Goal: Task Accomplishment & Management: Complete application form

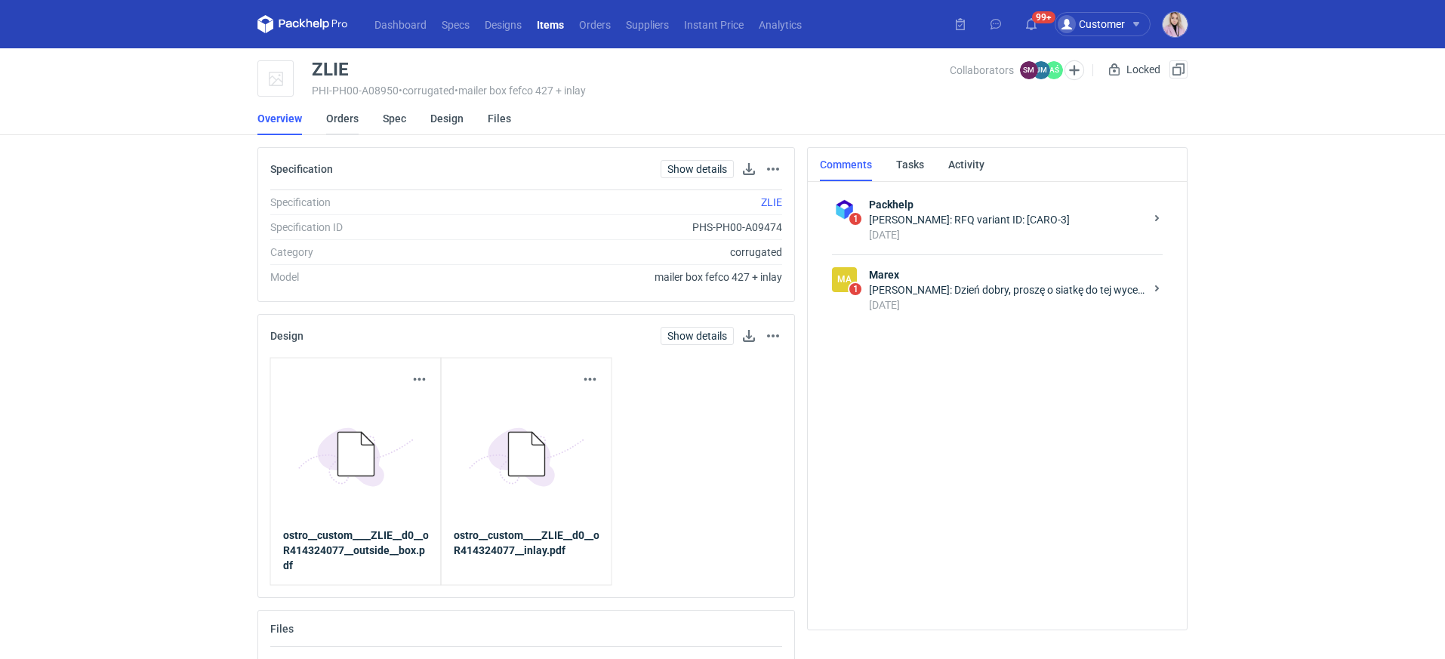
click at [352, 116] on link "Orders" at bounding box center [342, 118] width 32 height 33
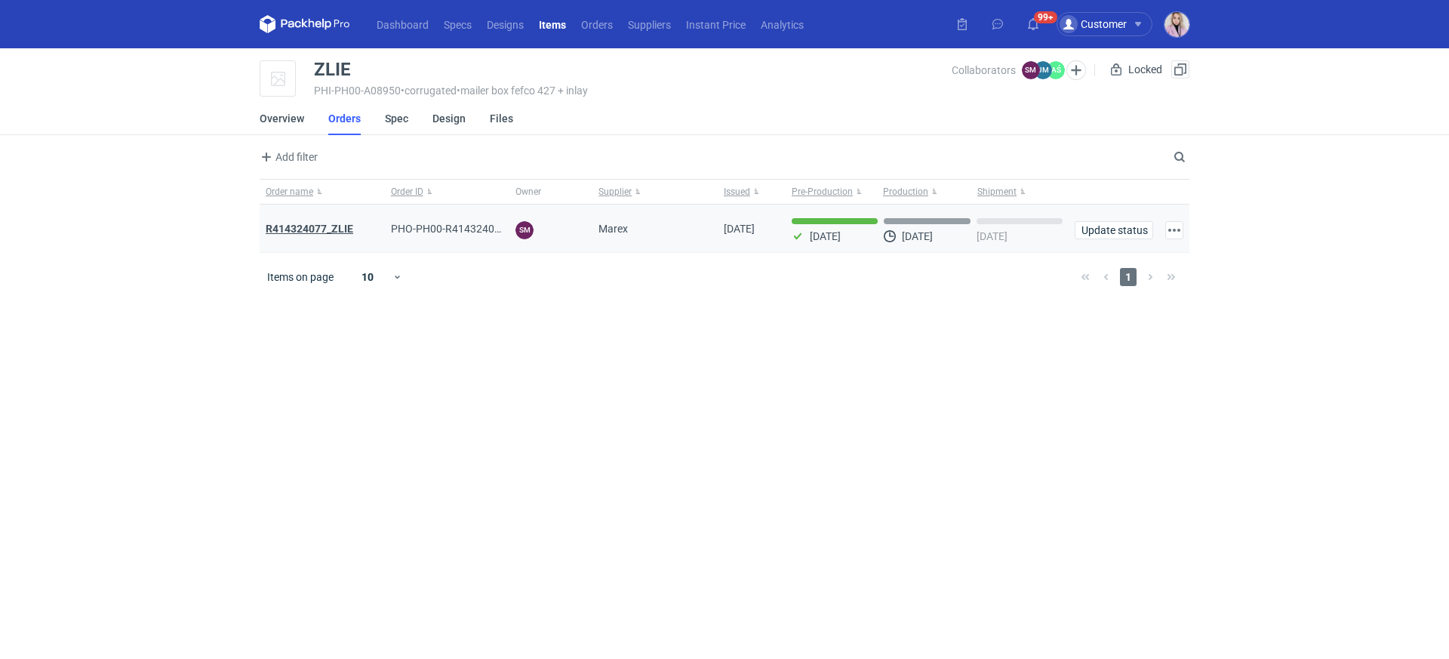
click at [309, 226] on strong "R414324077_ZLIE" at bounding box center [310, 229] width 88 height 12
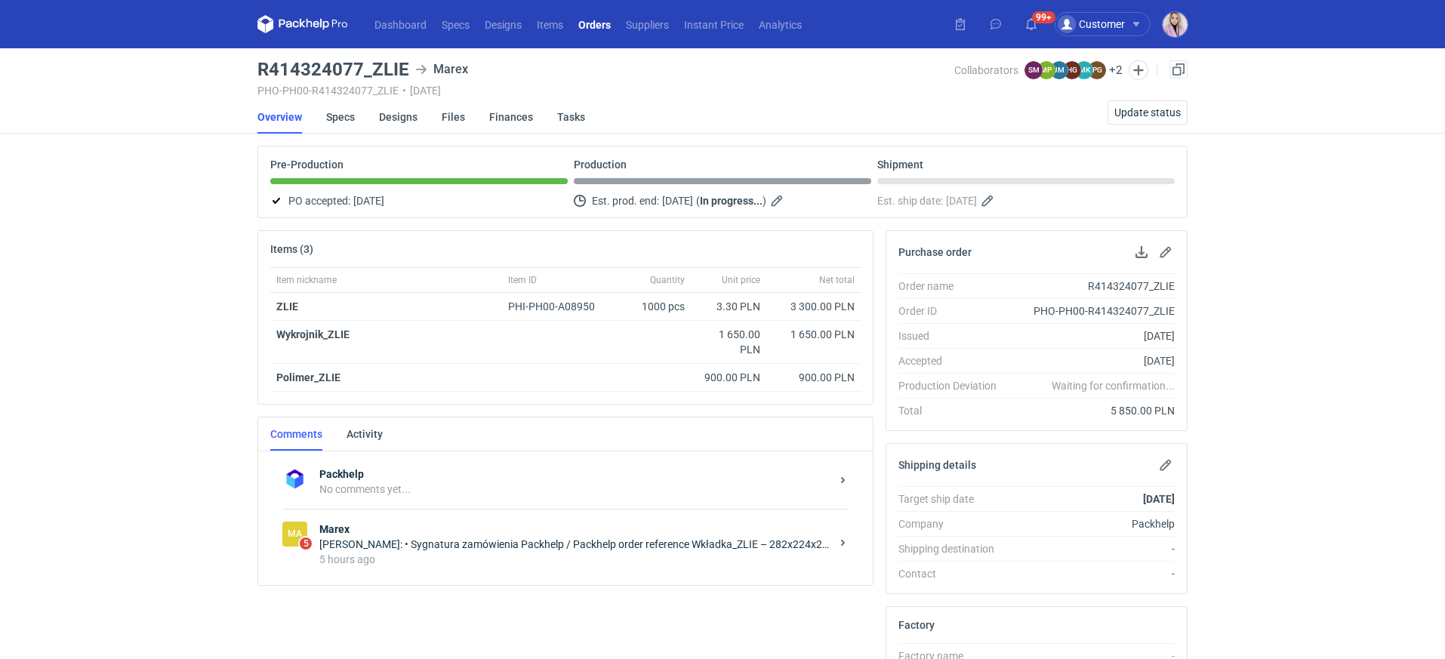
click at [540, 537] on div "Joanna Myślak: • Sygnatura zamówienia Packhelp / Packhelp order reference Wkład…" at bounding box center [574, 544] width 511 height 15
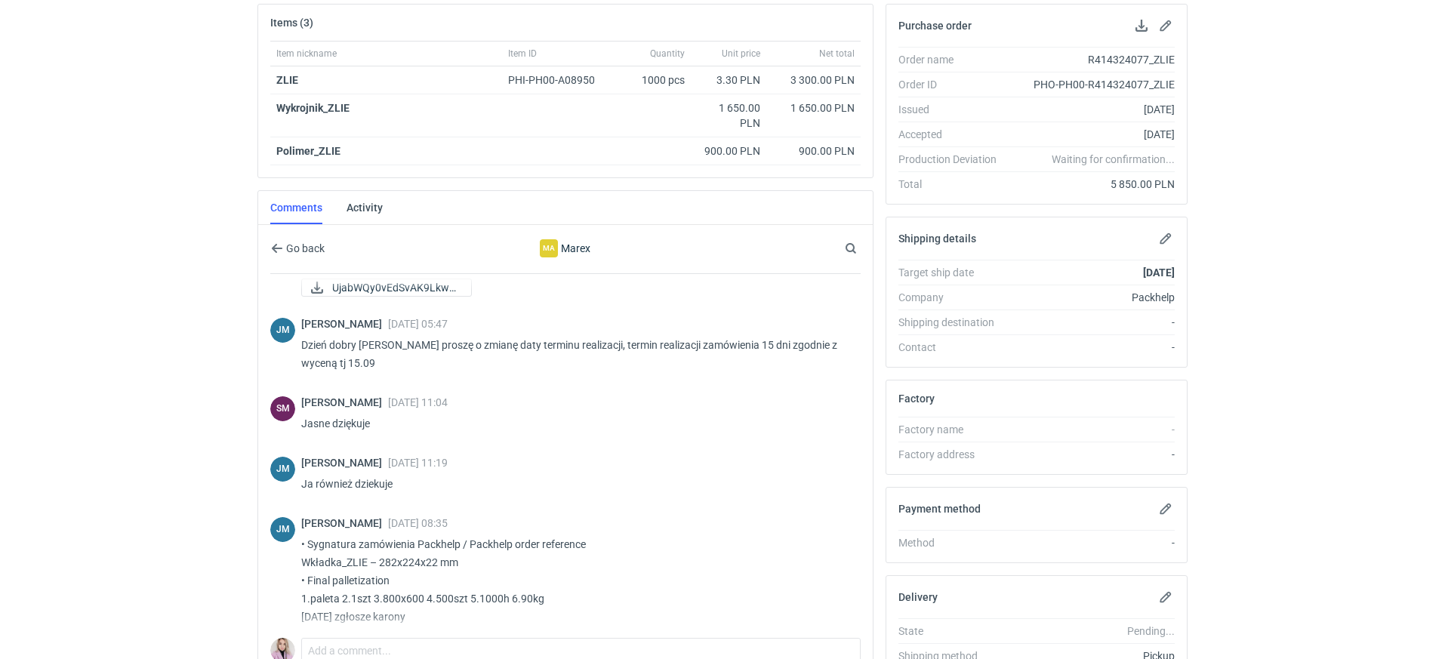
scroll to position [72, 0]
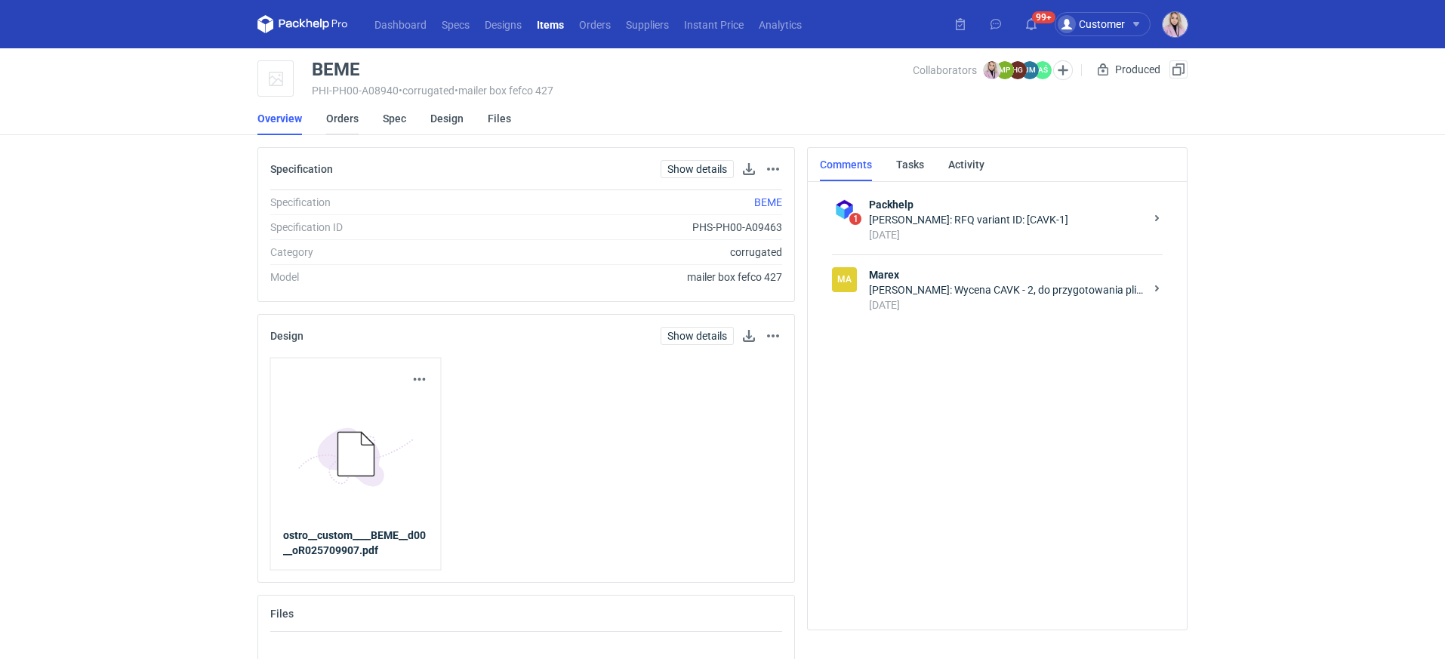
click at [342, 117] on link "Orders" at bounding box center [342, 118] width 32 height 33
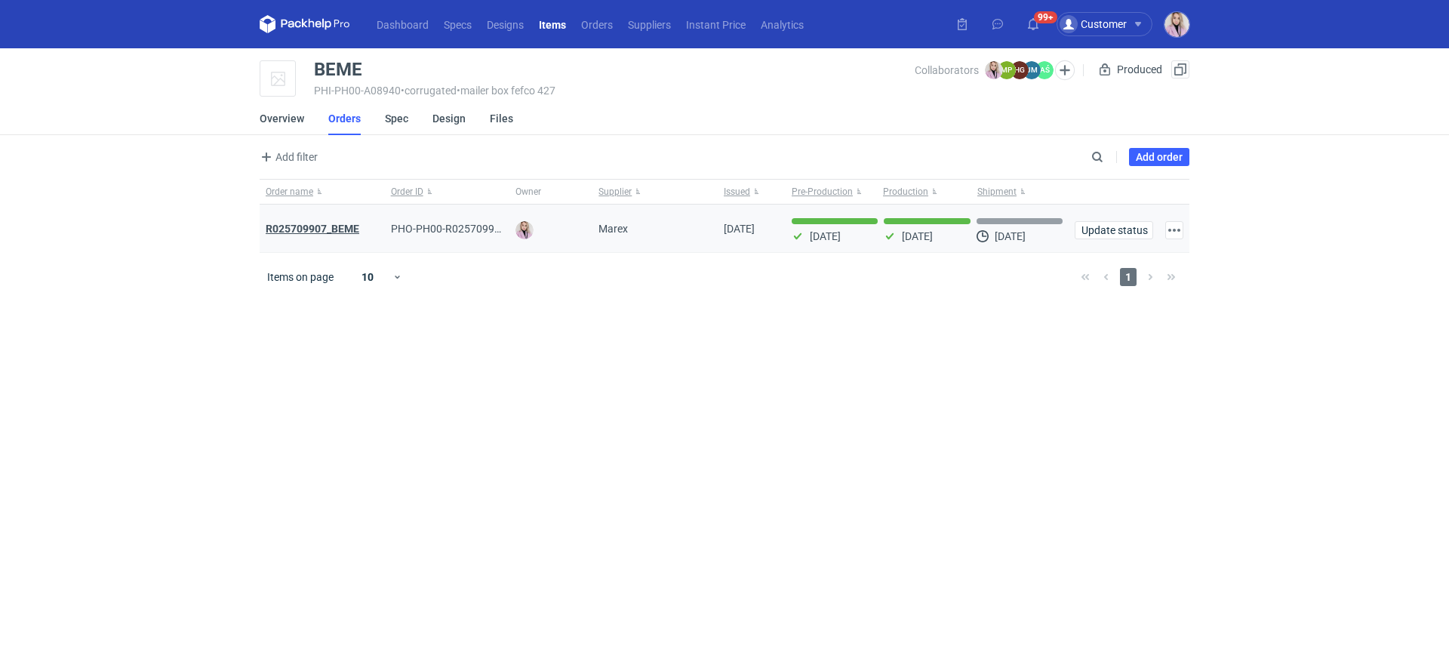
click at [316, 226] on strong "R025709907_BEME" at bounding box center [313, 229] width 94 height 12
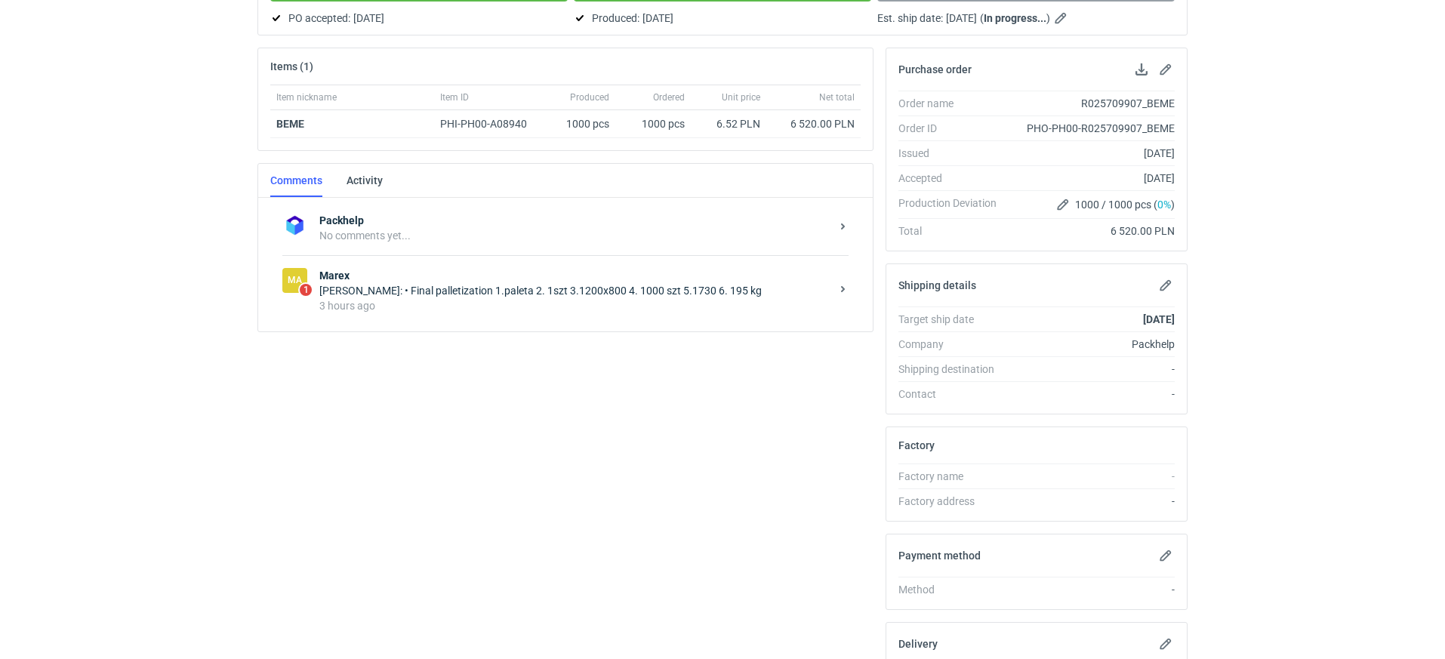
scroll to position [204, 0]
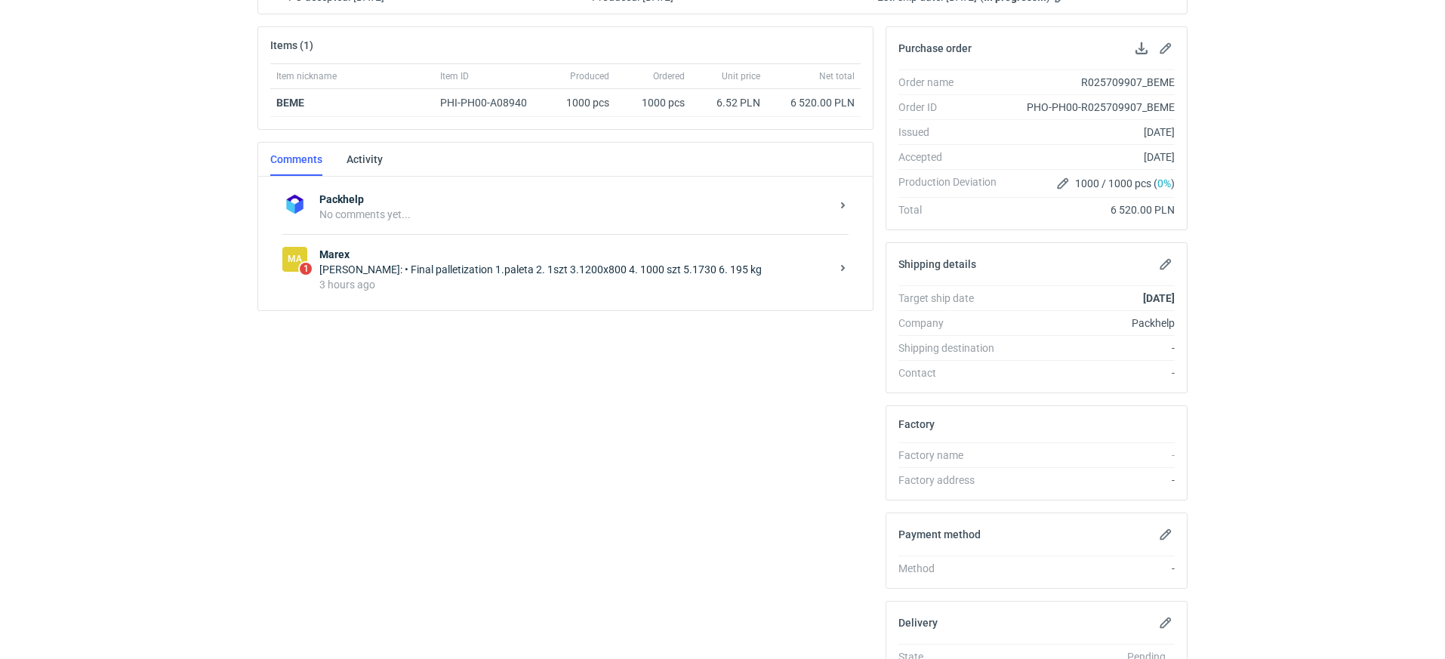
click at [455, 277] on div "3 hours ago" at bounding box center [574, 284] width 511 height 15
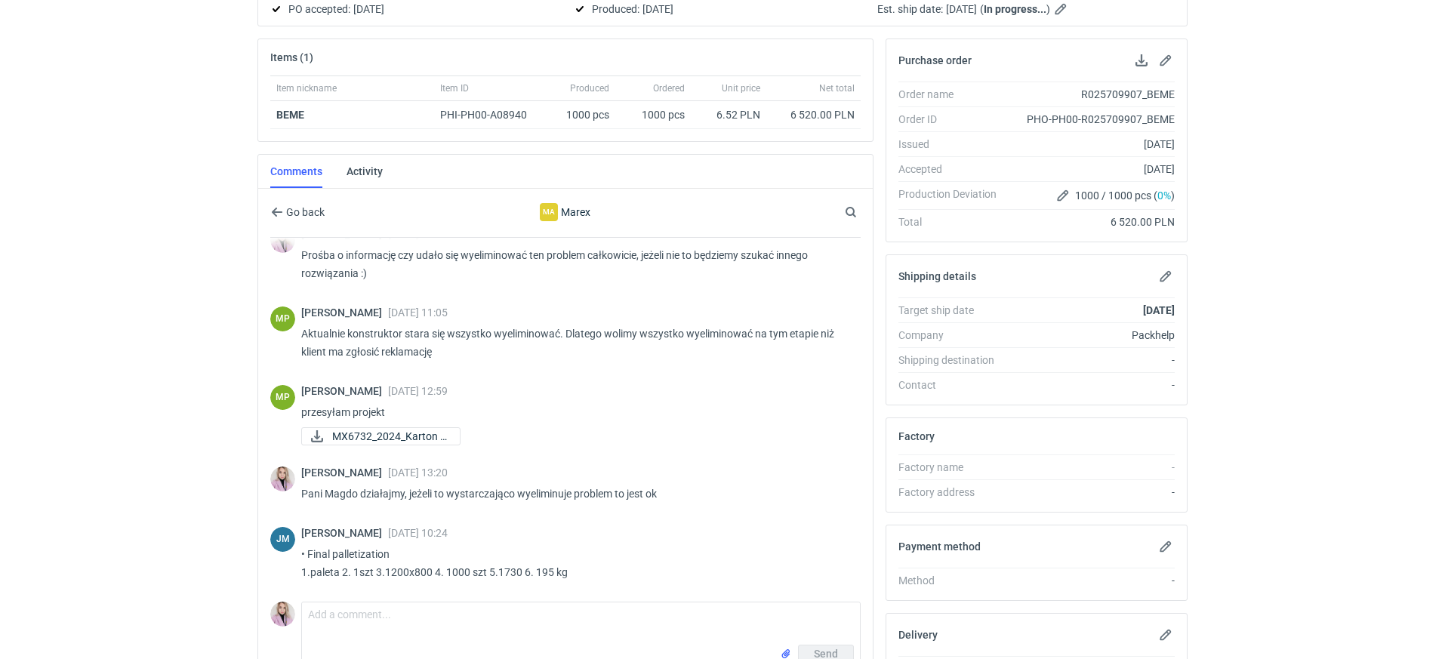
scroll to position [193, 0]
click at [368, 431] on span "MX6732_2024_Karton F..." at bounding box center [389, 434] width 115 height 17
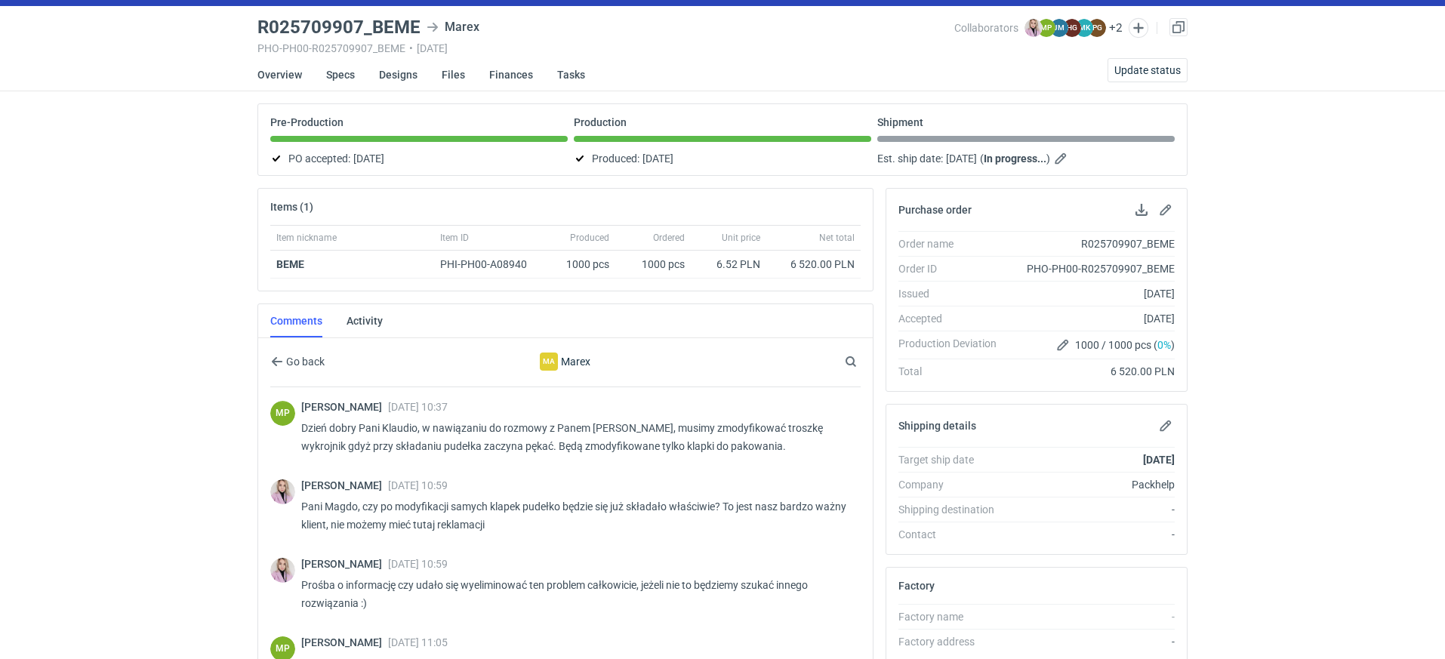
scroll to position [0, 0]
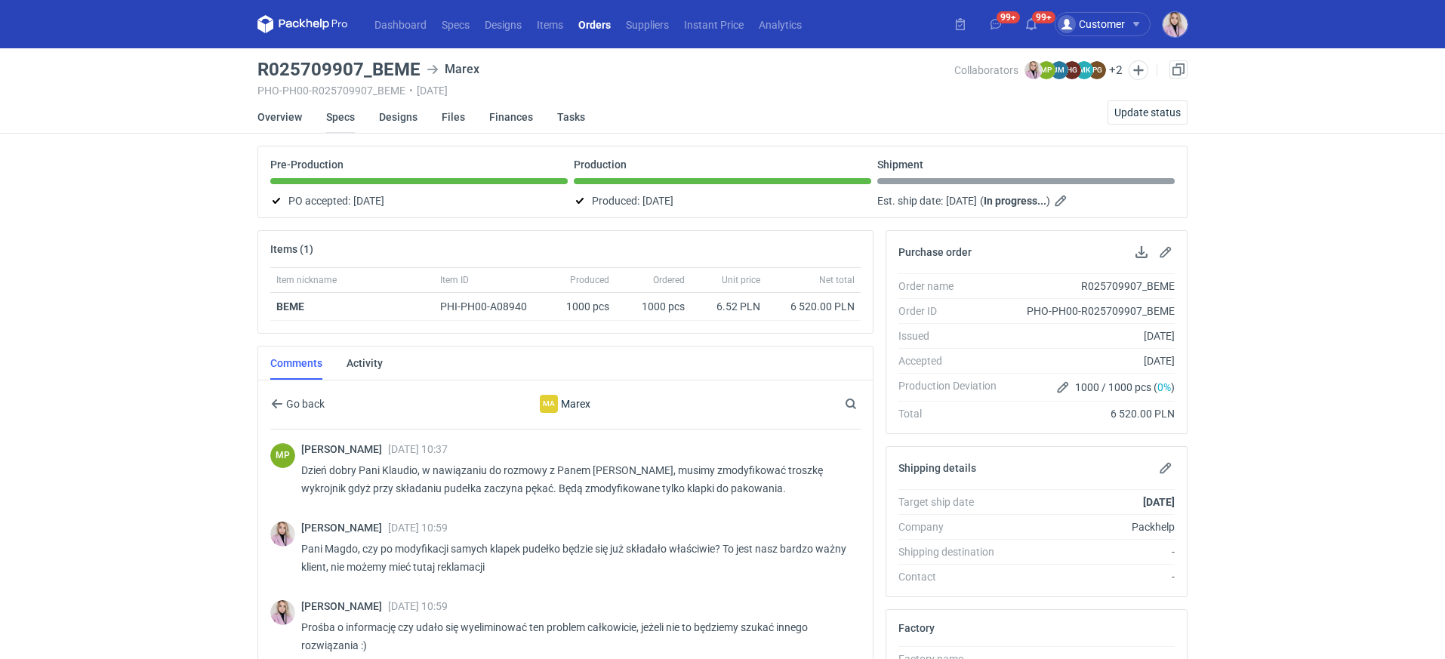
click at [352, 122] on link "Specs" at bounding box center [340, 116] width 29 height 33
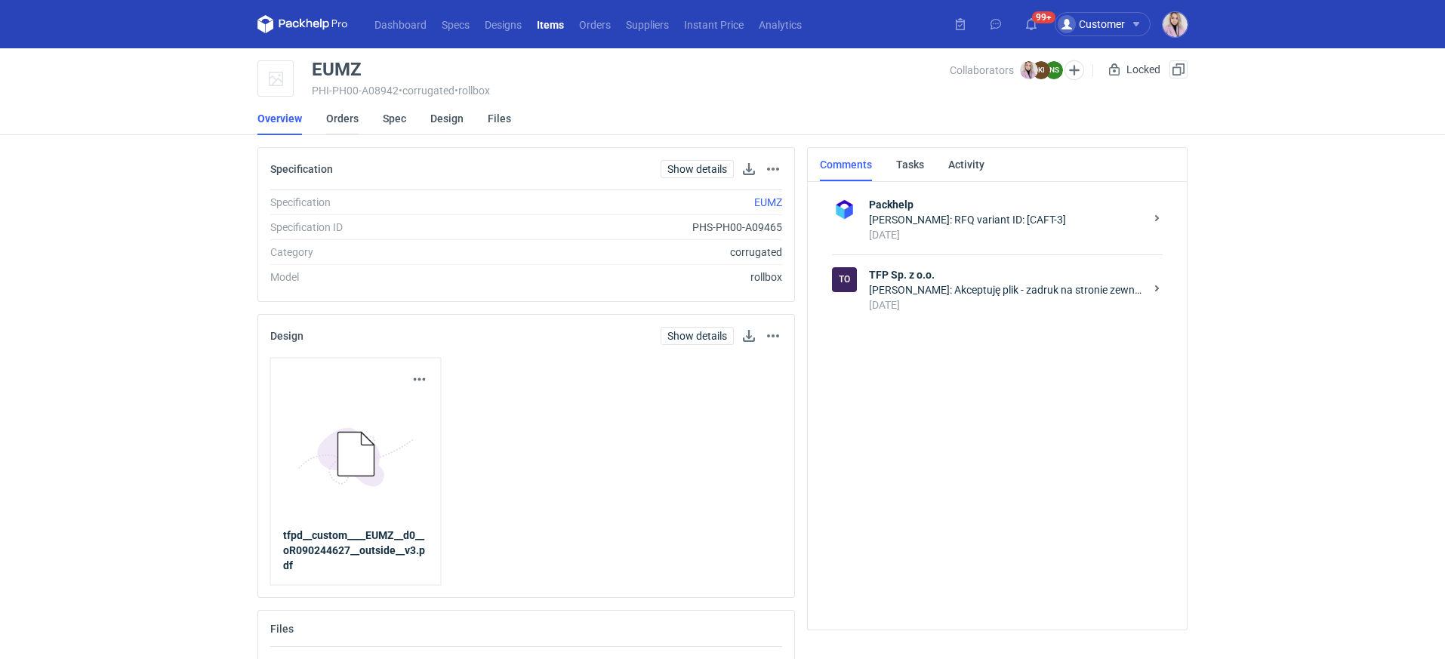
click at [338, 121] on link "Orders" at bounding box center [342, 118] width 32 height 33
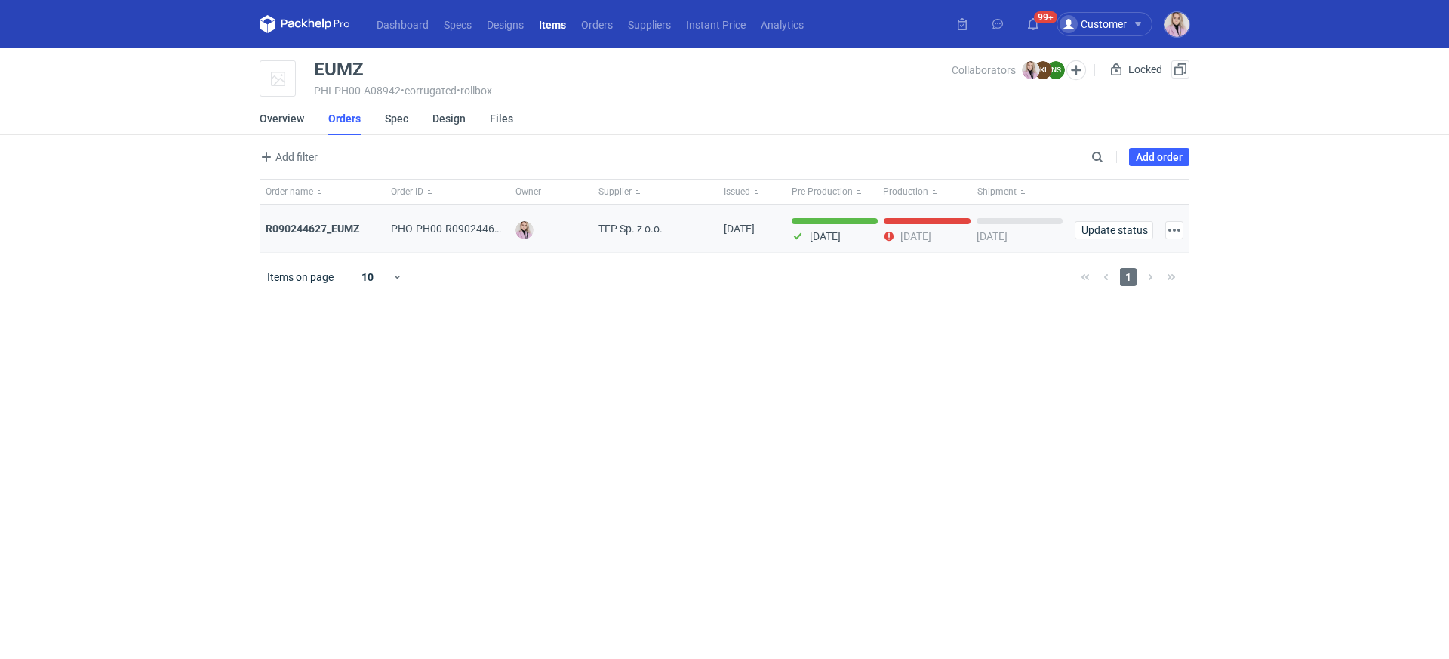
click at [327, 216] on div "R090244627_EUMZ" at bounding box center [322, 229] width 125 height 48
click at [321, 225] on strong "R090244627_EUMZ" at bounding box center [313, 229] width 94 height 12
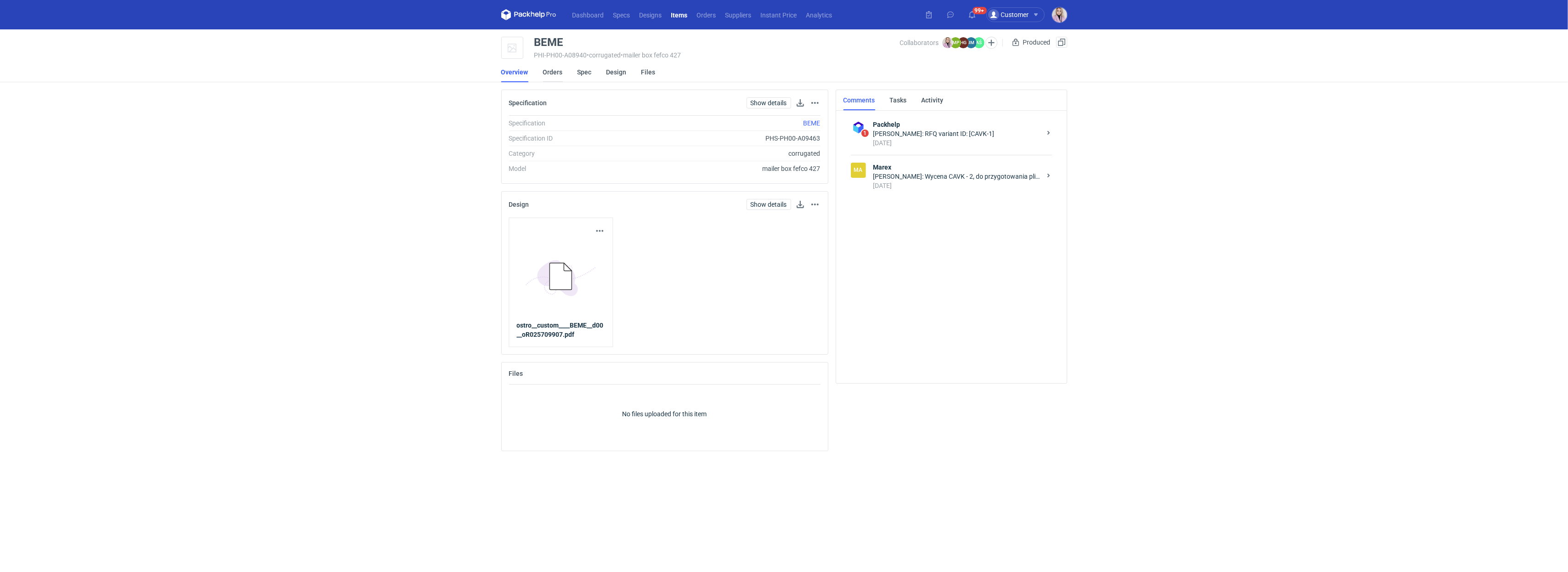
click at [559, 72] on link "Orders" at bounding box center [553, 72] width 19 height 20
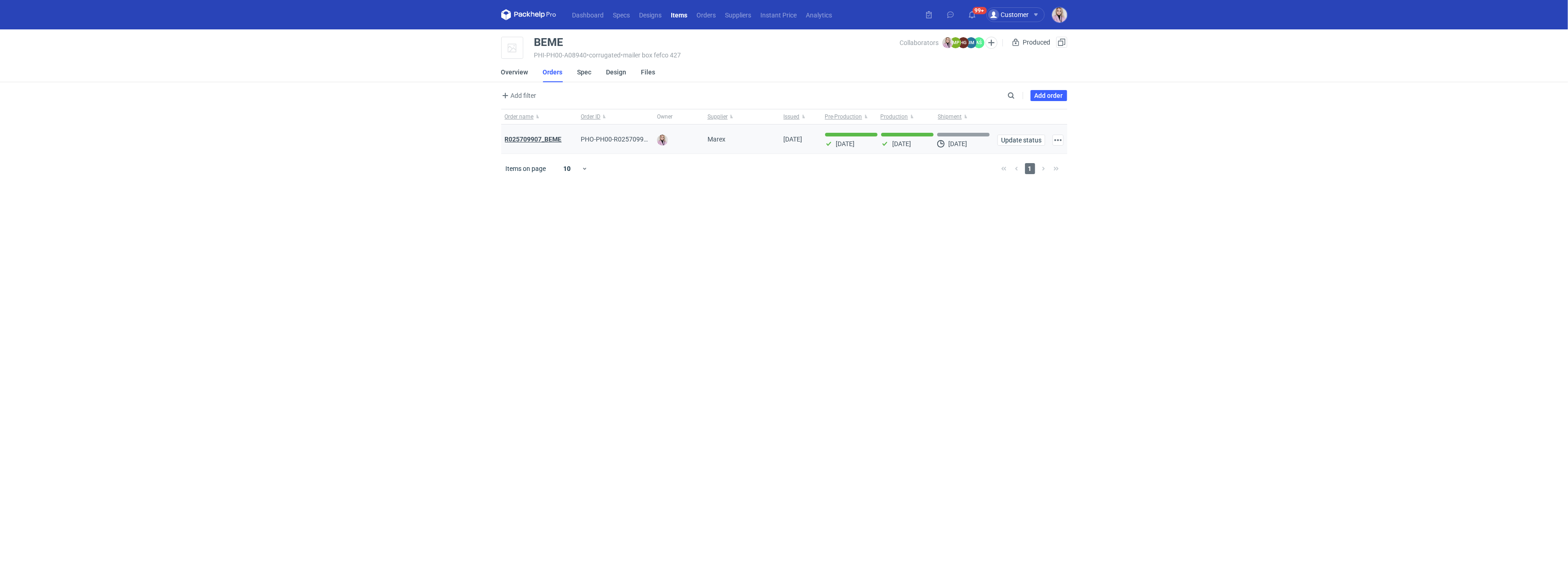
click at [529, 141] on strong "R025709907_BEME" at bounding box center [533, 139] width 57 height 7
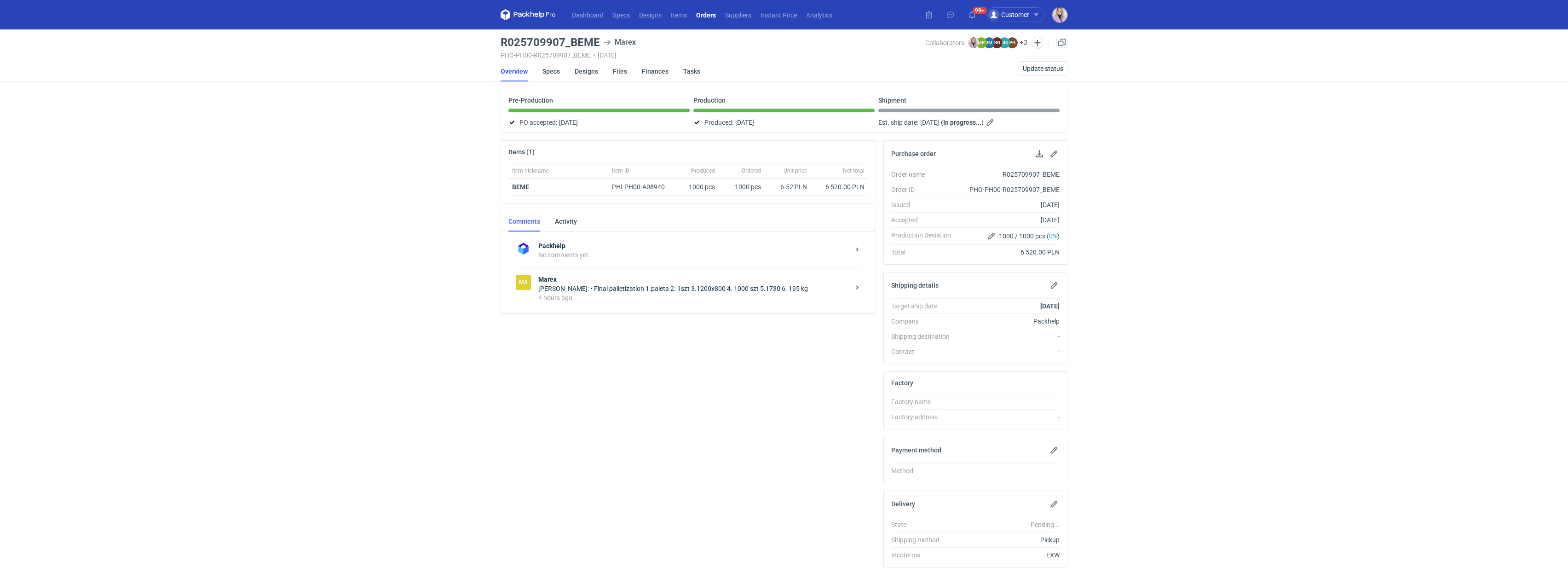
click at [604, 279] on strong "Marex" at bounding box center [694, 279] width 312 height 9
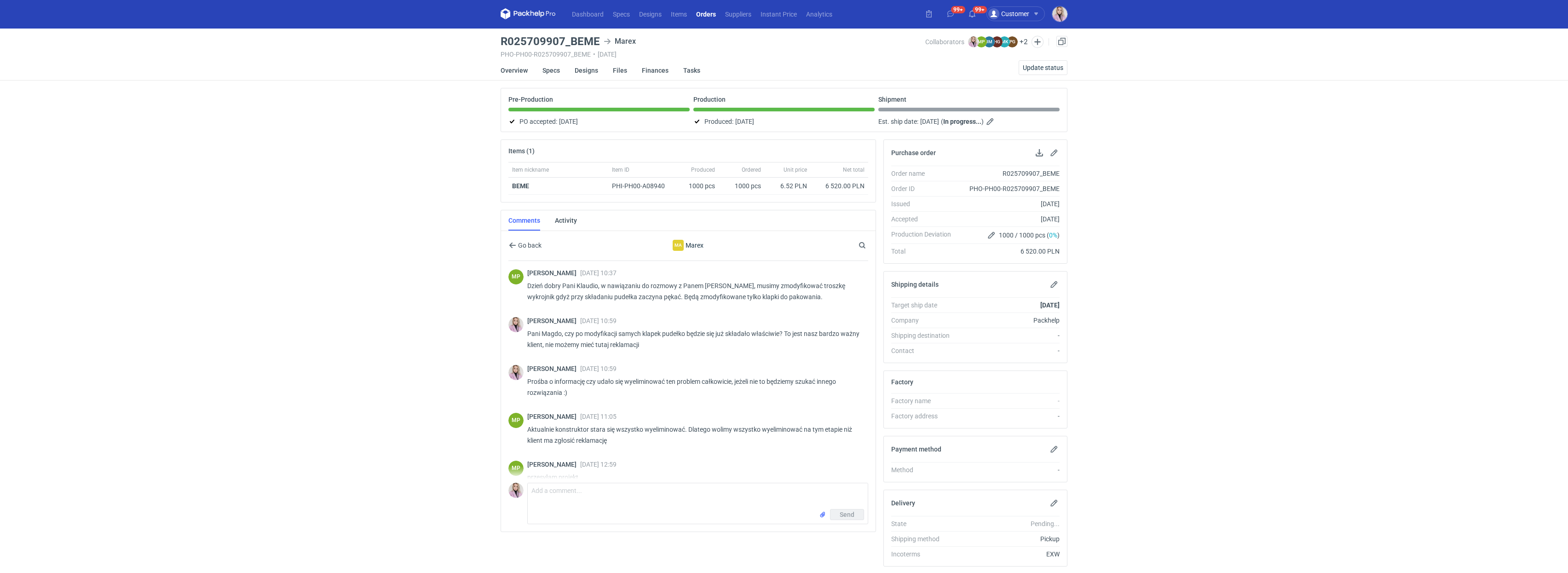
scroll to position [110, 0]
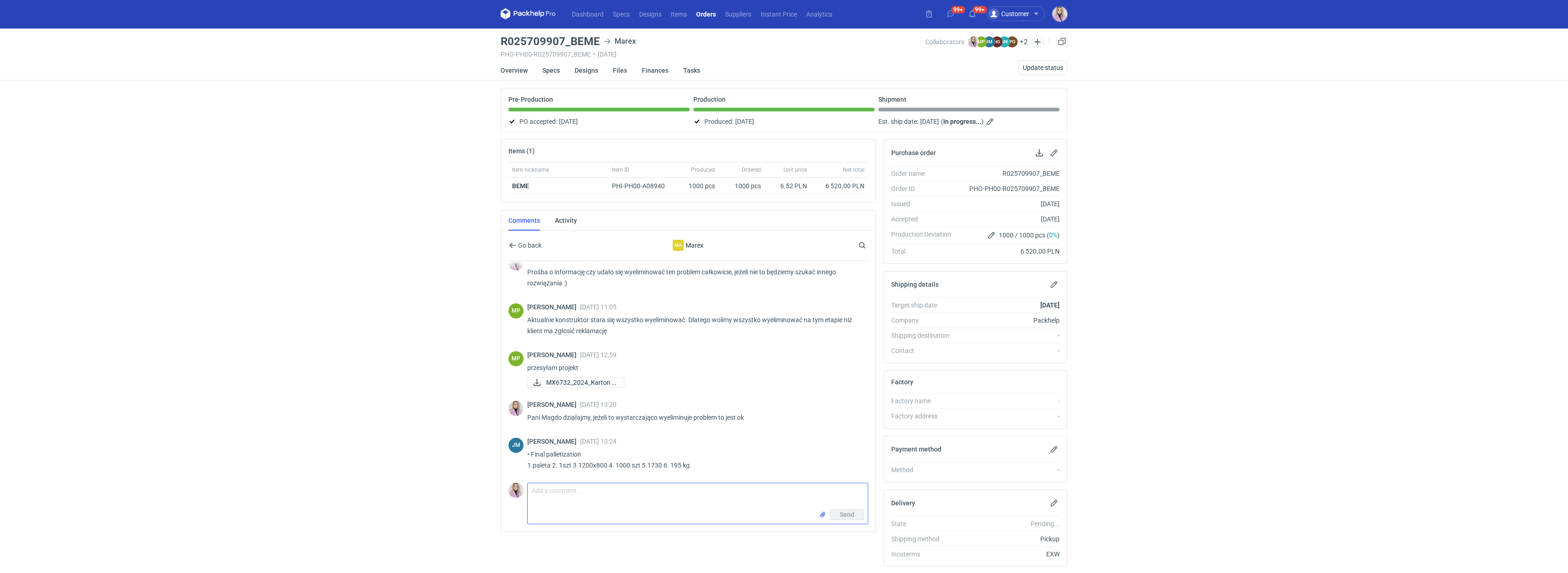
click at [589, 500] on textarea "Comment message" at bounding box center [698, 496] width 340 height 26
click at [802, 491] on textarea "Dzień dobry, Pani Asiu, Pani Magdo, prośba o przygotowanie paczki z samplem 1 s…" at bounding box center [698, 496] width 340 height 26
click at [862, 492] on textarea "Dzień dobry, Pani Asiu, Pani Magdo, prośba o przygotowanie paczki z samplem 1 s…" at bounding box center [698, 496] width 340 height 26
type textarea "Dzień dobry, Pani Asiu, Pani Magdo, prośba o przygotowanie paczki z samplem 1 s…"
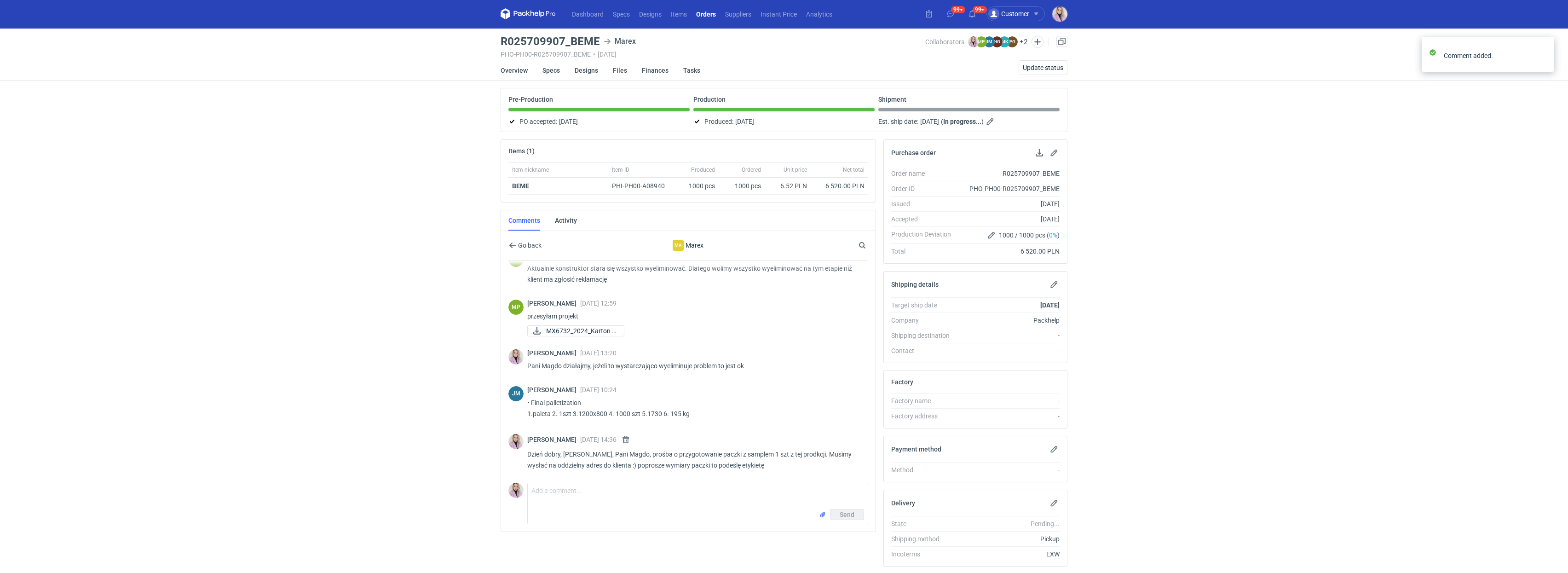
scroll to position [157, 0]
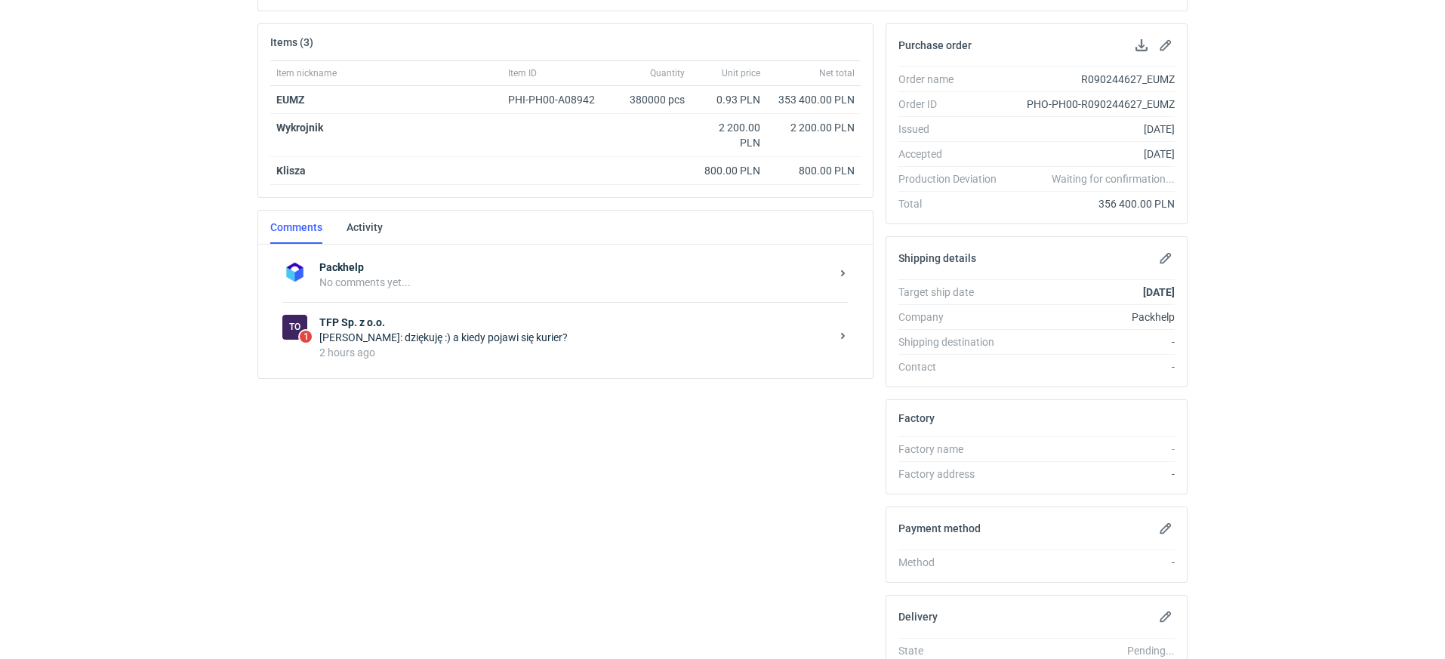
scroll to position [235, 0]
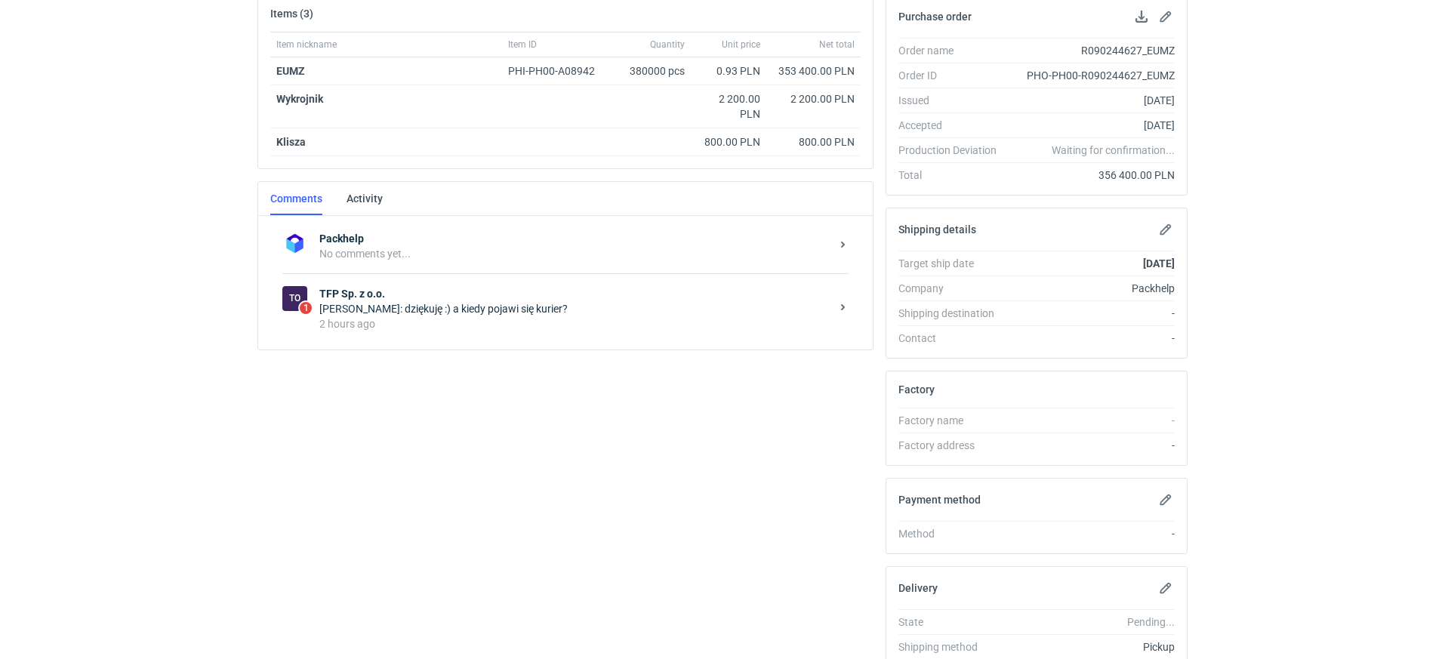
click at [457, 303] on div "[PERSON_NAME]: dziękuję :) a kiedy pojawi się kurier?" at bounding box center [574, 308] width 511 height 15
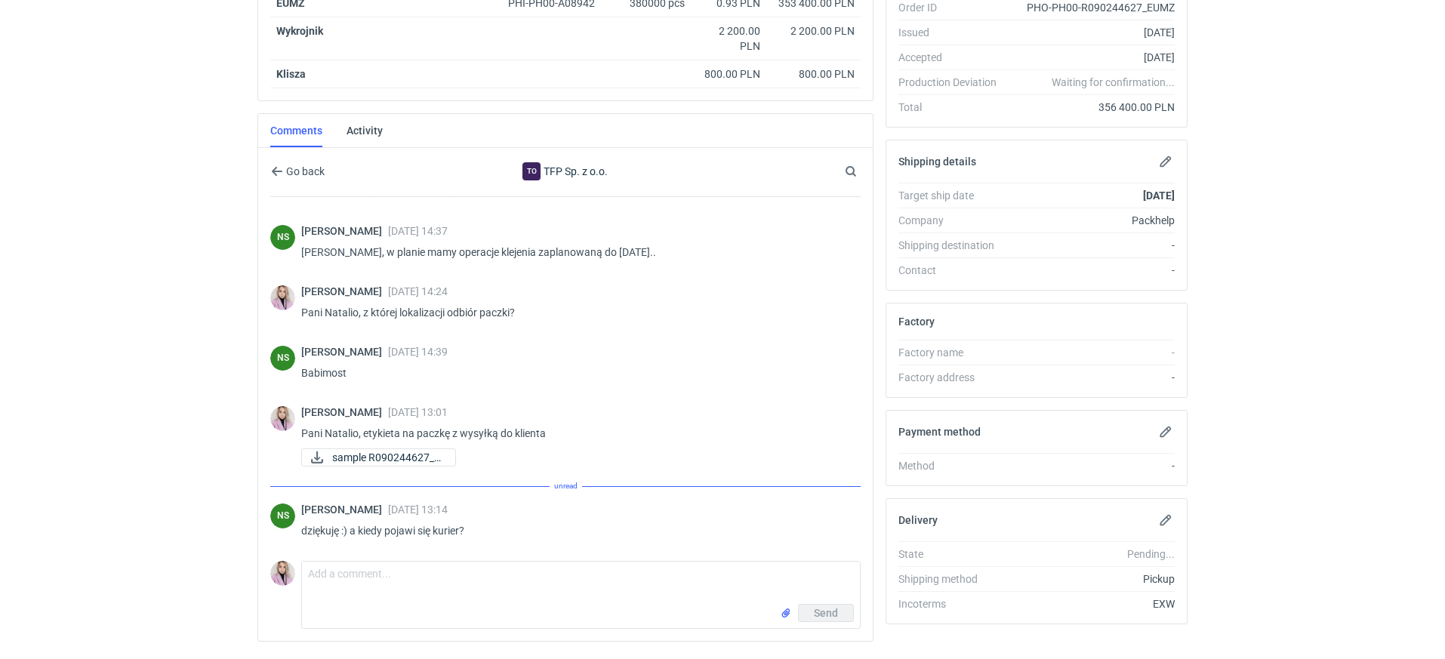
scroll to position [325, 0]
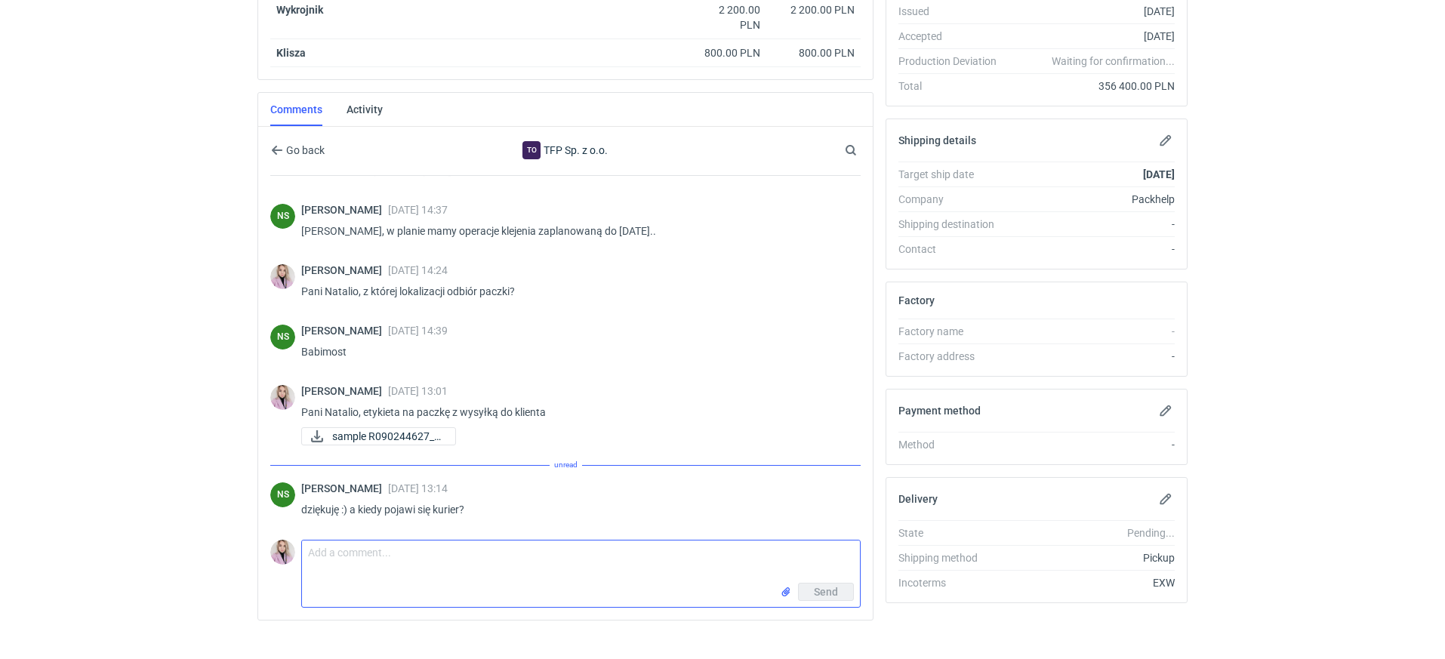
click at [363, 564] on textarea "Comment message" at bounding box center [581, 561] width 558 height 42
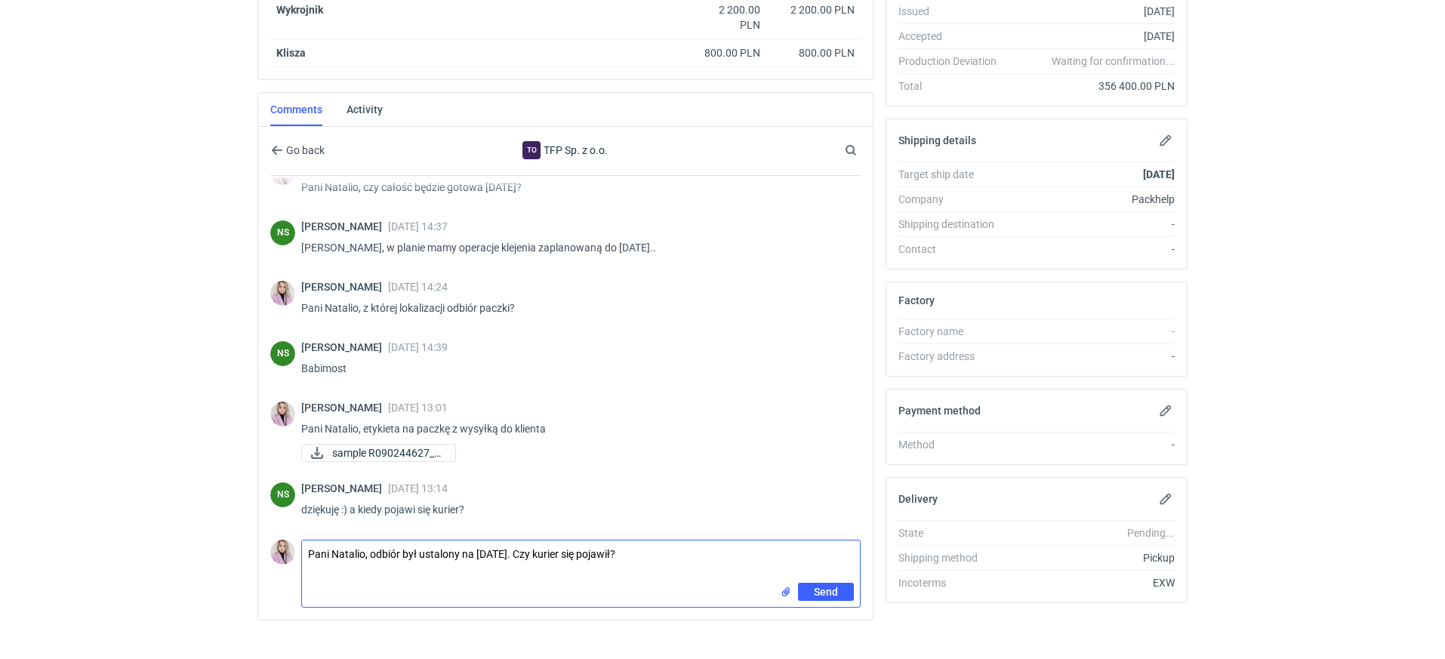
type textarea "Pani Natalio, odbiór był ustalony na dziś. Czy kurier się pojawił?"
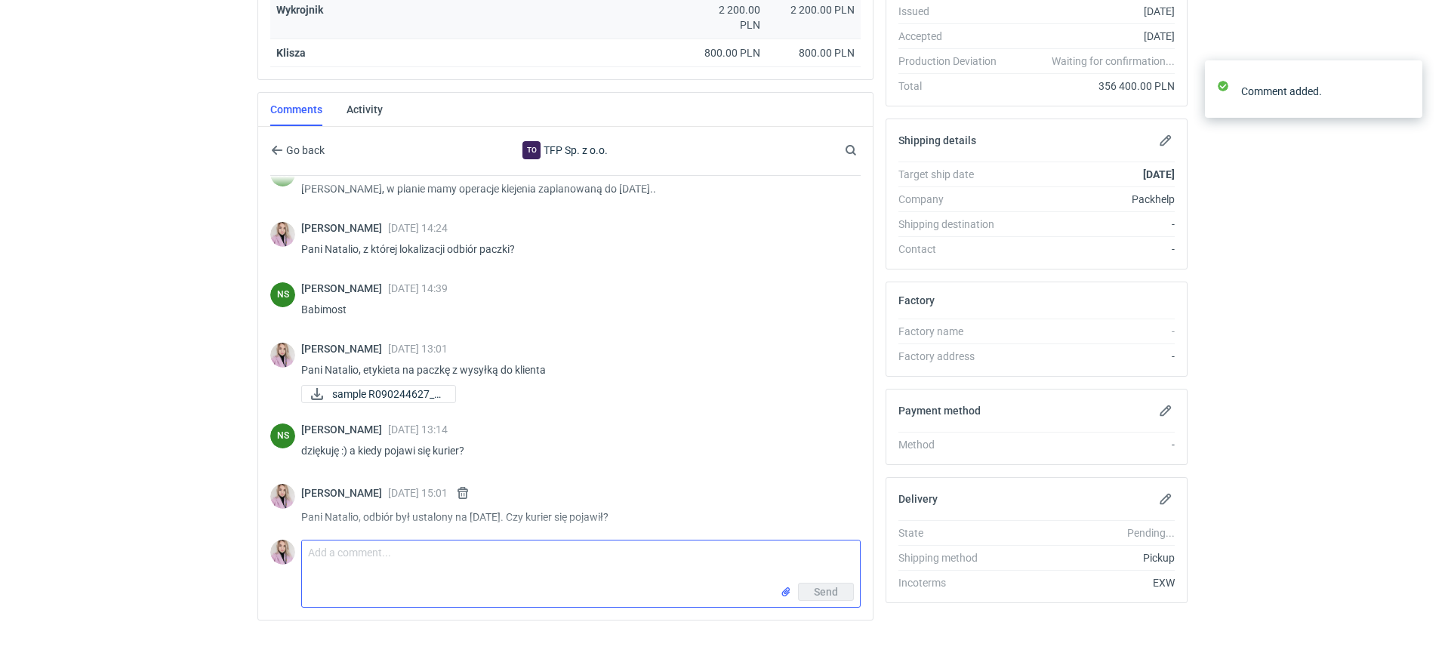
scroll to position [1185, 0]
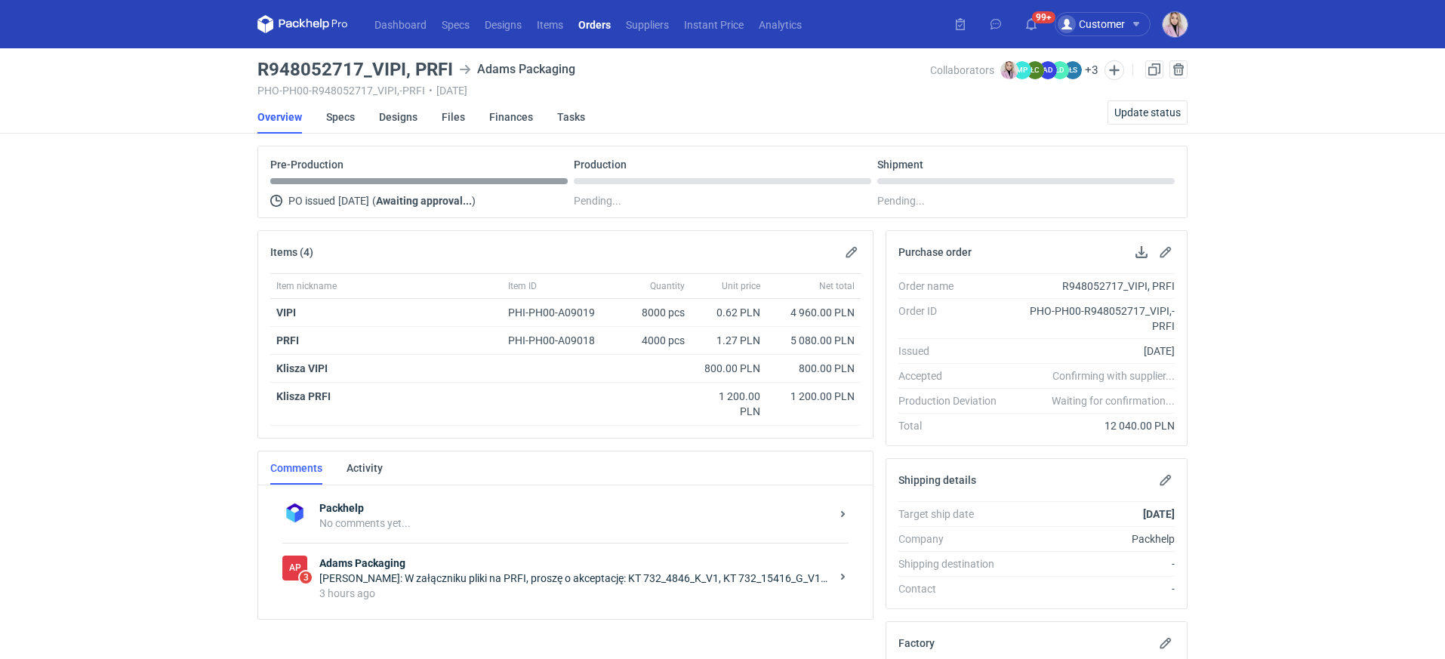
click at [429, 60] on main "R948052717_VIPI, [PERSON_NAME] Packaging PHO-PH00-R948052717_VIPI,-PRFI • [DATE…" at bounding box center [722, 528] width 942 height 961
click at [429, 60] on h3 "R948052717_VIPI, PRFI" at bounding box center [354, 69] width 195 height 18
copy h3 "PRFI"
click at [475, 586] on div "3 hours ago" at bounding box center [574, 593] width 511 height 15
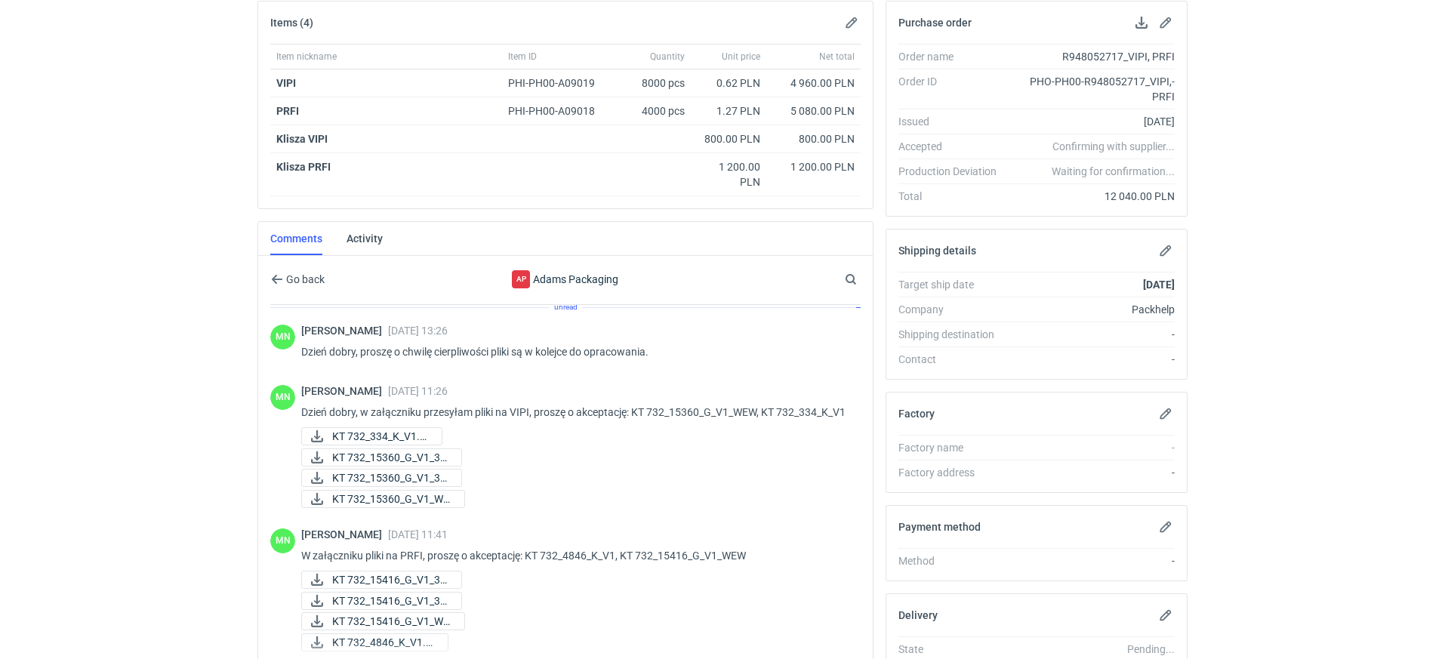
scroll to position [350, 0]
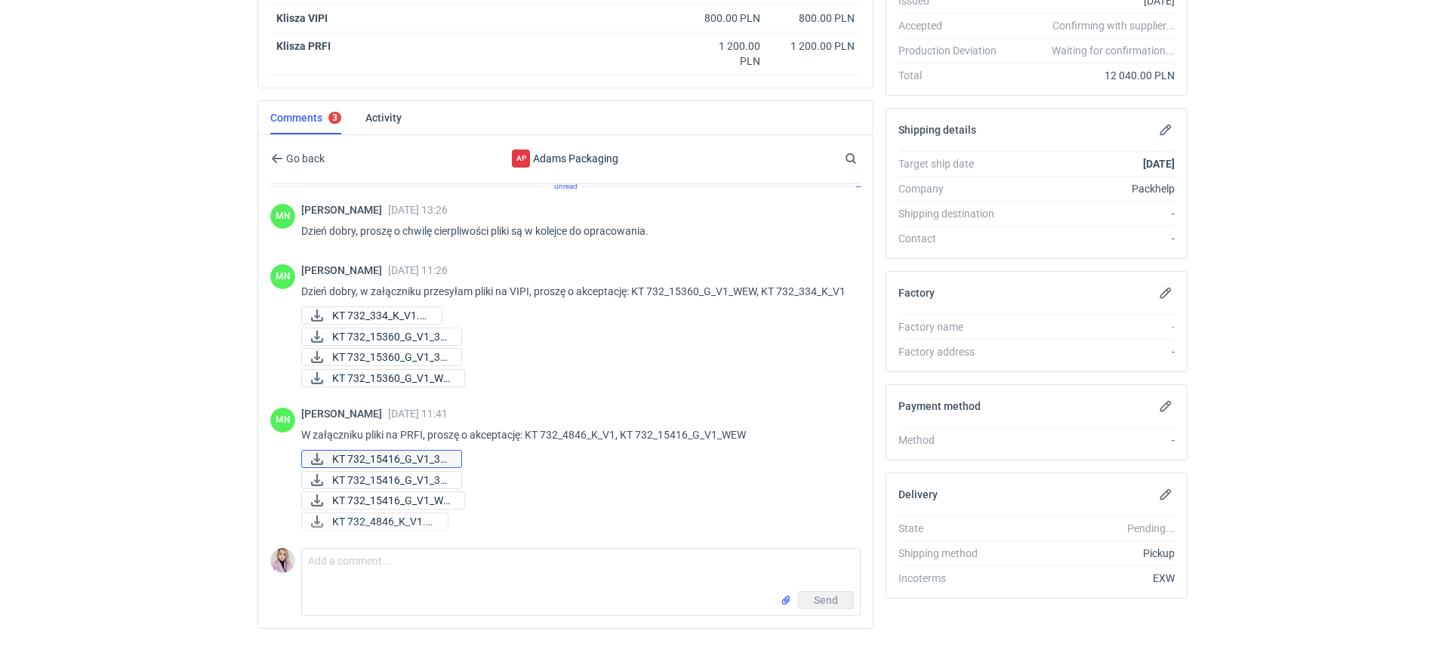
click at [402, 458] on span "KT 732_15416_G_V1_3D..." at bounding box center [390, 459] width 117 height 17
click at [405, 475] on span "KT 732_15416_G_V1_3D..." at bounding box center [390, 480] width 117 height 17
click at [402, 492] on span "KT 732_15416_G_V1_WE..." at bounding box center [392, 500] width 120 height 17
click at [389, 516] on span "KT 732_4846_K_V1.pdf" at bounding box center [383, 521] width 103 height 17
drag, startPoint x: 758, startPoint y: 431, endPoint x: 699, endPoint y: 421, distance: 59.7
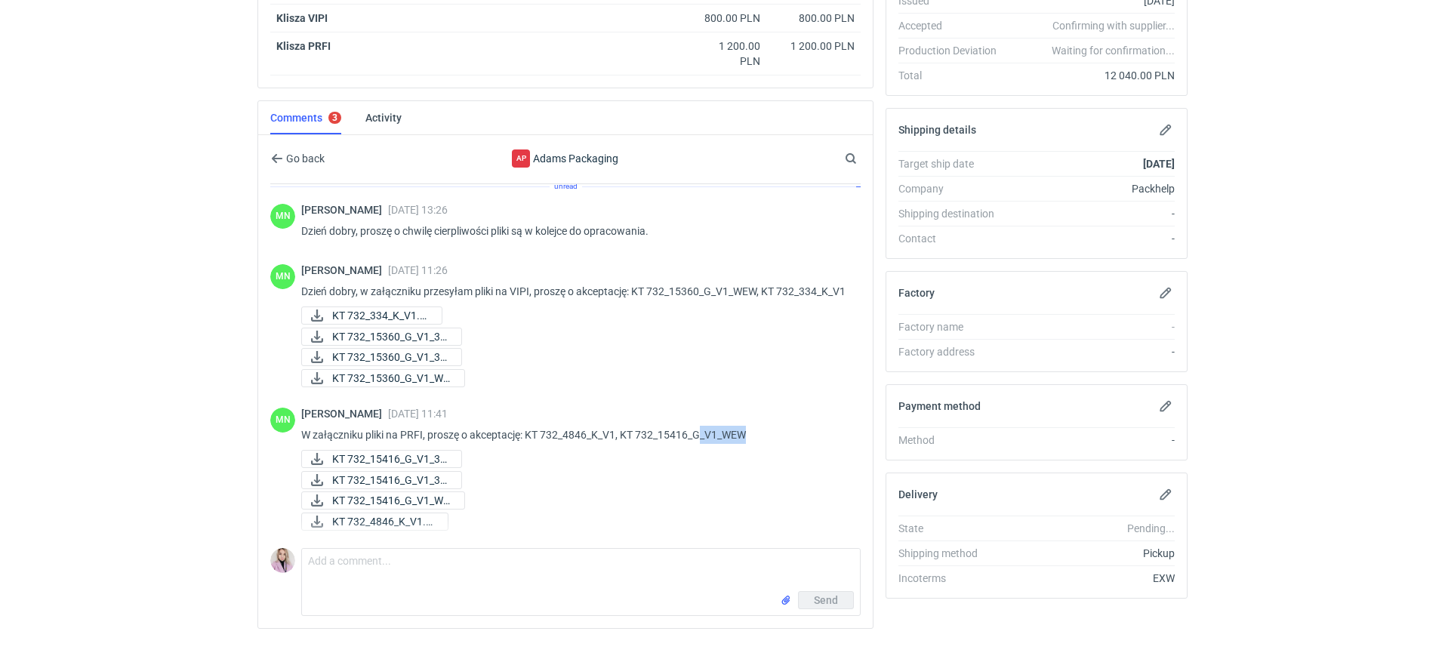
click at [700, 426] on p "W załączniku pliki na PRFI, proszę o akceptację: KT 732_4846_K_V1, KT 732_15416…" at bounding box center [574, 435] width 547 height 18
click at [378, 580] on textarea "Comment message" at bounding box center [581, 570] width 558 height 42
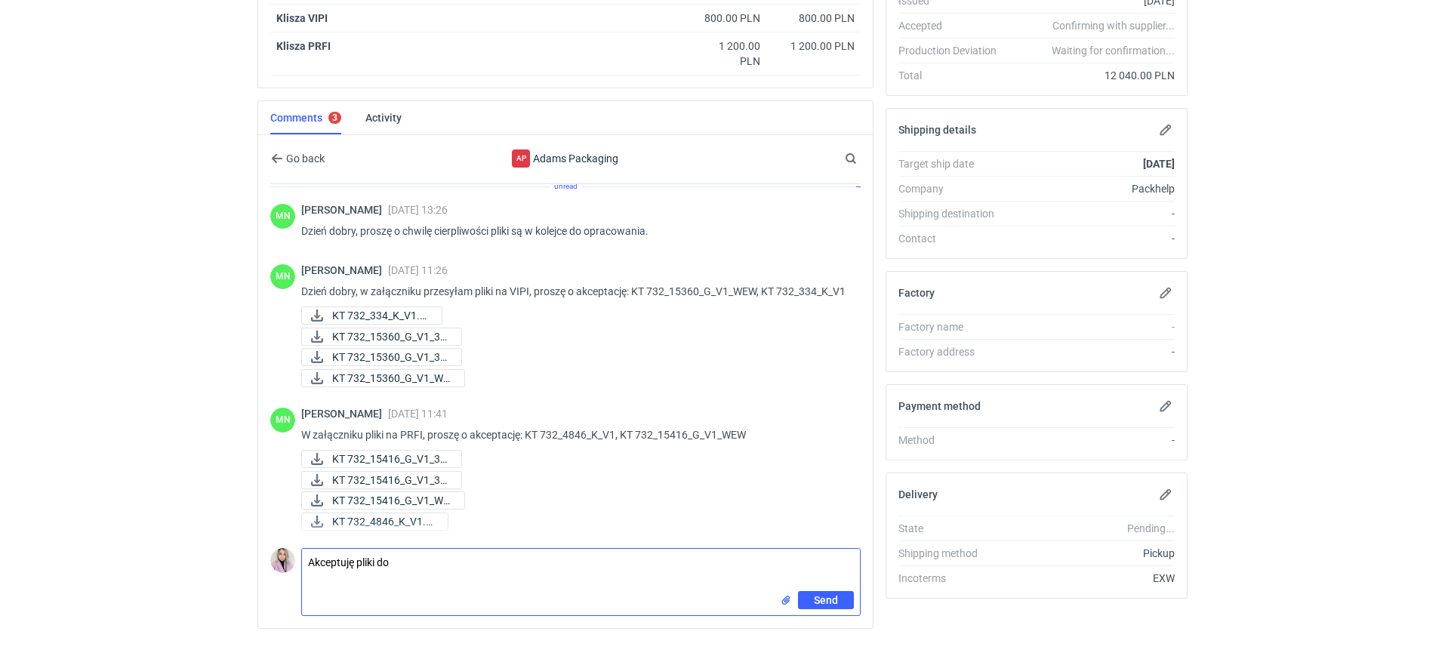
click at [433, 560] on textarea "Akceptuję pliki do" at bounding box center [581, 570] width 558 height 42
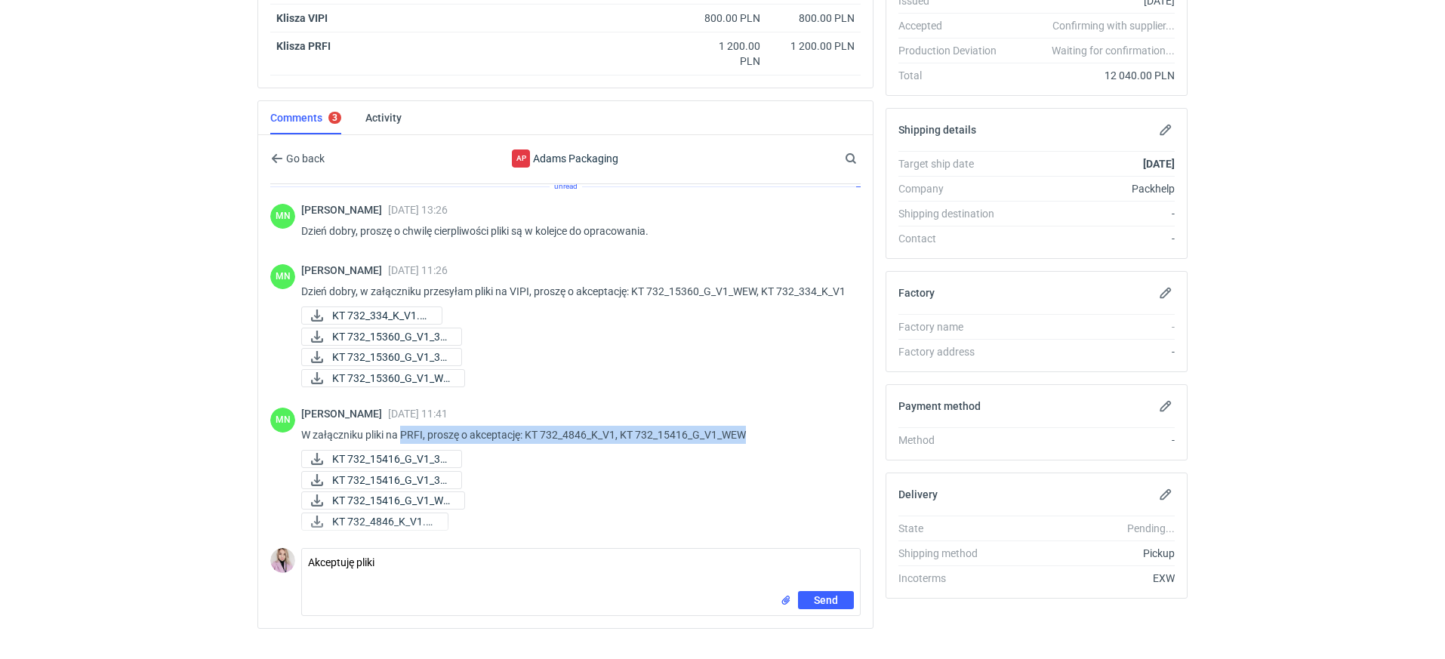
drag, startPoint x: 759, startPoint y: 429, endPoint x: 403, endPoint y: 429, distance: 355.5
click at [403, 429] on p "W załączniku pliki na PRFI, proszę o akceptację: KT 732_4846_K_V1, KT 732_15416…" at bounding box center [574, 435] width 547 height 18
copy p "PRFI, proszę o akceptację: KT 732_4846_K_V1, KT 732_15416_G_V1_WEW"
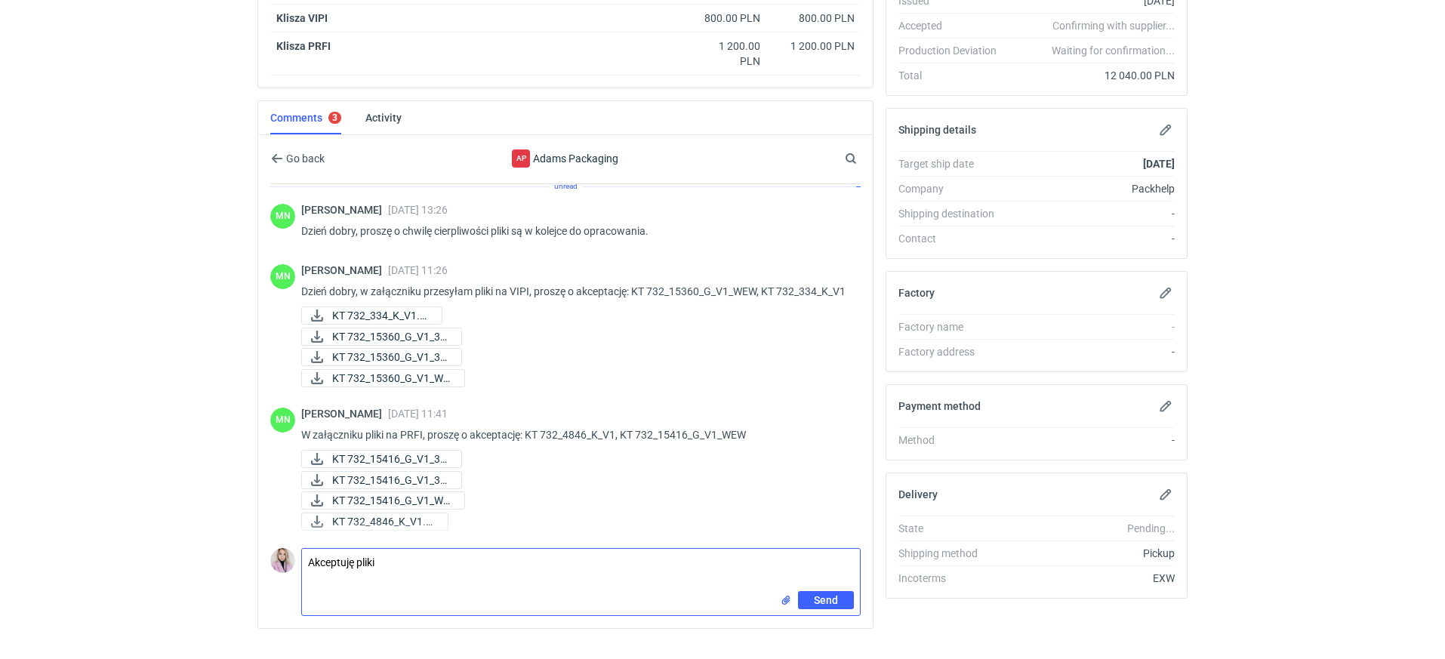
click at [416, 566] on textarea "Akceptuję pliki" at bounding box center [581, 570] width 558 height 42
paste textarea "PRFI, proszę o akceptację: KT 732_4846_K_V1, KT 732_15416_G_V1_WEW"
drag, startPoint x: 499, startPoint y: 558, endPoint x: 433, endPoint y: 562, distance: 65.8
click at [679, 562] on textarea "Akceptuję pliki PRFI: KT 732_4846_K_V1, KT 732_15416_G_V1_WEW" at bounding box center [581, 570] width 558 height 42
type textarea "Akceptuję pliki PRFI: KT 732_4846_K_V1, KT 732_15416_G_V1_WEW"
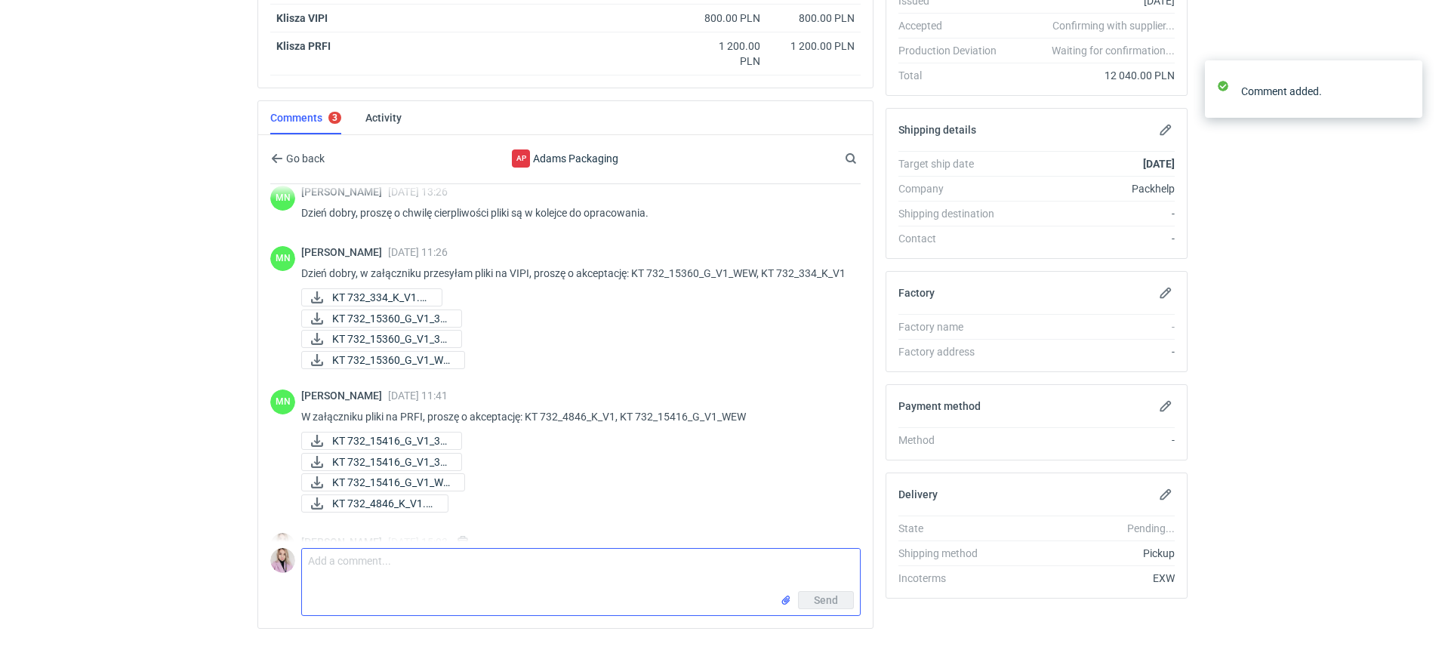
scroll to position [91, 0]
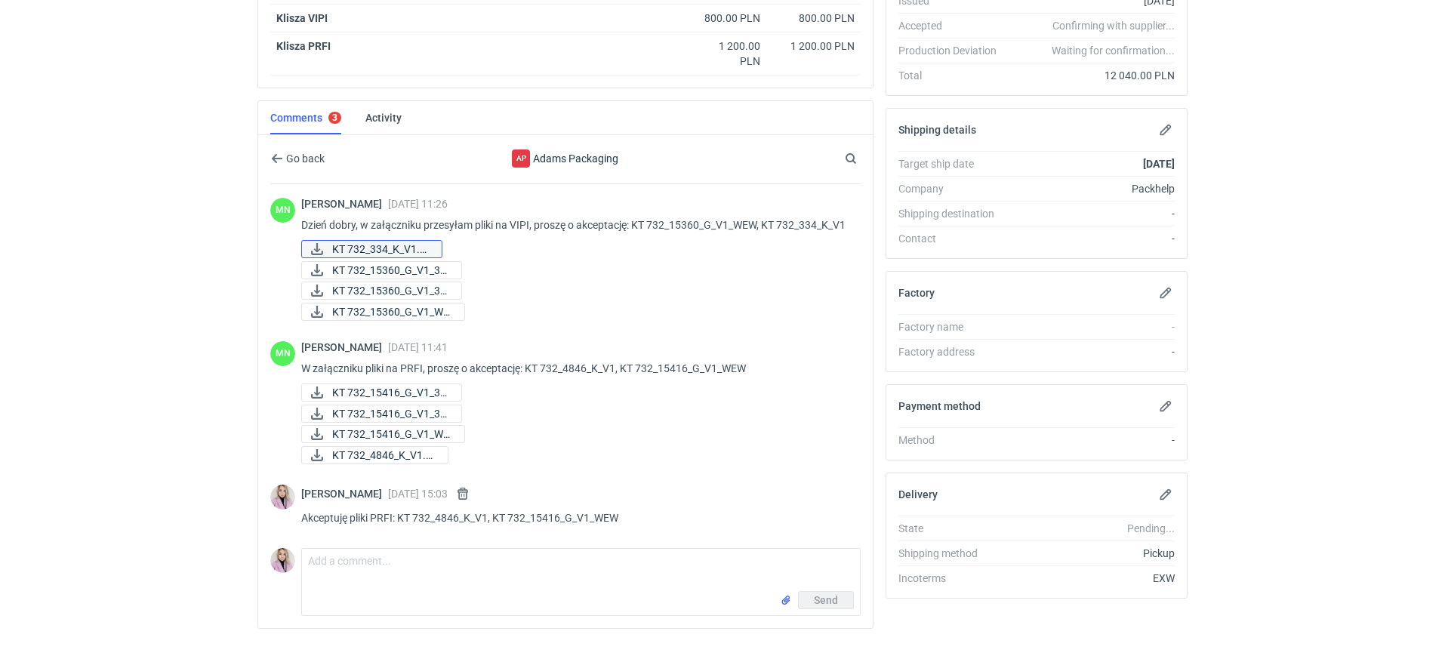
click at [429, 241] on span "KT 732_334_K_V1.pdf" at bounding box center [380, 249] width 97 height 17
click at [414, 266] on span "KT 732_15360_G_V1_3D..." at bounding box center [390, 270] width 117 height 17
click at [411, 289] on span "KT 732_15360_G_V1_3D..." at bounding box center [390, 290] width 117 height 17
click at [407, 307] on span "KT 732_15360_G_V1_WE..." at bounding box center [392, 311] width 120 height 17
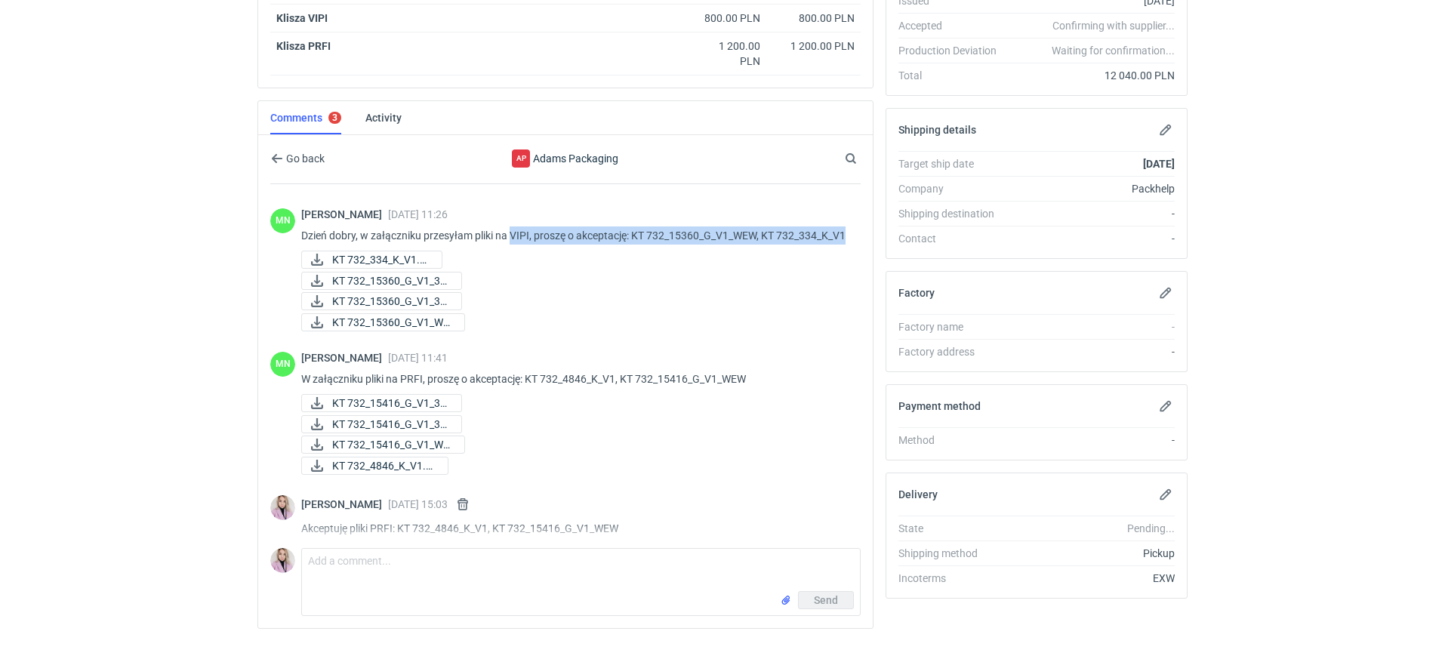
drag, startPoint x: 373, startPoint y: 249, endPoint x: 512, endPoint y: 231, distance: 140.8
click at [512, 232] on p "Dzień dobry, w załączniku przesyłam pliki na VIPI, proszę o akceptację: KT 732_…" at bounding box center [574, 235] width 547 height 18
copy p "VIPI, proszę o akceptację: KT 732_15360_G_V1_WEW, KT 732_334_K_V1"
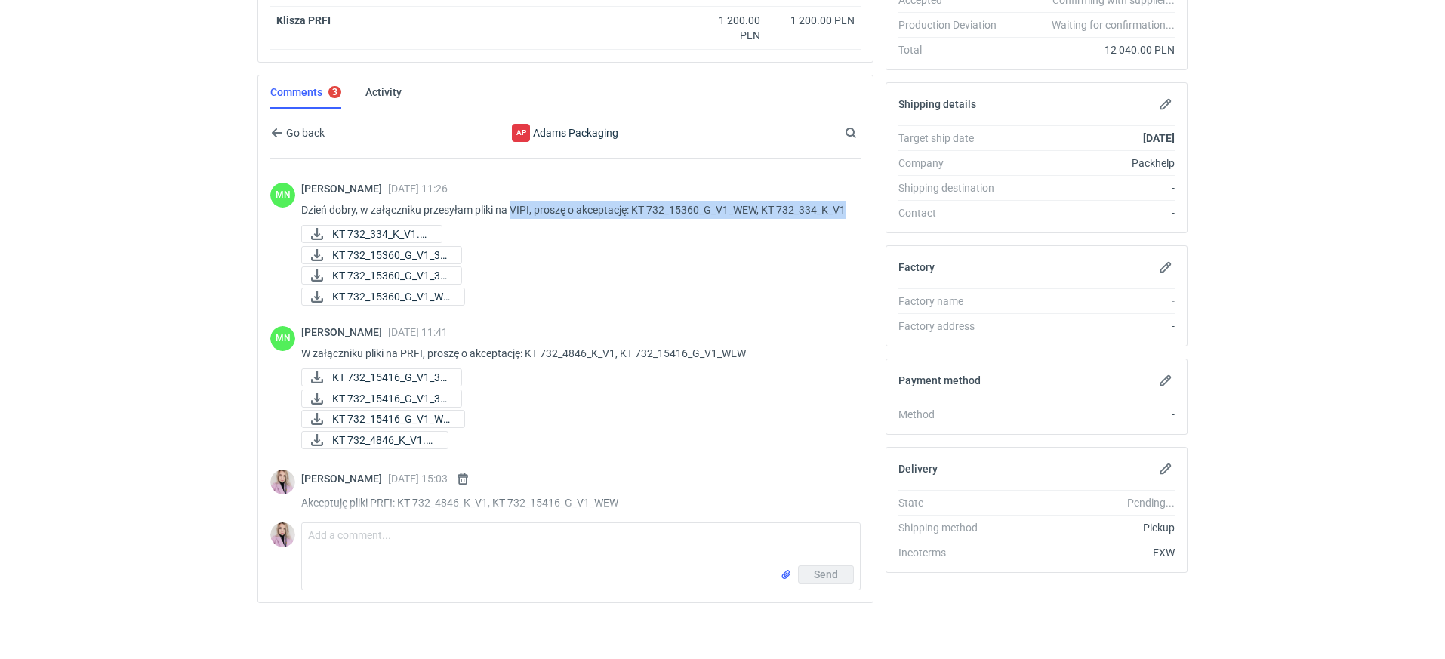
scroll to position [91, 0]
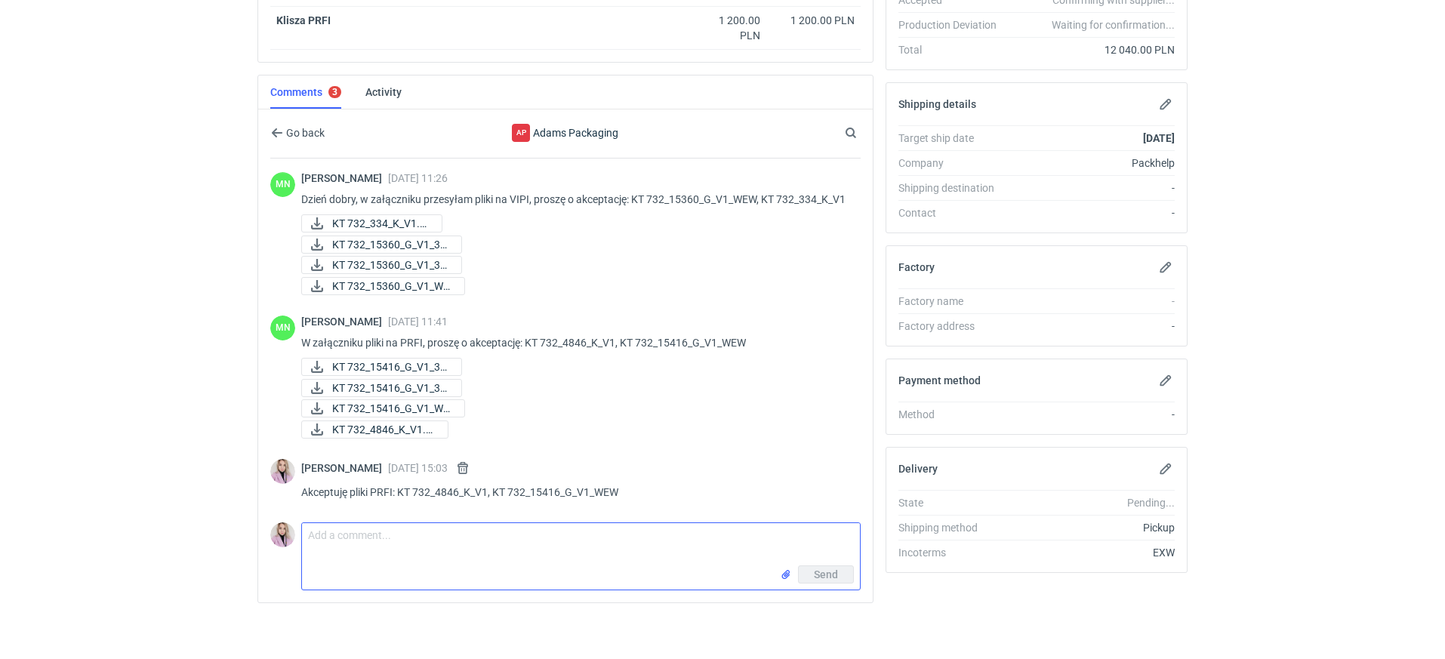
click at [362, 524] on textarea "Comment message" at bounding box center [581, 544] width 558 height 42
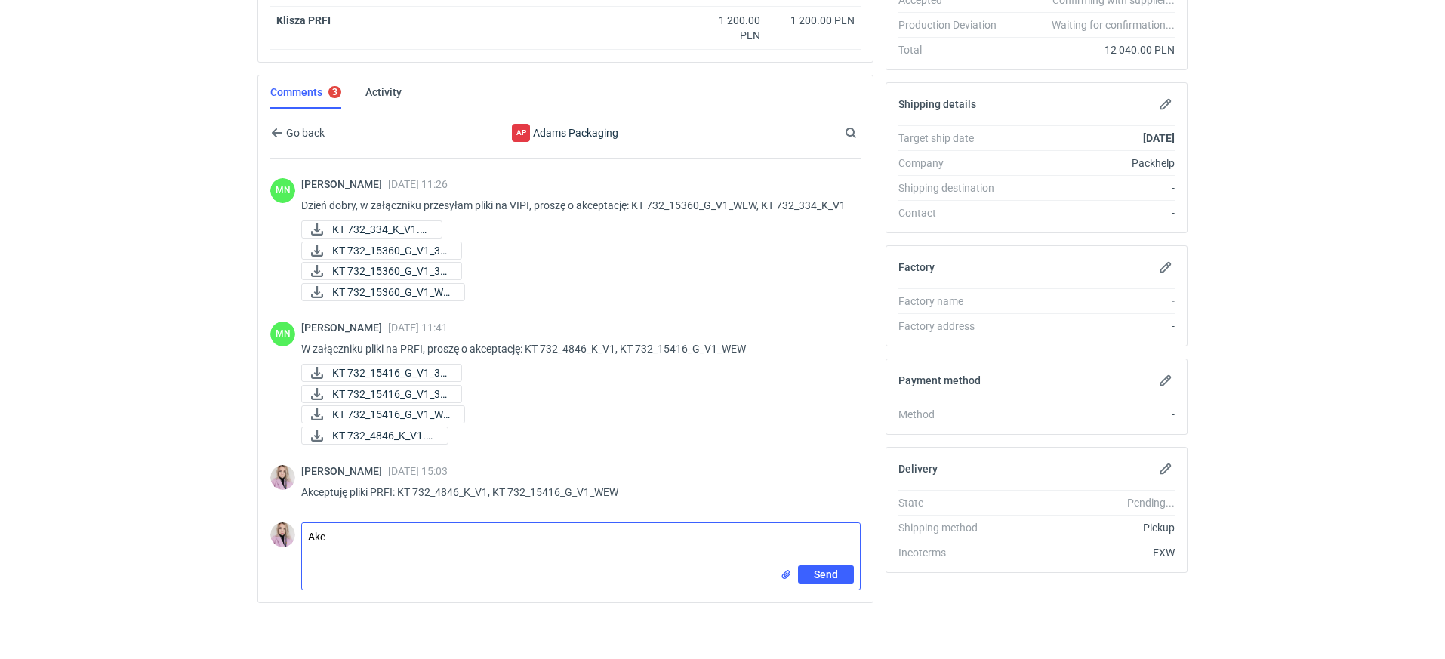
scroll to position [85, 0]
paste textarea "VIPI, proszę o akceptację: KT 732_15360_G_V1_WEW, KT 732_334_K_V1"
drag, startPoint x: 494, startPoint y: 535, endPoint x: 414, endPoint y: 534, distance: 80.0
click at [414, 534] on textarea "Akceptuję pliki VIPI, proszę o akceptację: KT 732_15360_G_V1_WEW, KT 732_334_K_…" at bounding box center [581, 544] width 558 height 42
click at [647, 531] on textarea "Akceptuję pliki VIPI: KT 732_15360_G_V1_WEW, KT 732_334_K_V1" at bounding box center [581, 544] width 558 height 42
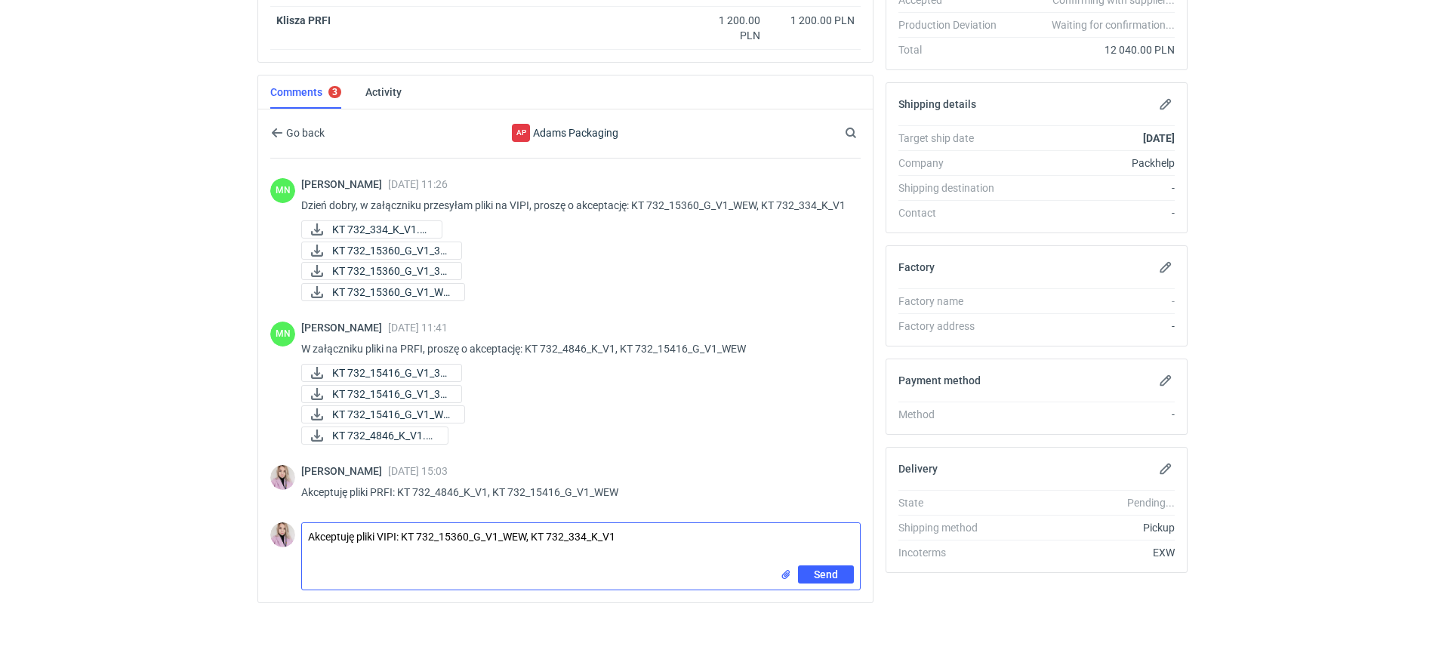
type textarea "Akceptuję pliki VIPI: KT 732_15360_G_V1_WEW, KT 732_334_K_V1"
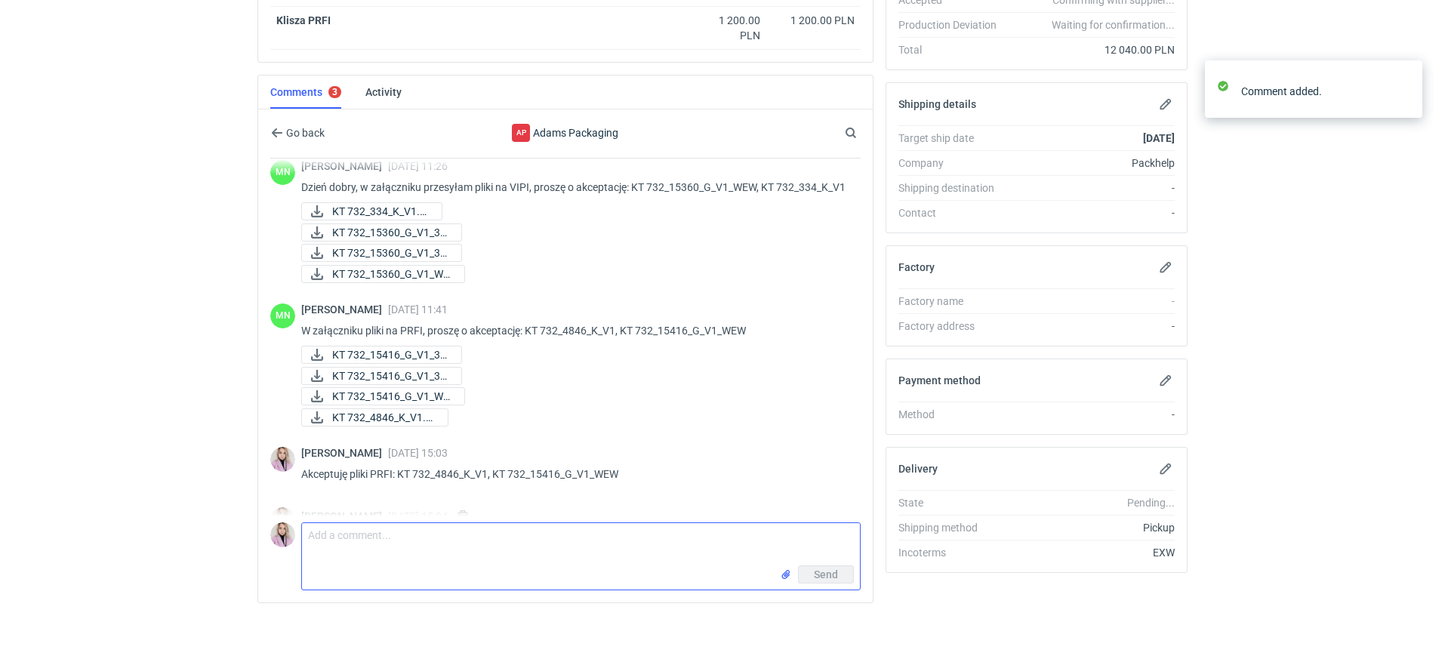
scroll to position [151, 0]
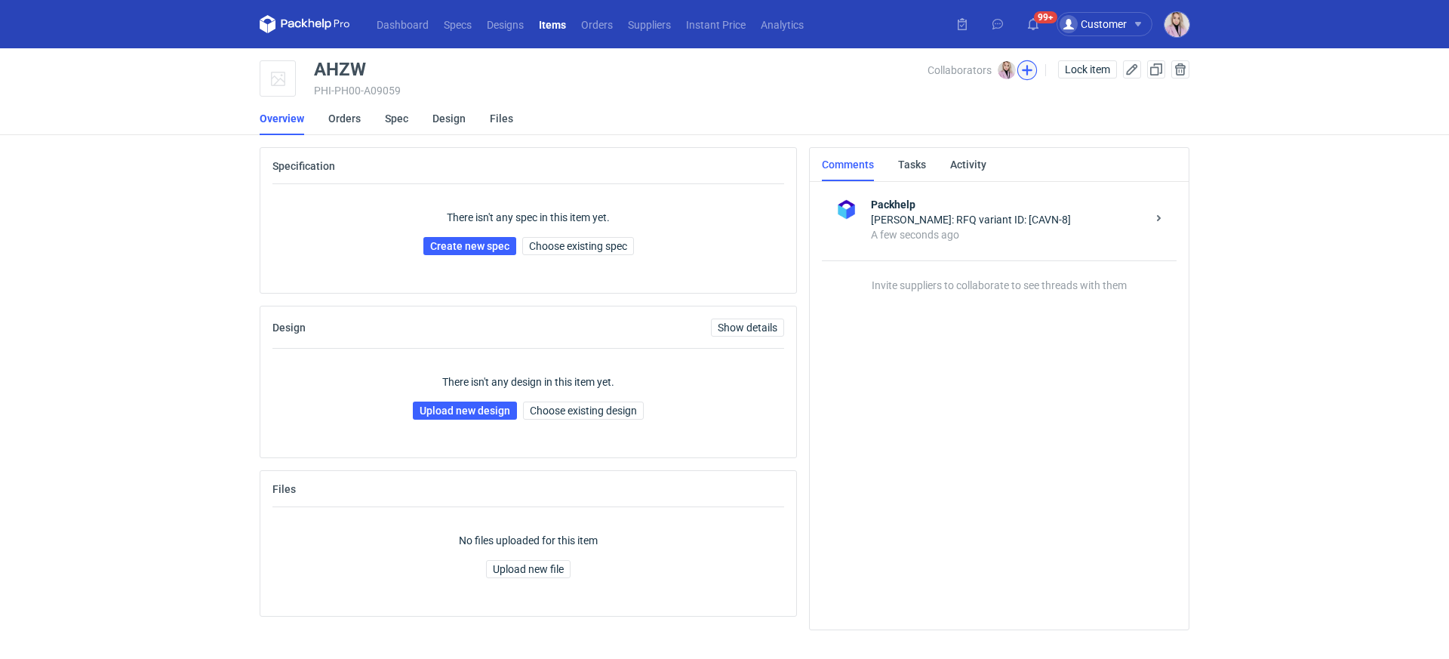
click at [1028, 67] on button "button" at bounding box center [1027, 70] width 20 height 20
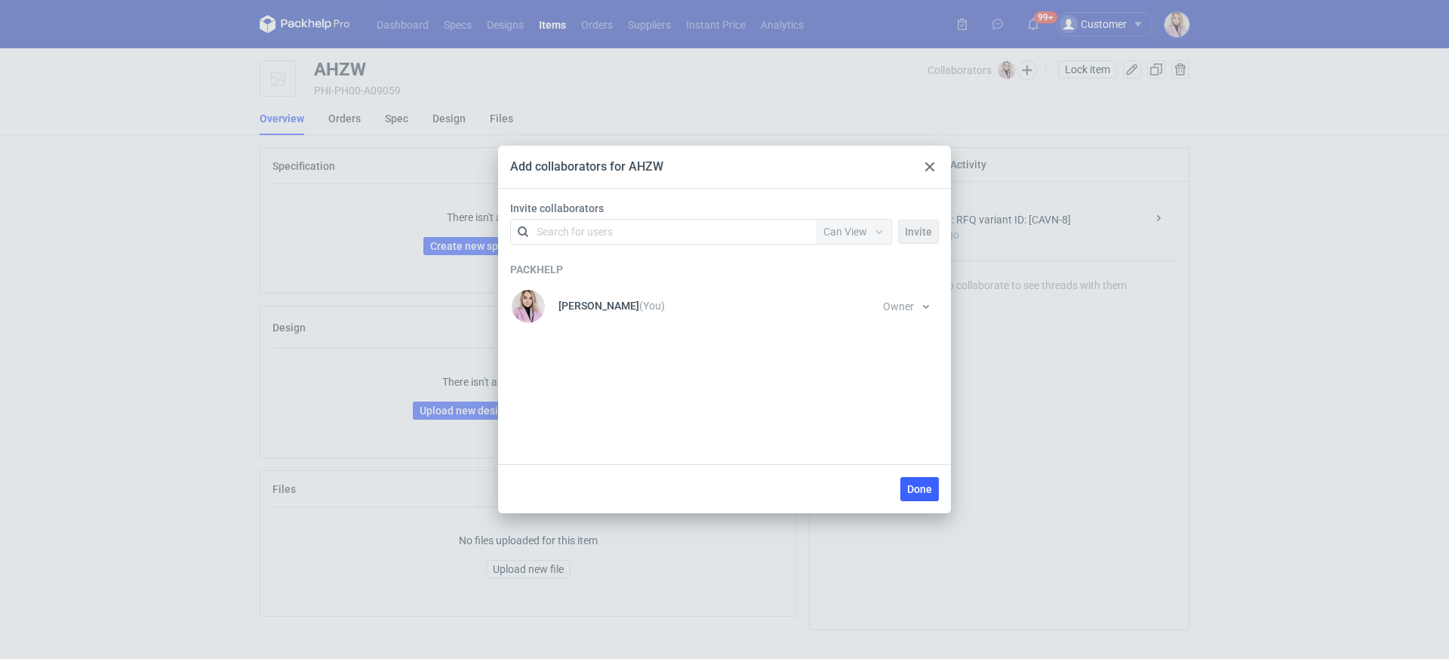
click at [608, 239] on div "Search for users" at bounding box center [660, 231] width 263 height 21
type input "pol"
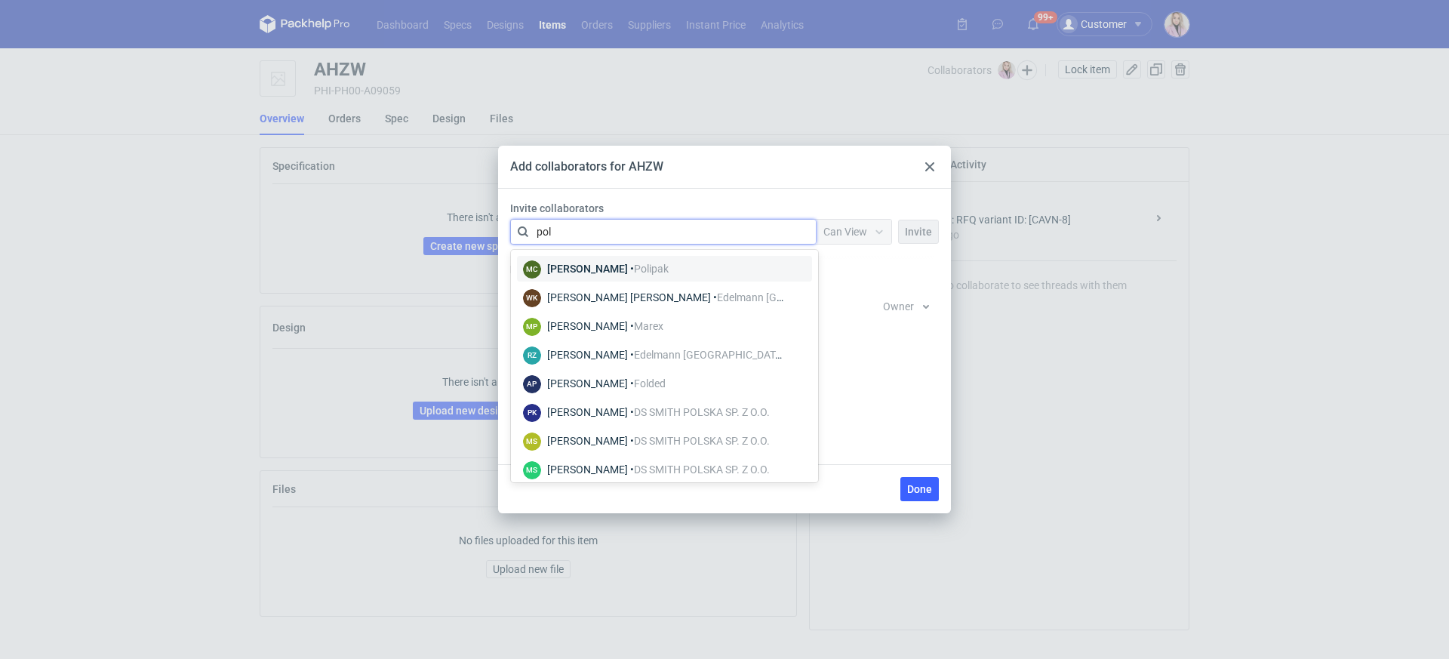
click at [614, 269] on div "Marcin Czarnecki • Polipak" at bounding box center [608, 268] width 122 height 15
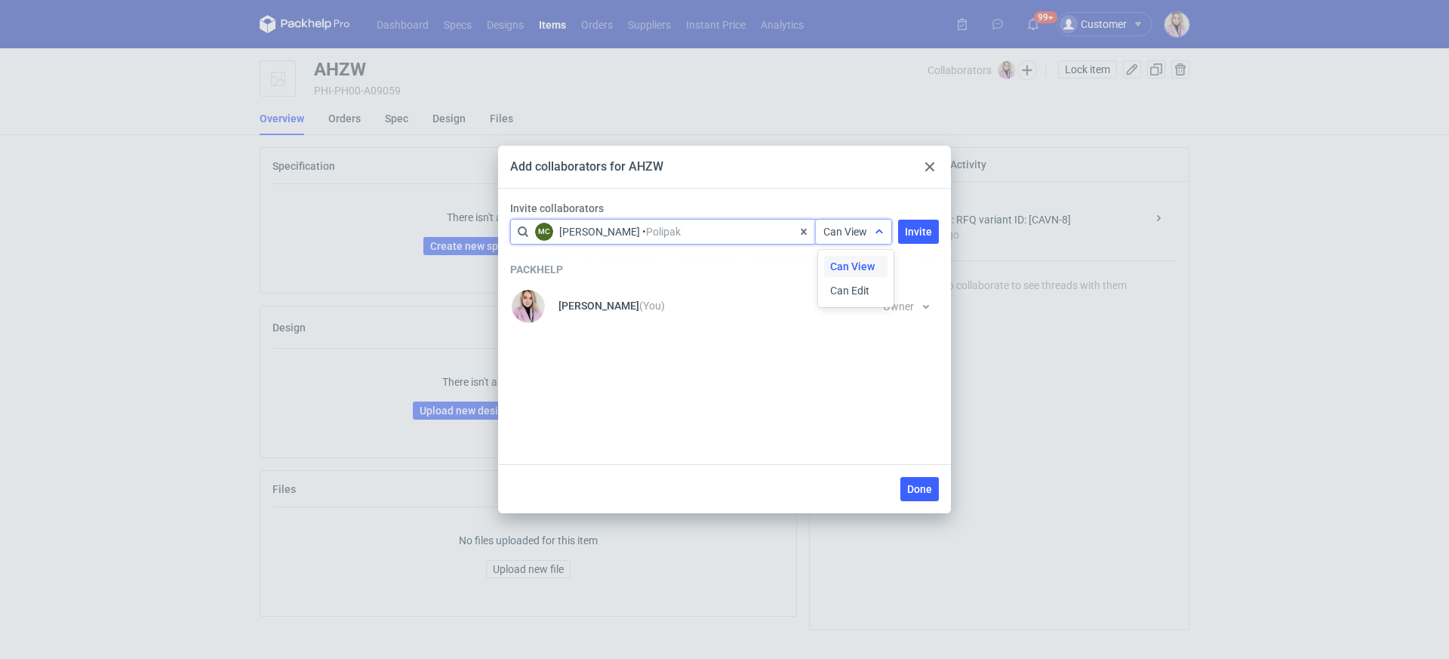
click at [864, 226] on span "Can View" at bounding box center [845, 232] width 44 height 12
click at [857, 296] on span "Can Edit" at bounding box center [849, 290] width 39 height 15
click at [930, 232] on span "Invite" at bounding box center [918, 231] width 27 height 11
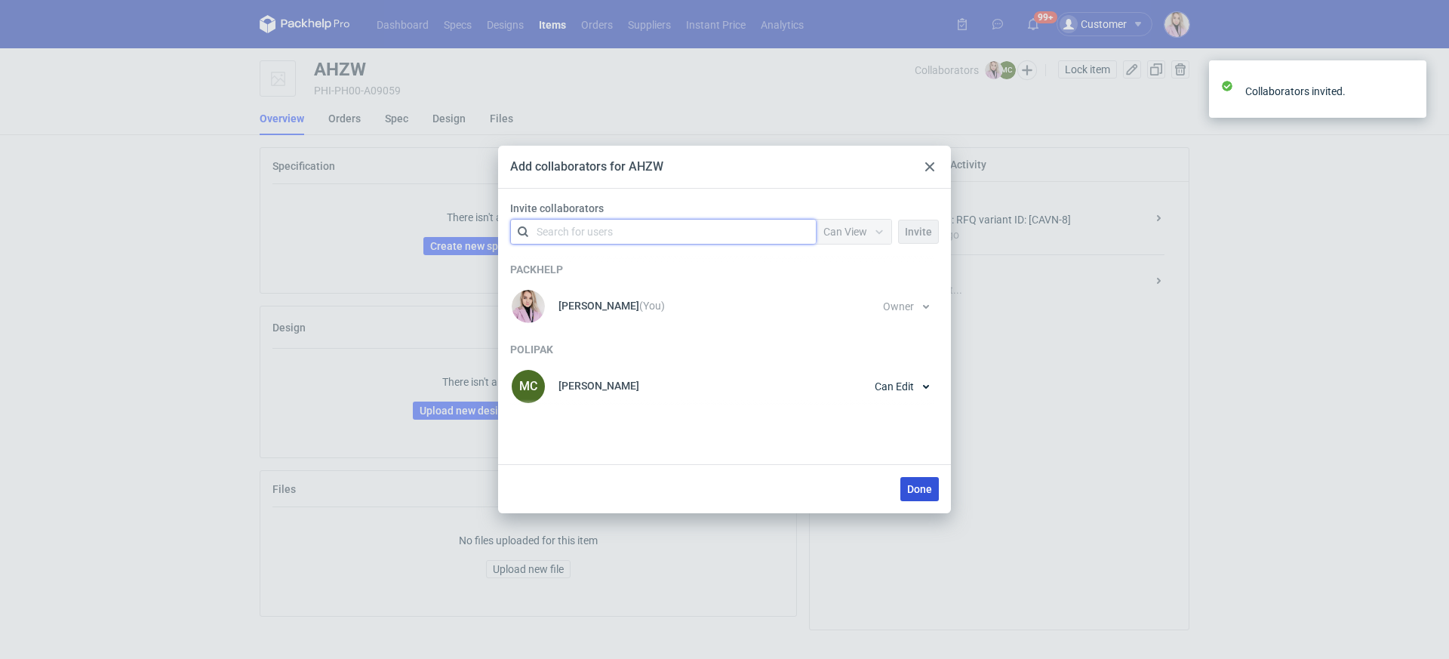
click at [913, 488] on span "Done" at bounding box center [919, 489] width 25 height 11
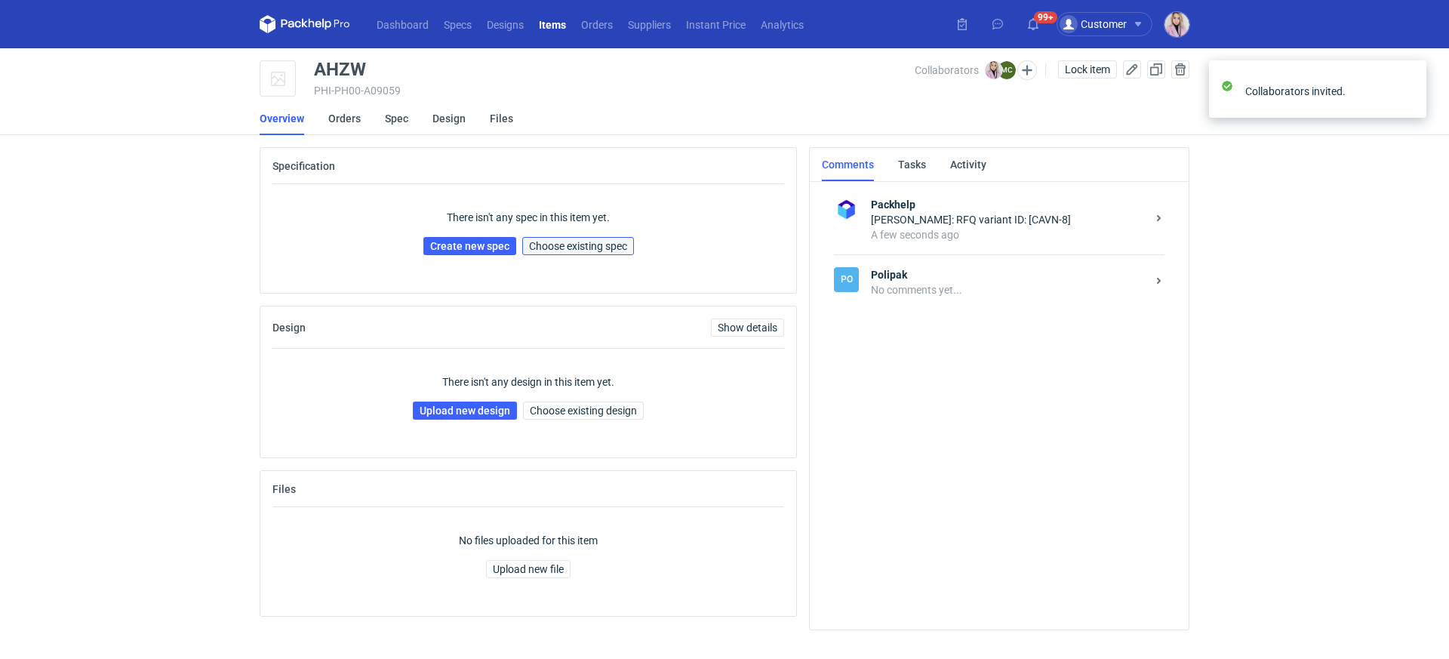
click at [587, 250] on span "Choose existing spec" at bounding box center [578, 246] width 98 height 11
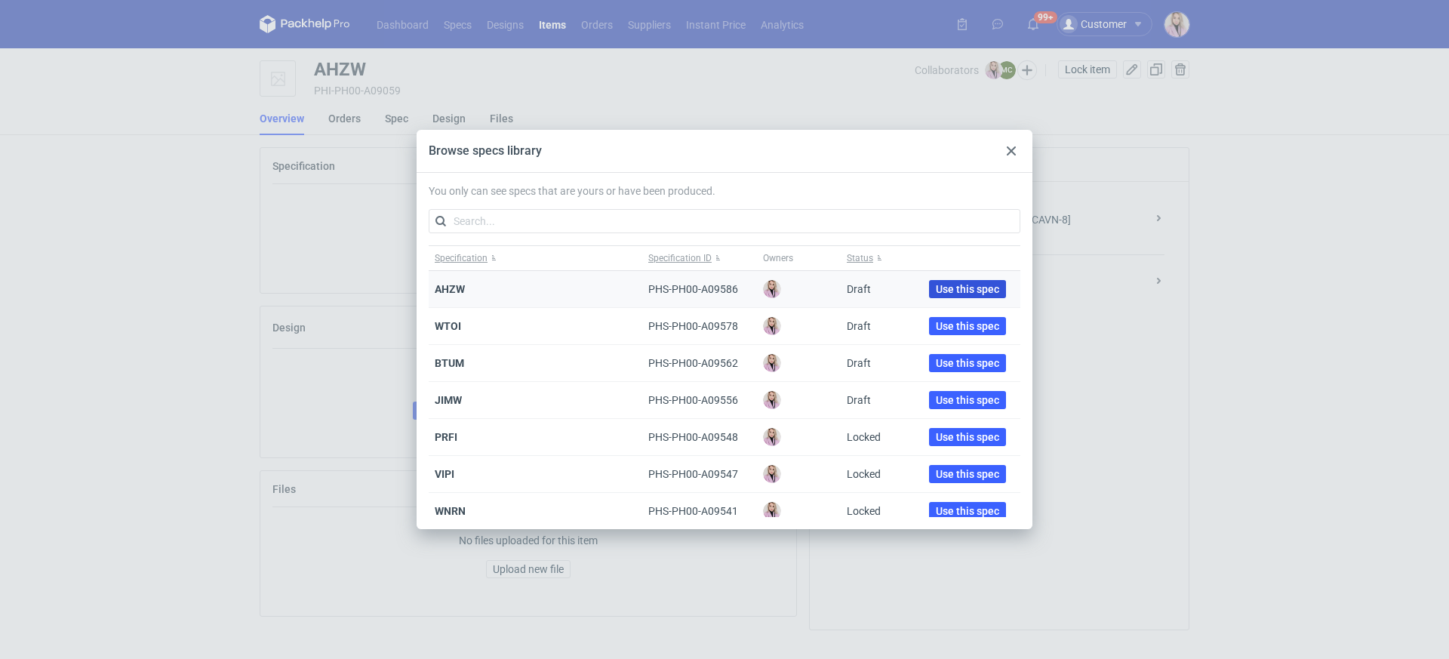
click at [948, 288] on span "Use this spec" at bounding box center [967, 289] width 63 height 11
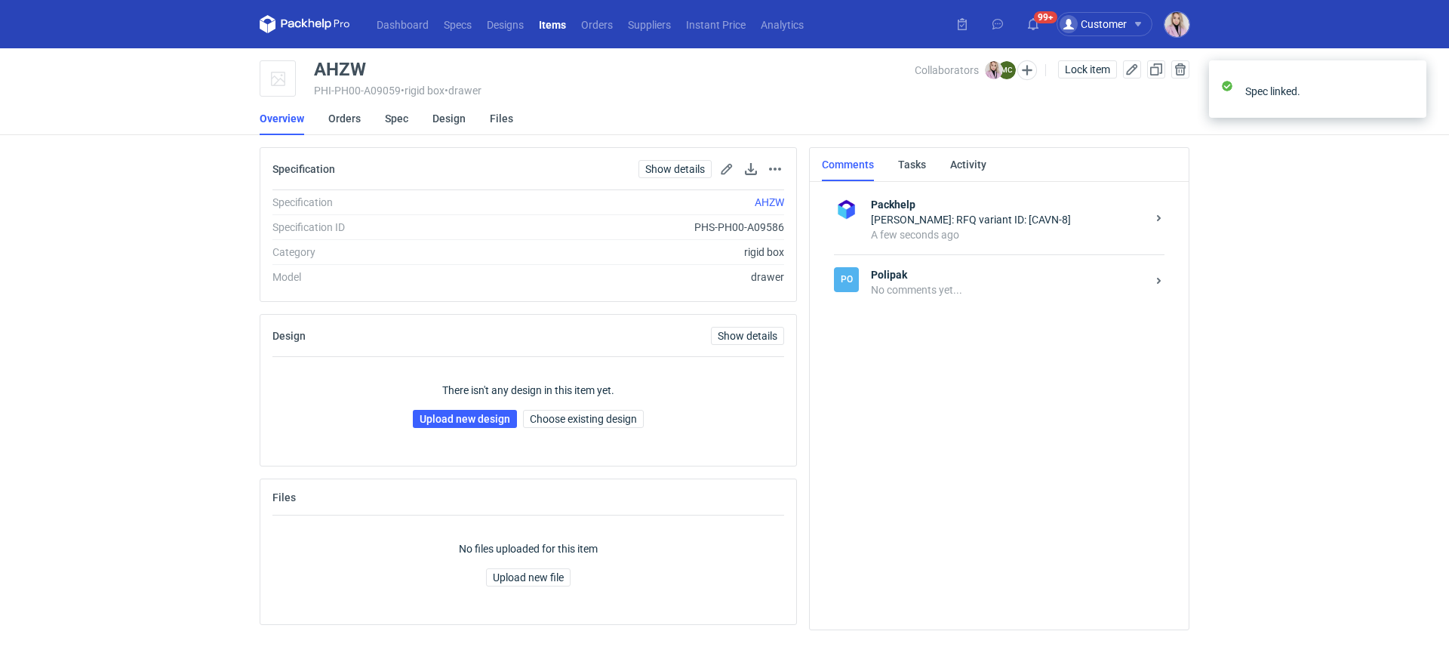
click at [454, 427] on div "There isn't any design in this item yet. Upload new design Choose existing desi…" at bounding box center [528, 405] width 512 height 97
click at [465, 420] on link "Upload new design" at bounding box center [465, 419] width 104 height 18
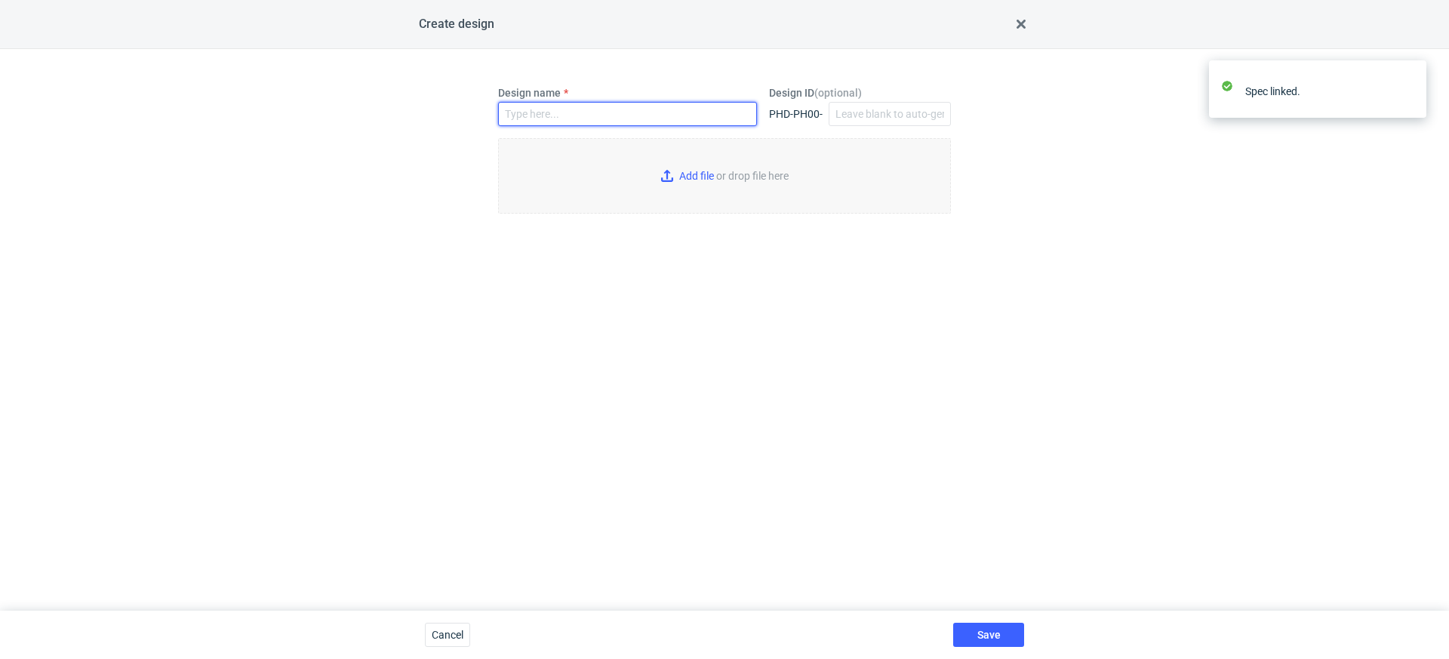
click at [520, 116] on input "Design name" at bounding box center [627, 114] width 259 height 24
paste input "AHZW"
type input "AHZW"
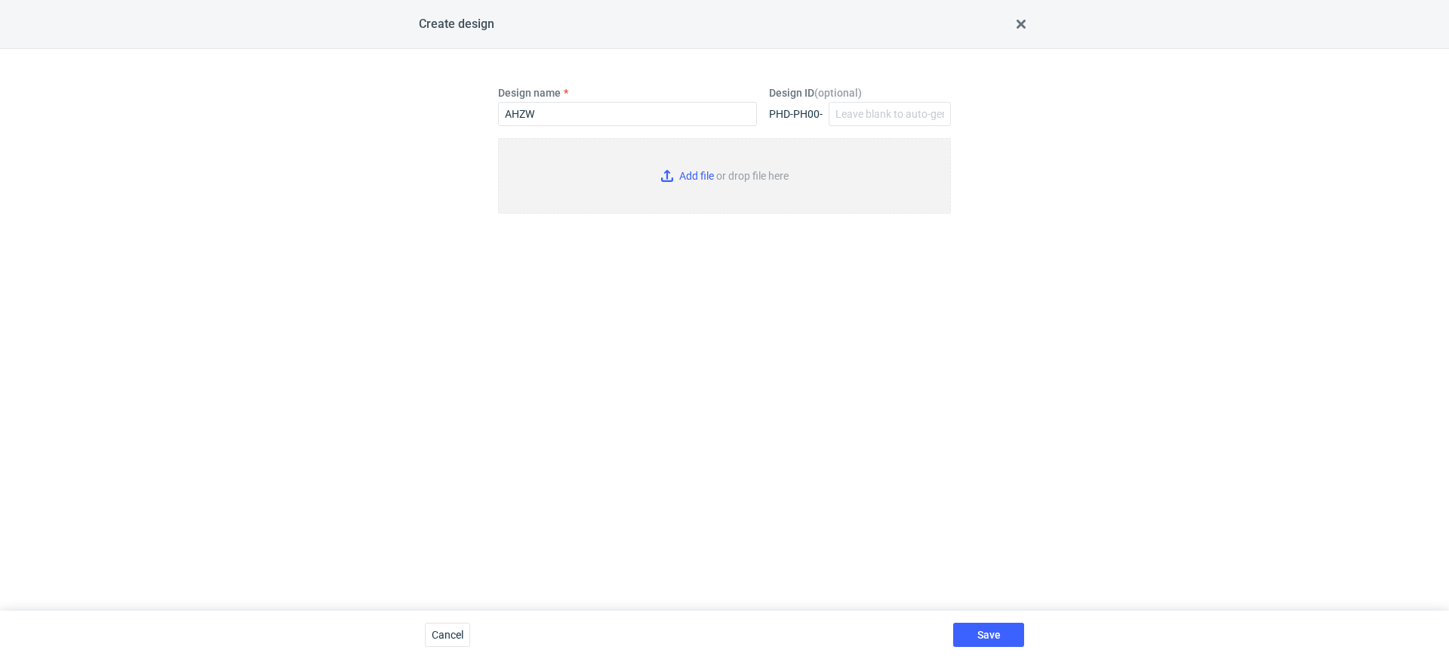
click at [710, 182] on input "Add file or drop file here" at bounding box center [724, 175] width 453 height 75
type input "C:\fakepath\custom__AHZW__d0__oR332856890__Face_Care_Set__drawer&sleeve.pdf"
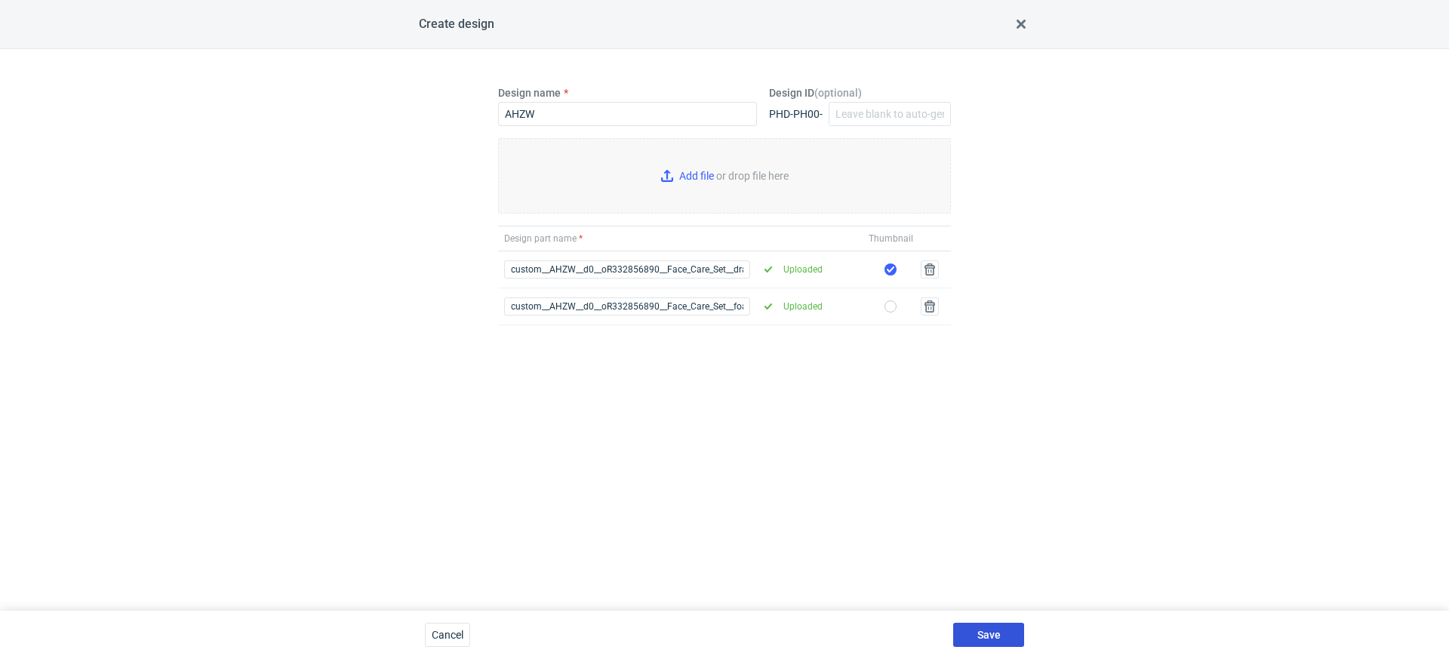
click at [994, 627] on button "Save" at bounding box center [988, 635] width 71 height 24
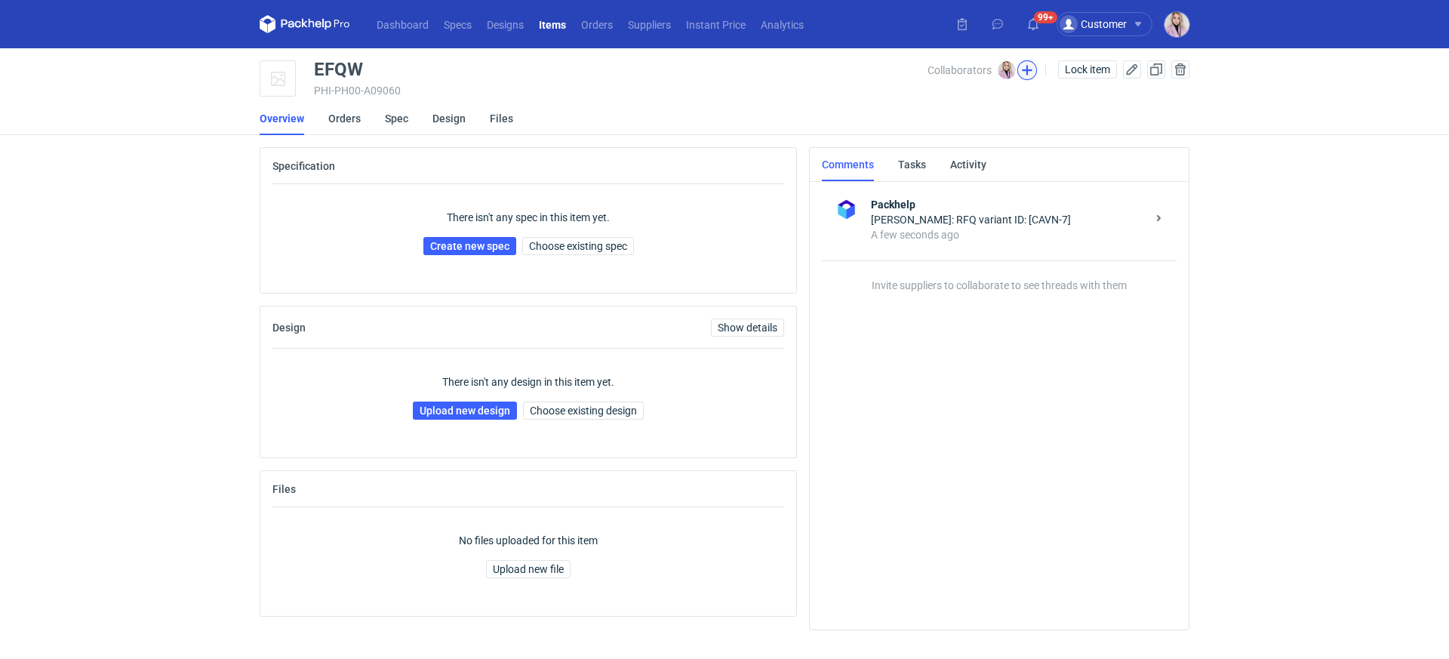
click at [1022, 75] on button "button" at bounding box center [1027, 70] width 20 height 20
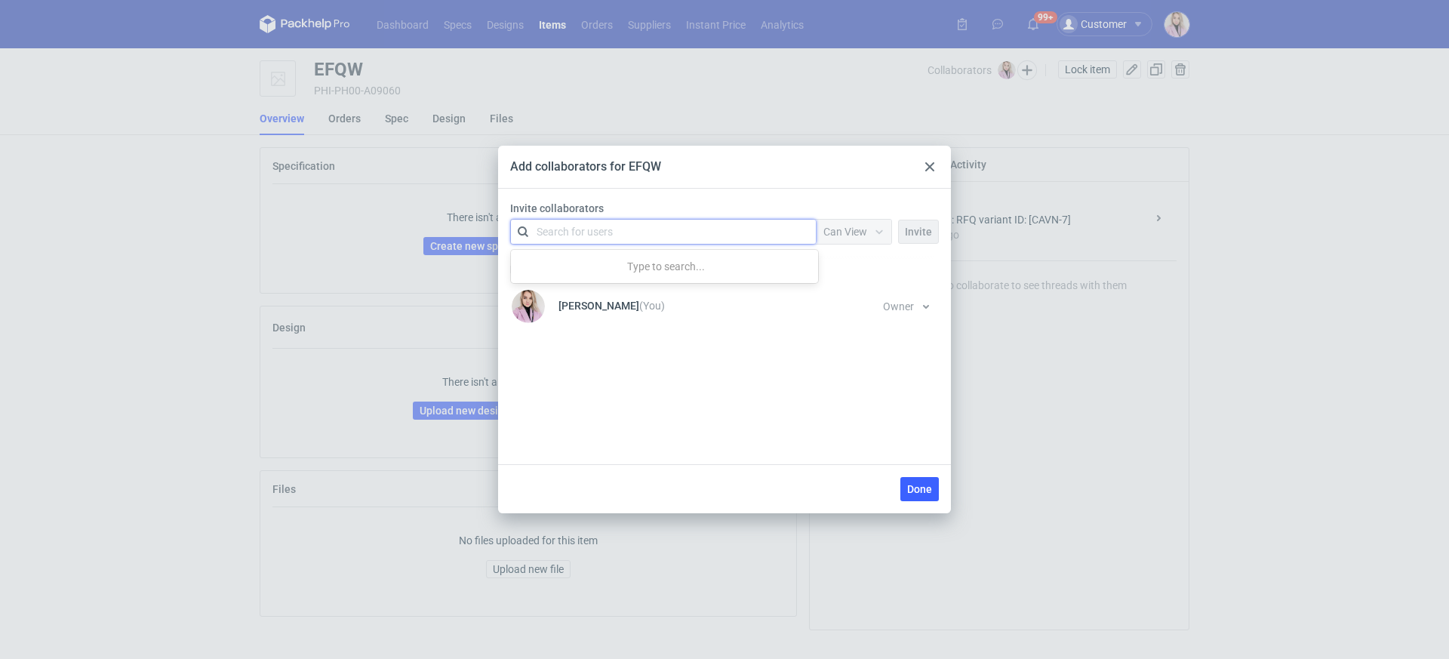
click at [642, 228] on div "Search for users" at bounding box center [660, 231] width 263 height 21
type input "poli"
click at [652, 271] on span "Polipak" at bounding box center [651, 269] width 35 height 12
click at [854, 232] on span "Can View" at bounding box center [845, 232] width 44 height 12
click at [854, 287] on span "Can Edit" at bounding box center [849, 290] width 39 height 15
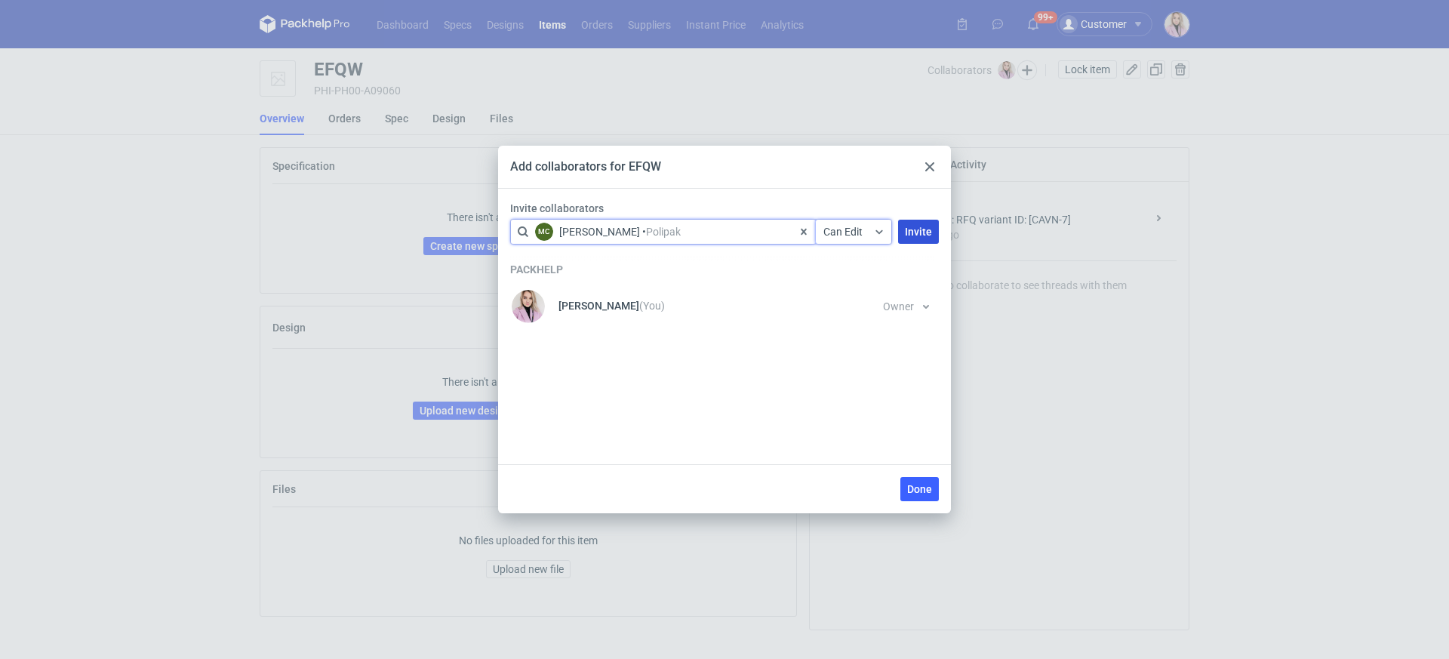
click at [916, 239] on button "Invite" at bounding box center [918, 232] width 41 height 24
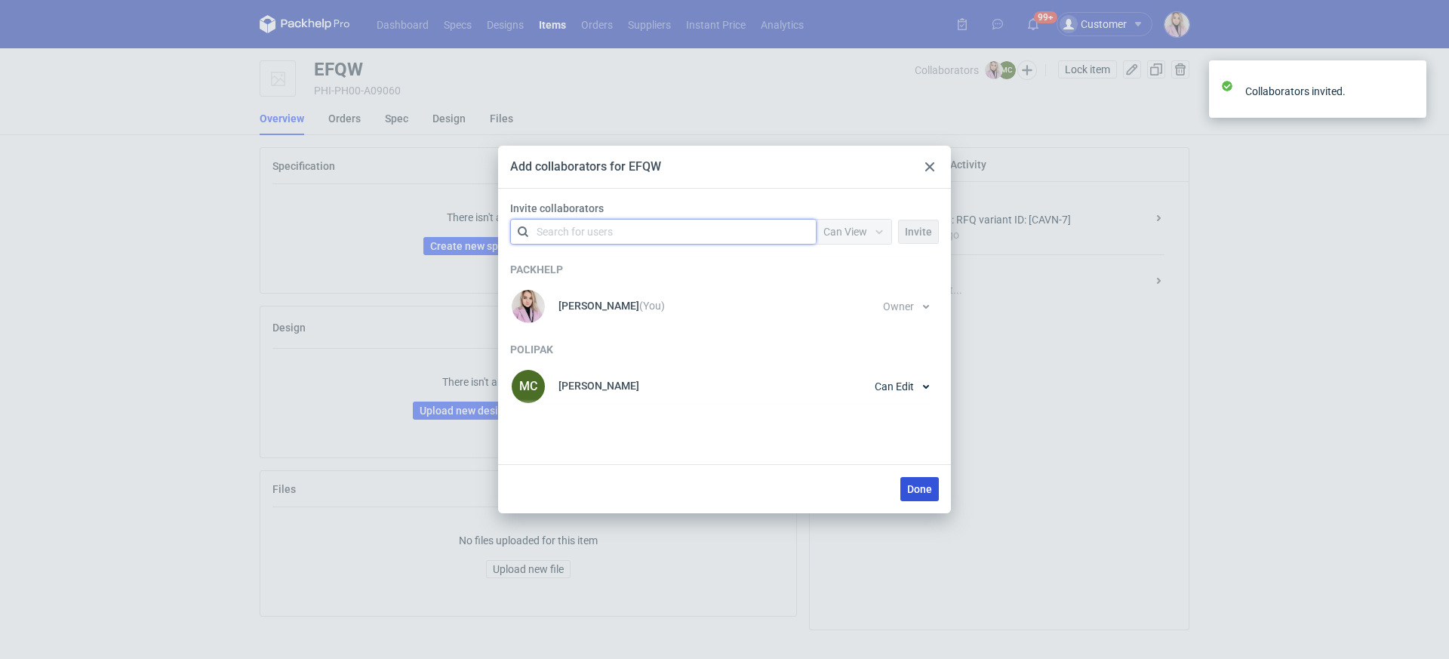
click at [917, 499] on button "Done" at bounding box center [919, 489] width 38 height 24
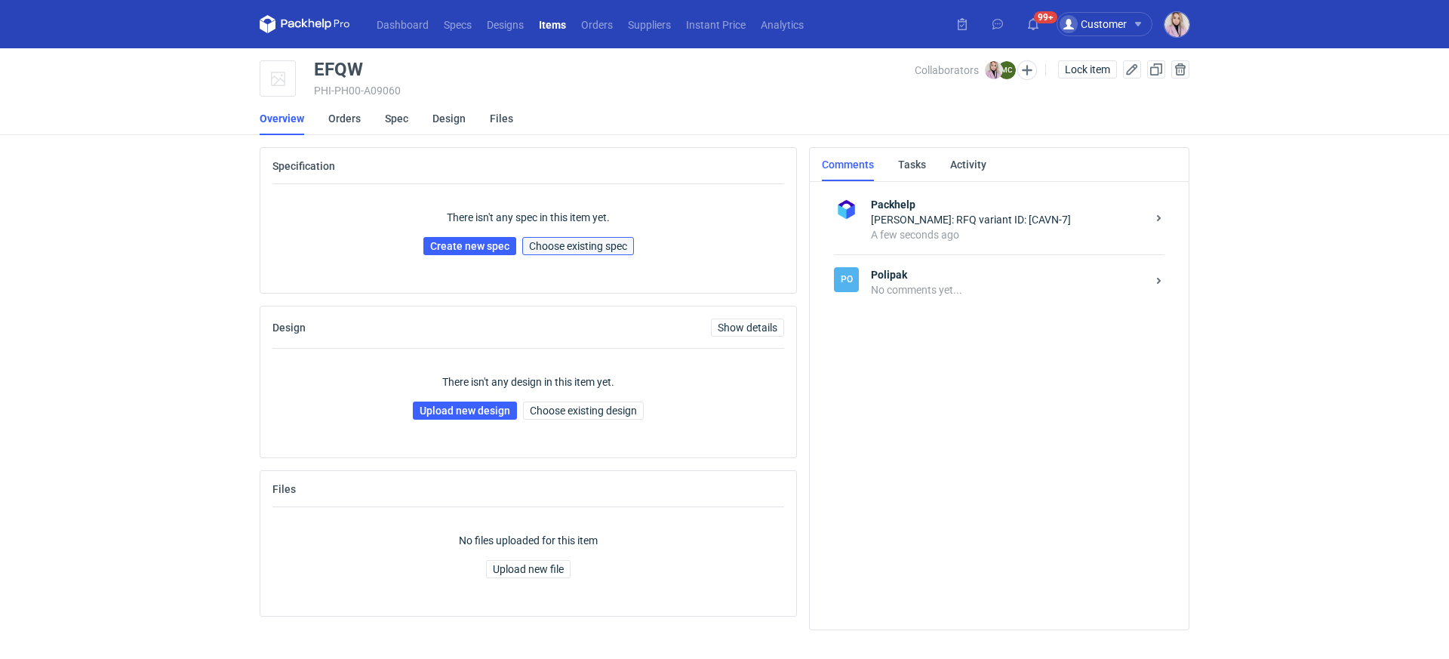
click at [594, 249] on span "Choose existing spec" at bounding box center [578, 246] width 98 height 11
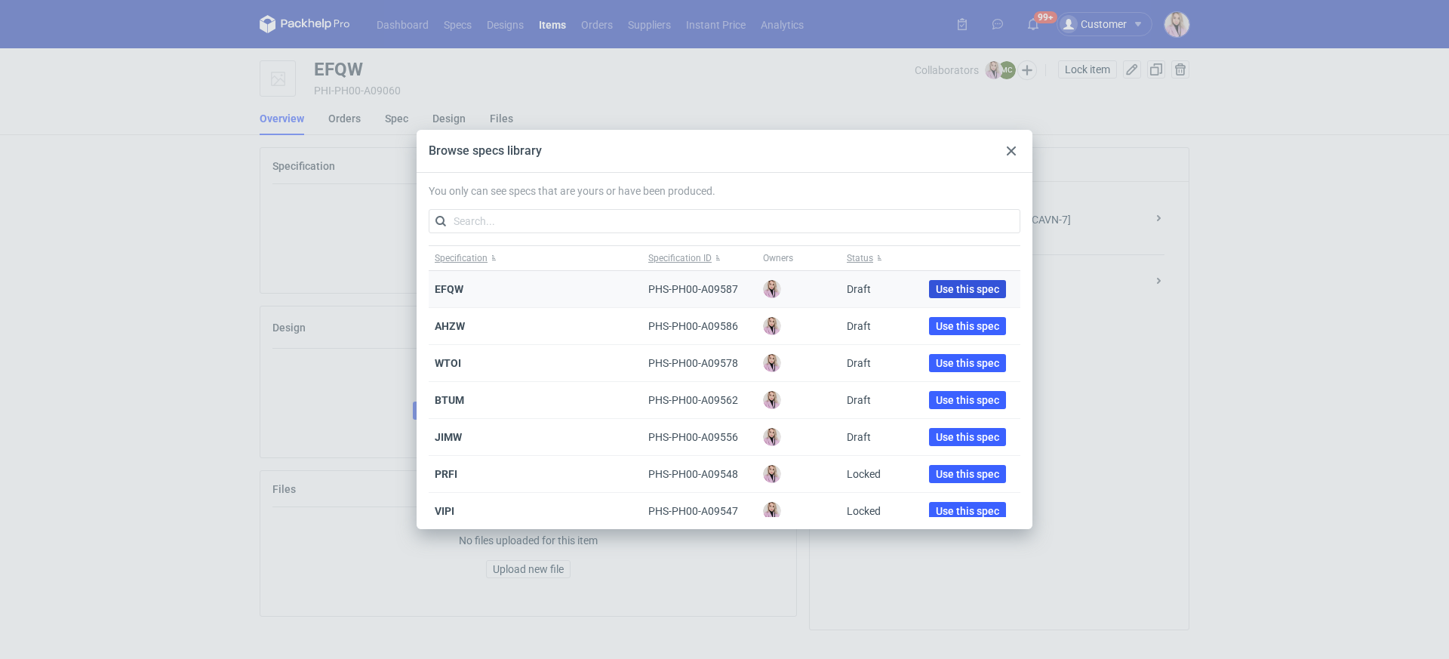
click at [940, 287] on span "Use this spec" at bounding box center [967, 289] width 63 height 11
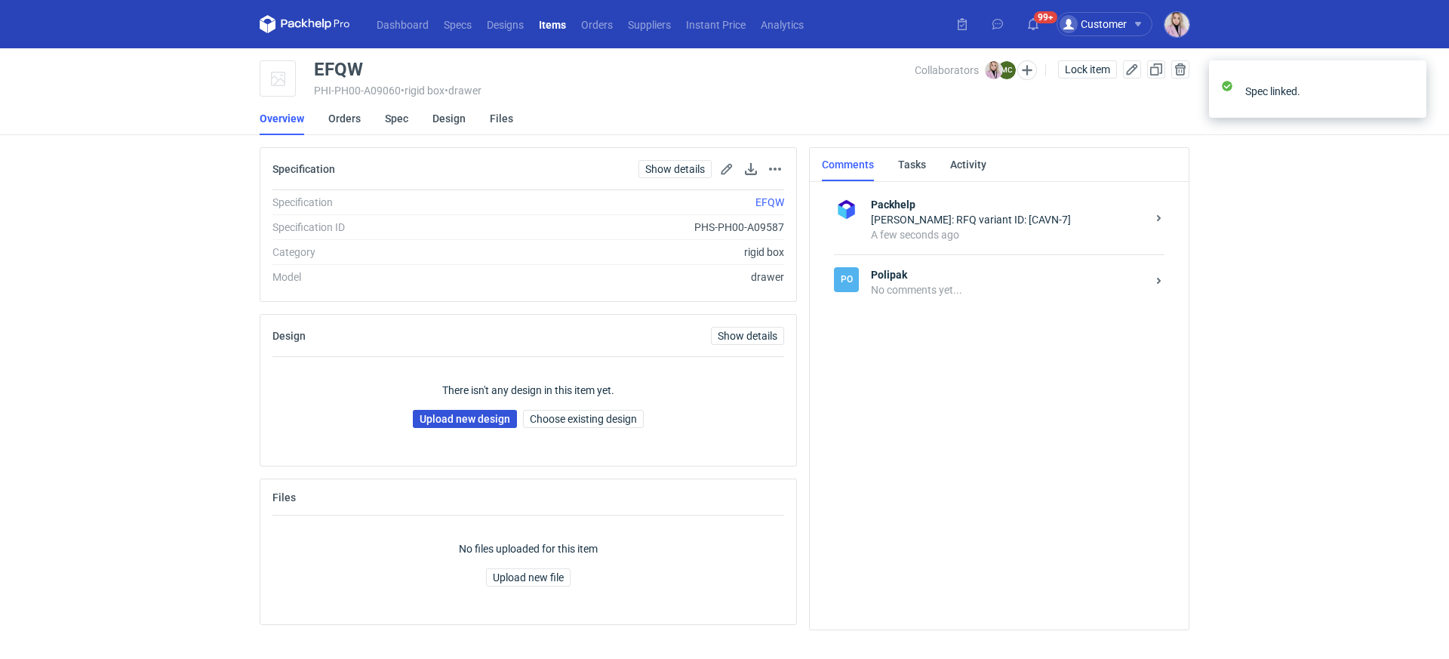
click at [472, 415] on link "Upload new design" at bounding box center [465, 419] width 104 height 18
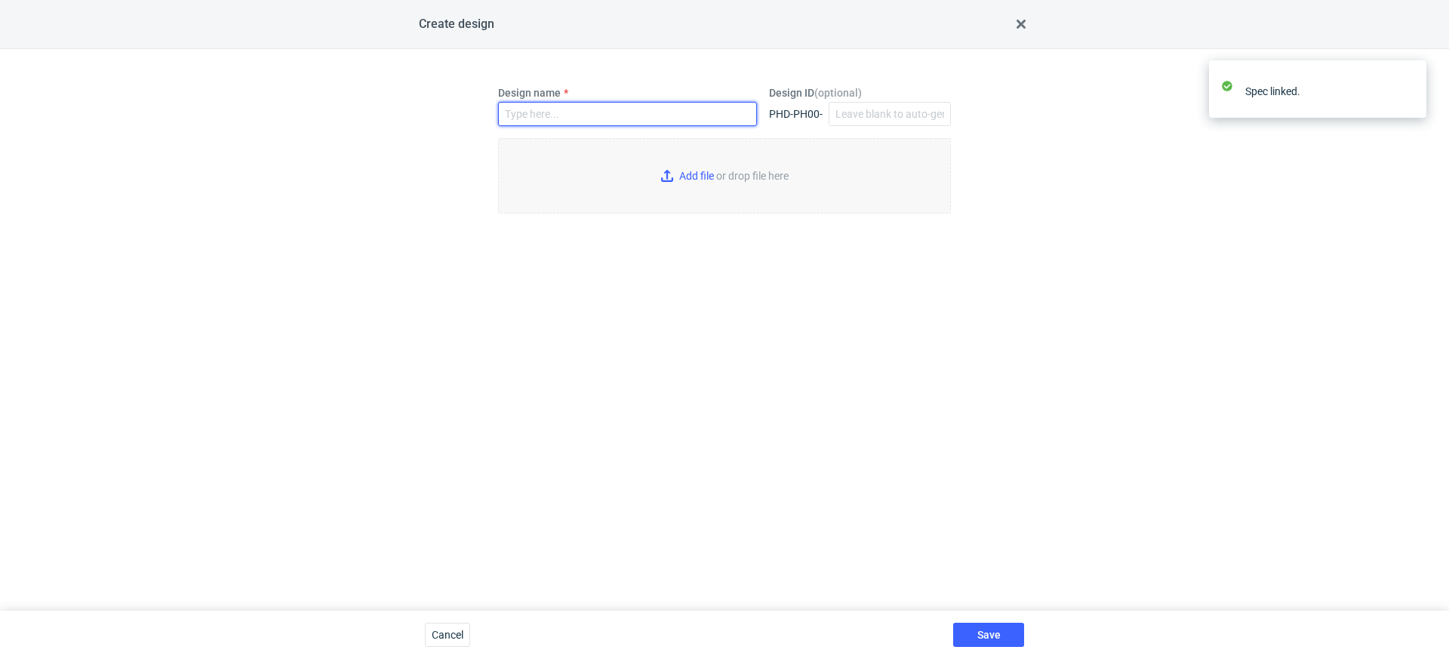
click at [556, 116] on input "Design name" at bounding box center [627, 114] width 259 height 24
paste input "EFQW"
type input "EFQW"
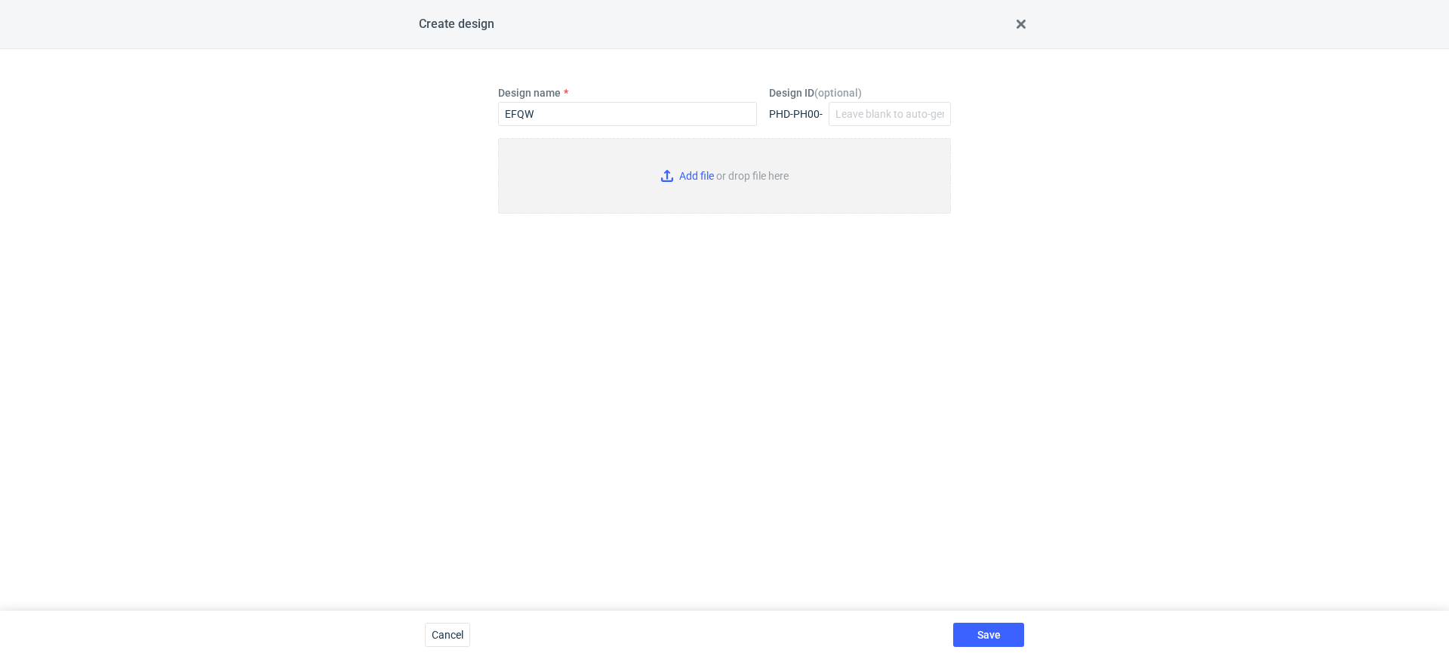
click at [719, 171] on input "Add file or drop file here" at bounding box center [724, 175] width 453 height 75
click at [691, 192] on input "Add file or drop file here" at bounding box center [724, 175] width 453 height 75
type input "C:\fakepath\custom__EFQW__d0__oR332856890__Body_Care__drawer&sleeve.pdf"
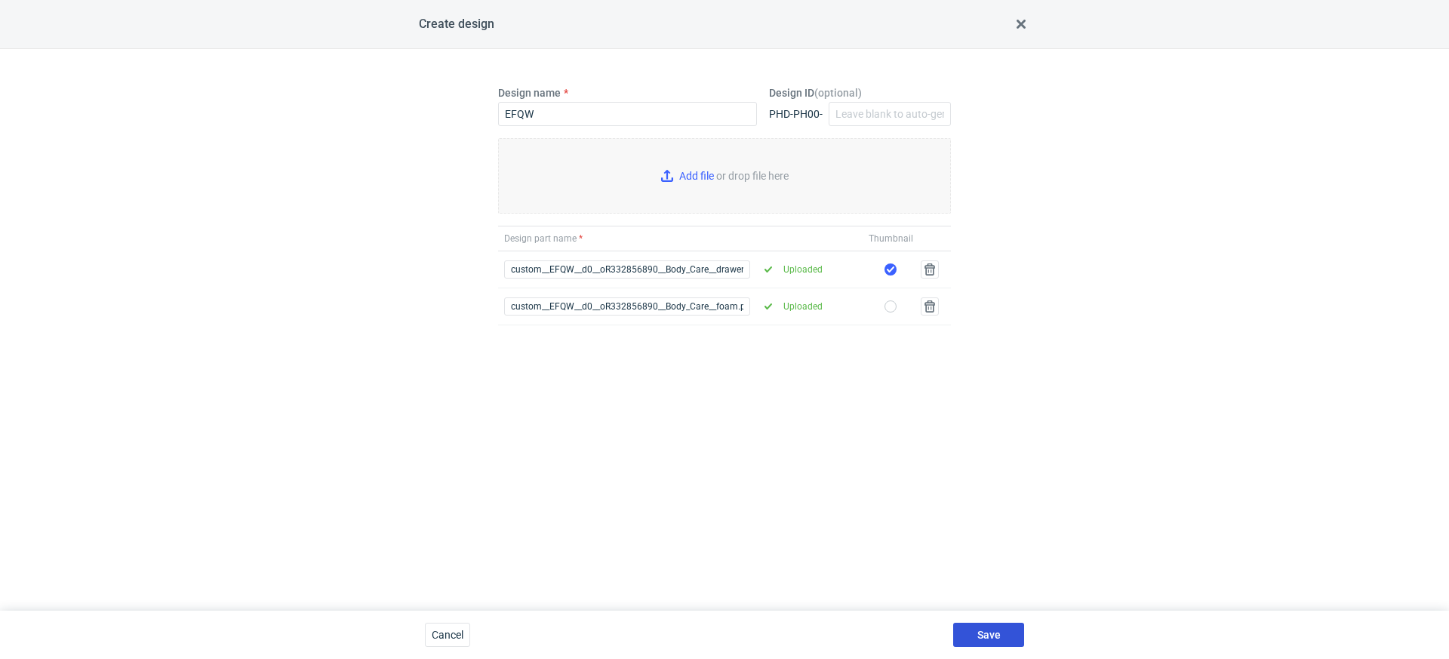
click at [990, 626] on button "Save" at bounding box center [988, 635] width 71 height 24
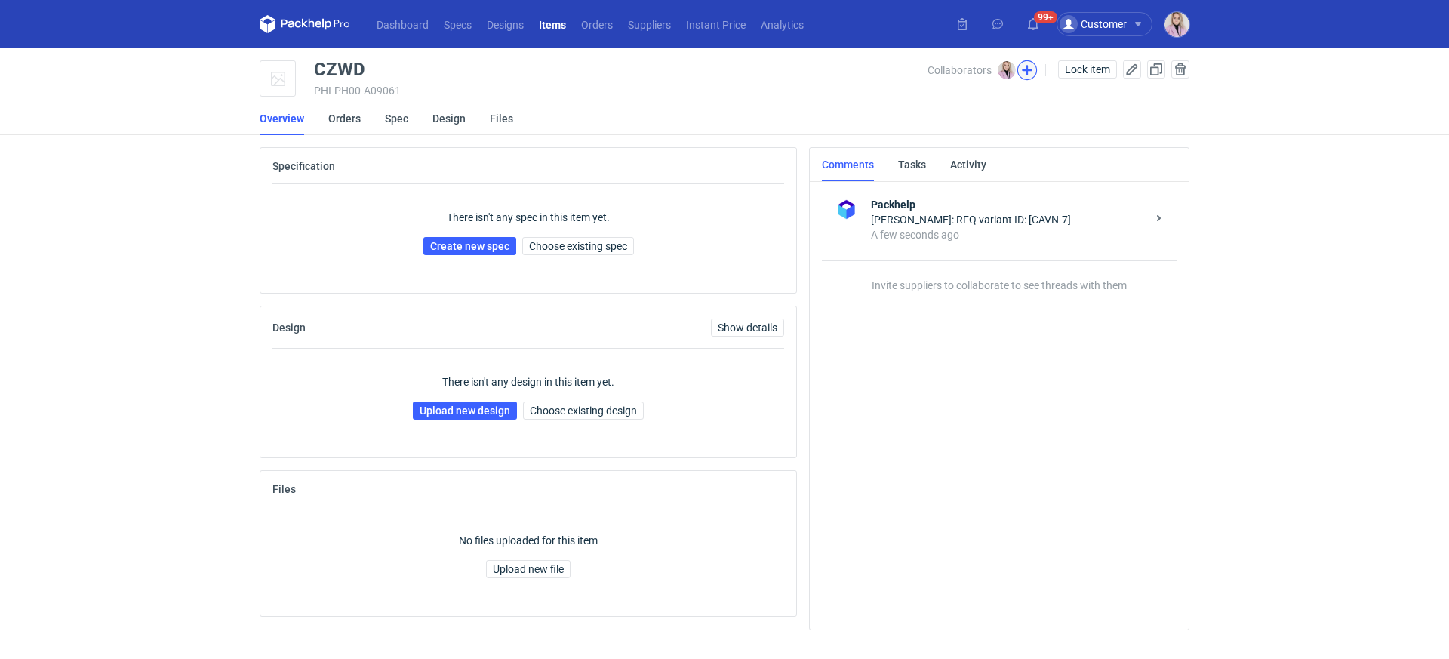
click at [1025, 65] on button "button" at bounding box center [1027, 70] width 20 height 20
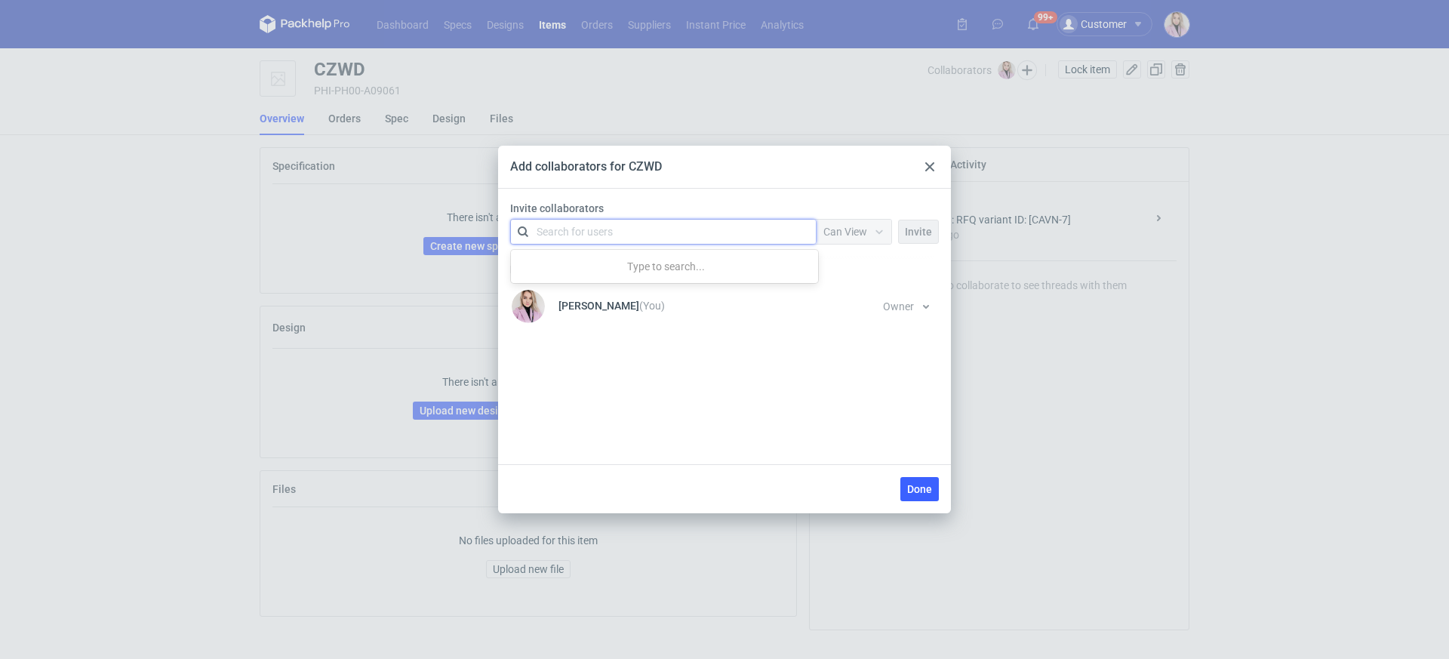
click at [597, 231] on div "Search for users" at bounding box center [575, 231] width 76 height 15
type input "[PERSON_NAME]"
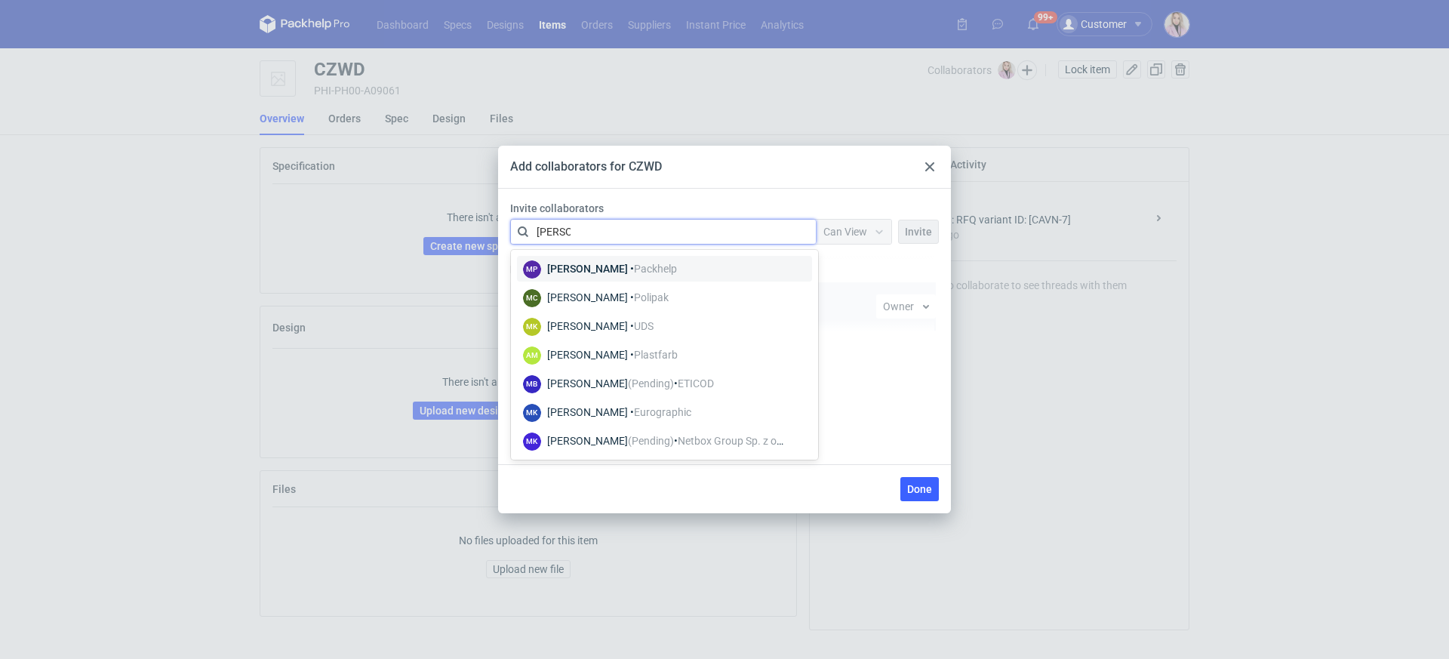
click at [645, 290] on div "[PERSON_NAME] • Polipak" at bounding box center [608, 297] width 122 height 15
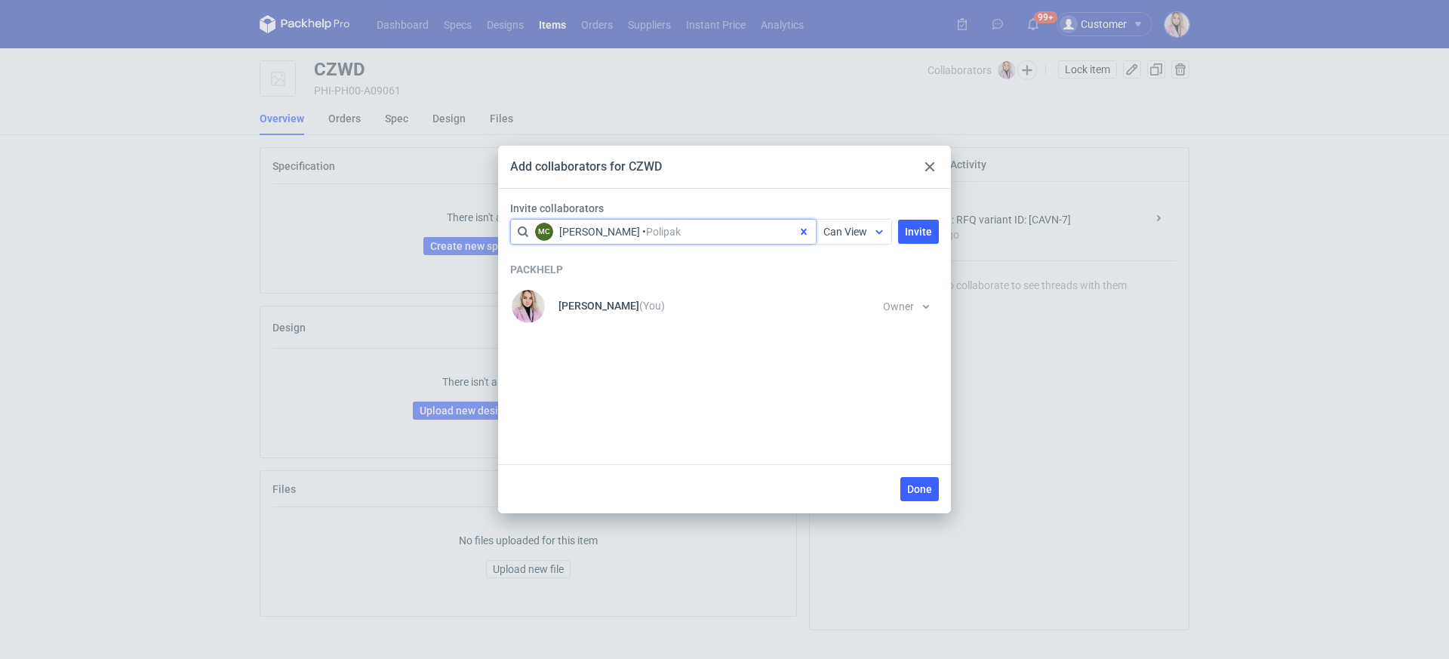
click at [866, 229] on span "Can View" at bounding box center [845, 232] width 44 height 12
click at [854, 299] on div "Can Edit" at bounding box center [855, 290] width 63 height 21
click at [915, 223] on button "Invite" at bounding box center [918, 232] width 41 height 24
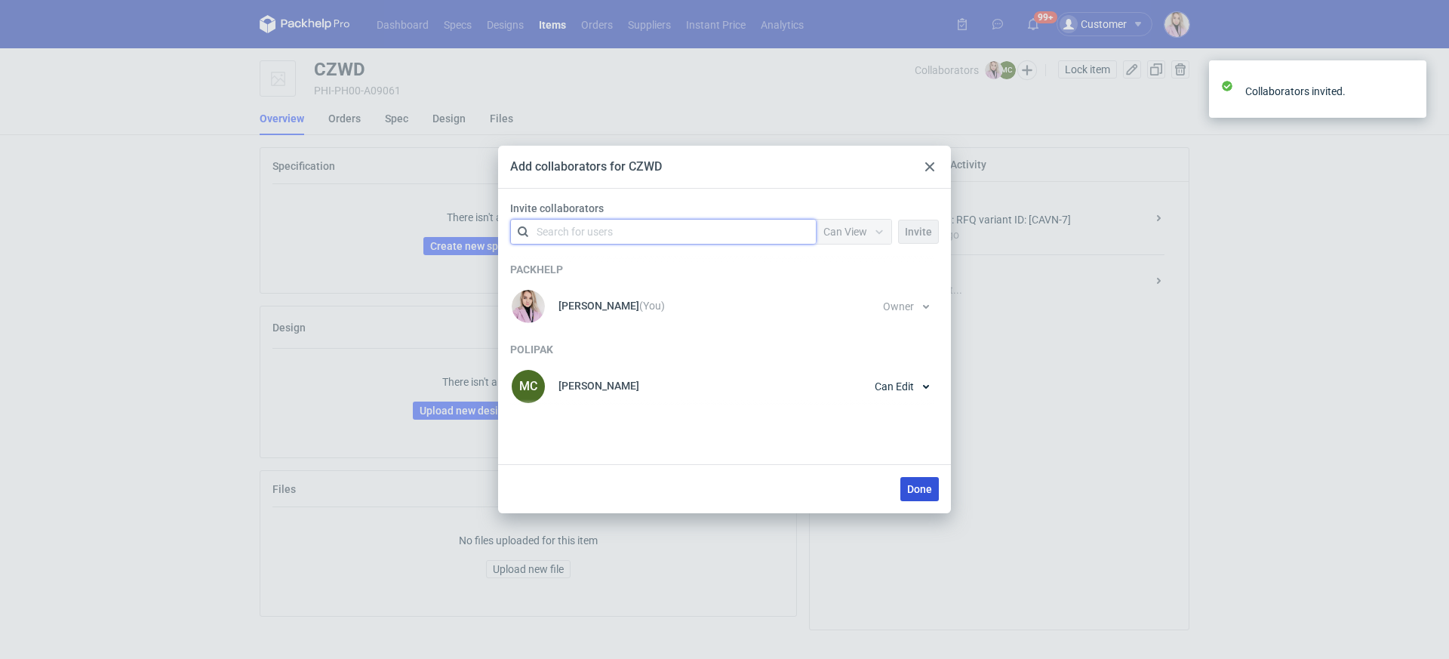
click at [925, 488] on span "Done" at bounding box center [919, 489] width 25 height 11
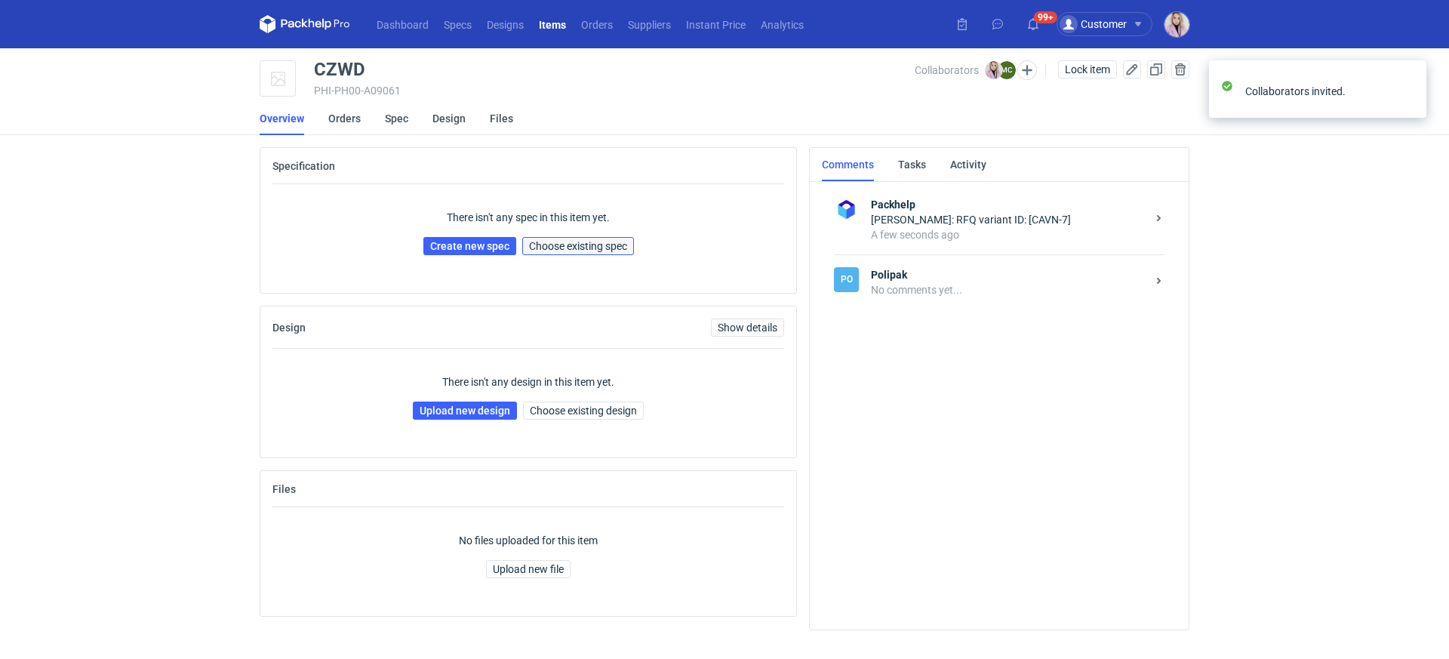
click at [607, 248] on span "Choose existing spec" at bounding box center [578, 246] width 98 height 11
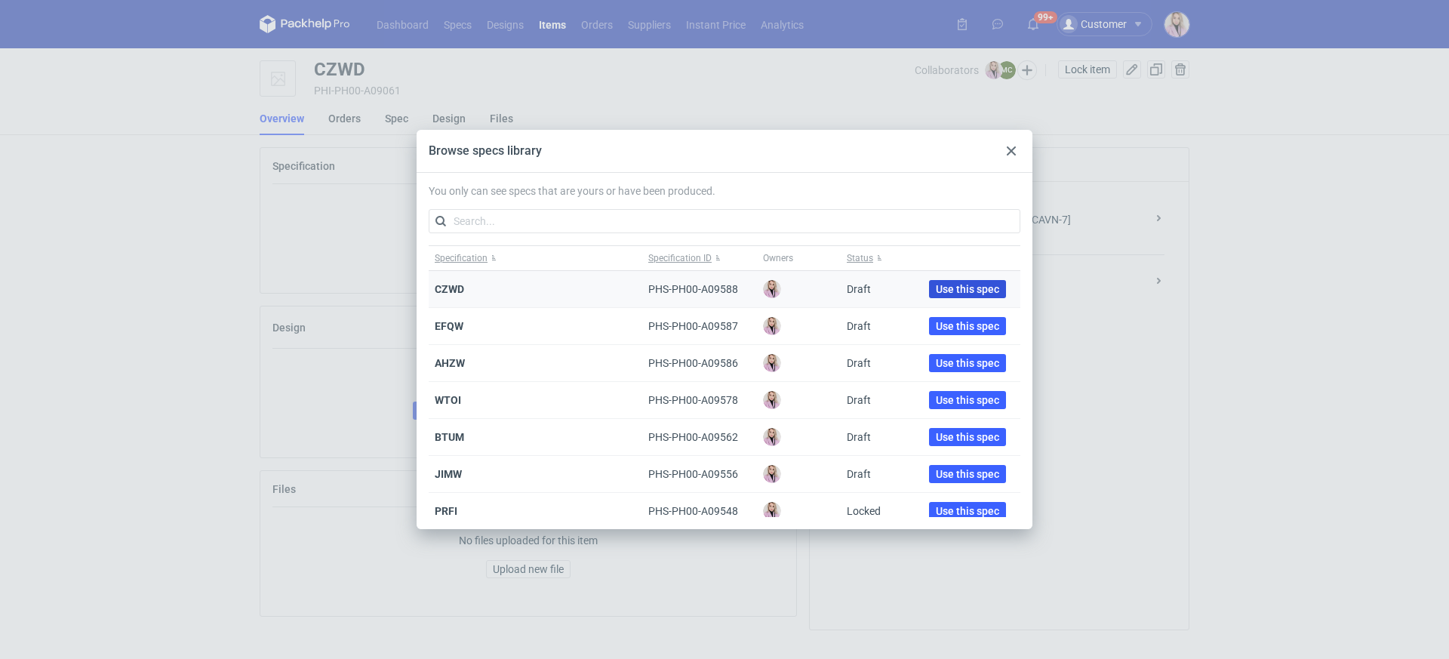
click at [936, 288] on span "Use this spec" at bounding box center [967, 289] width 63 height 11
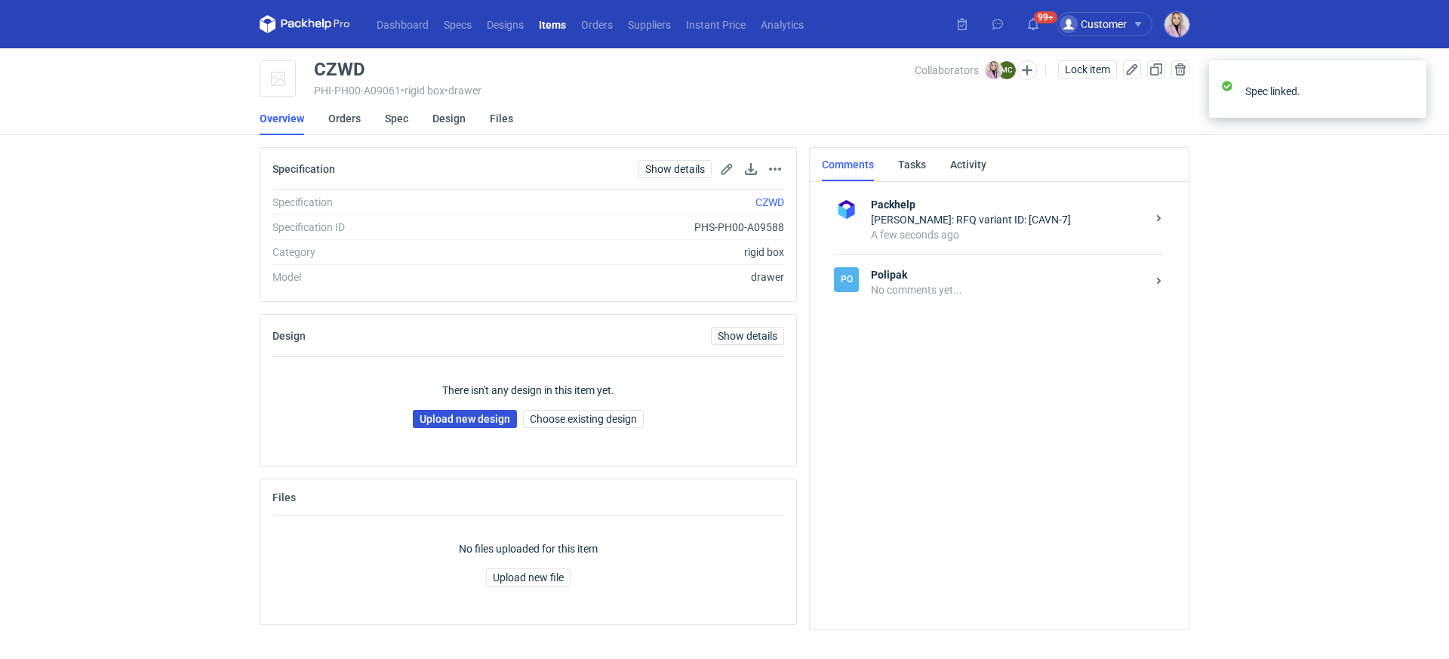
click at [451, 422] on link "Upload new design" at bounding box center [465, 419] width 104 height 18
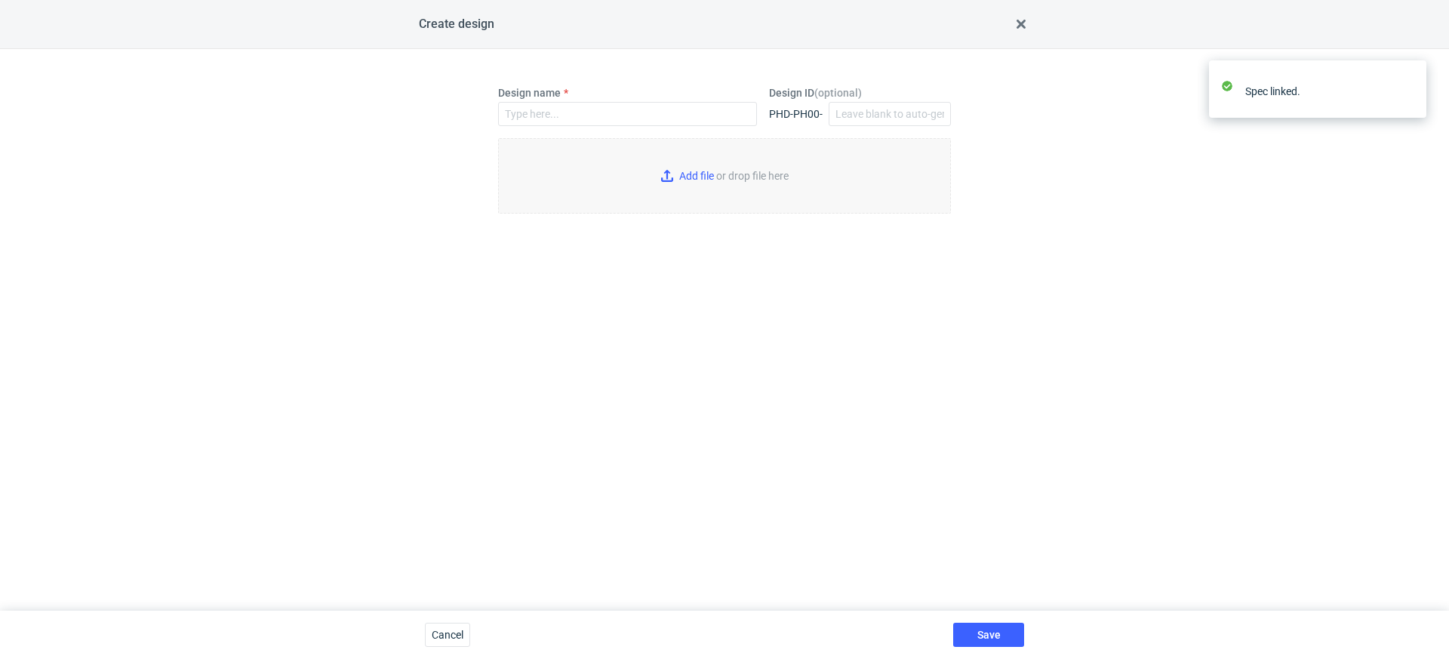
click at [555, 97] on label "Design name" at bounding box center [529, 92] width 63 height 15
click at [555, 102] on input "Design name" at bounding box center [627, 114] width 259 height 24
paste input "CZWD"
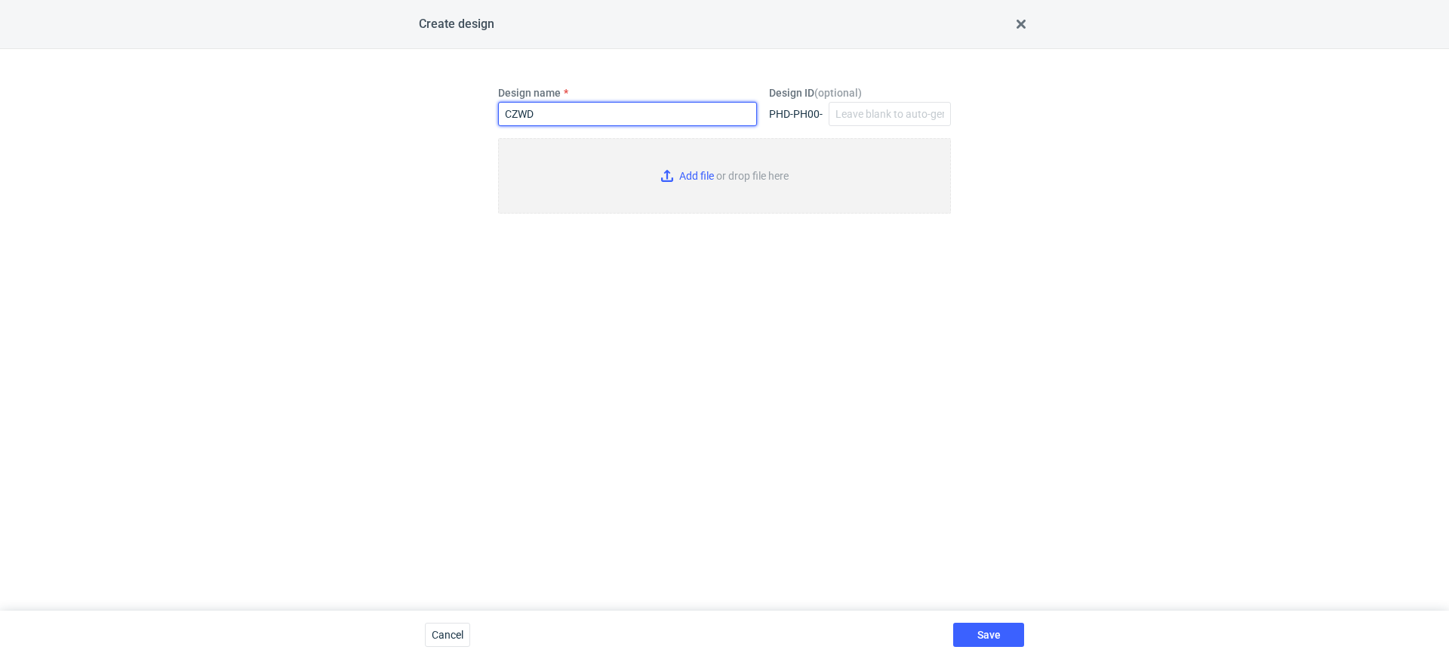
type input "CZWD"
click at [665, 173] on input "Add file or drop file here" at bounding box center [724, 175] width 453 height 75
type input "C:\fakepath\custom__CZWD__d0__oR332856890__Signature_Set__drawer&sleeve.pdf"
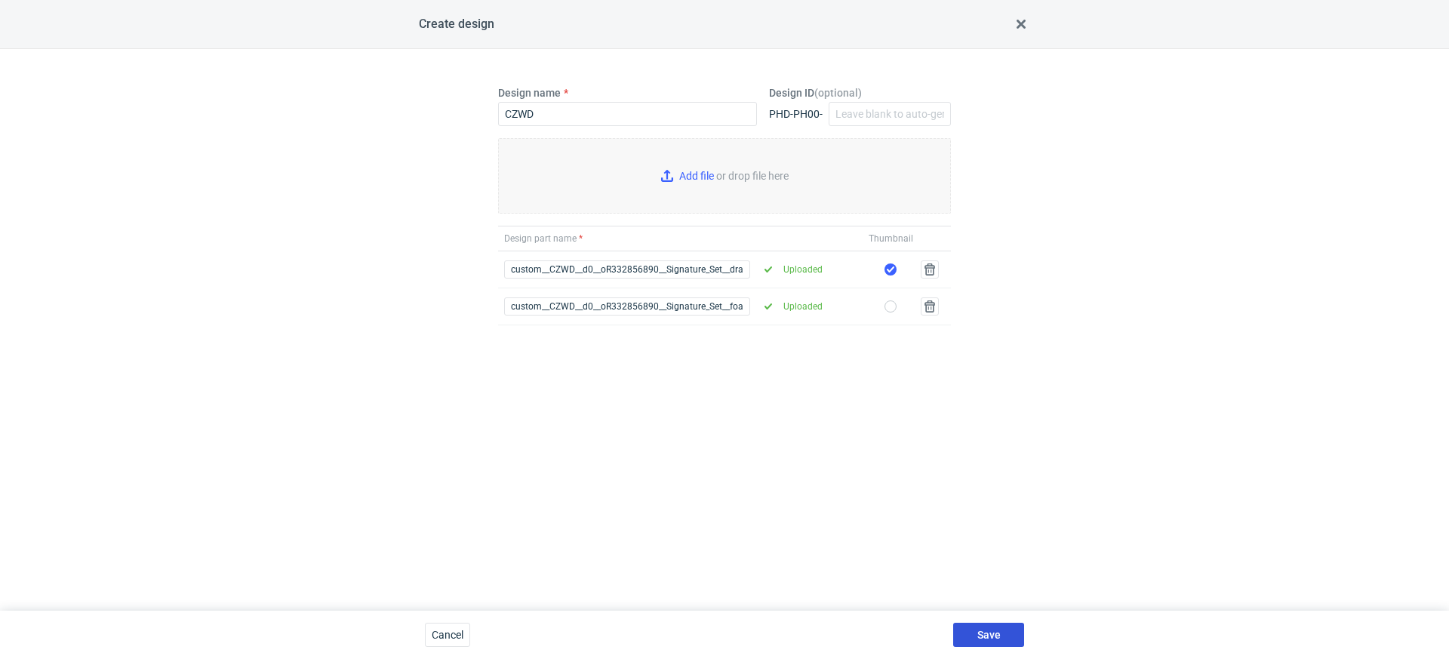
click at [985, 632] on span "Save" at bounding box center [988, 634] width 23 height 11
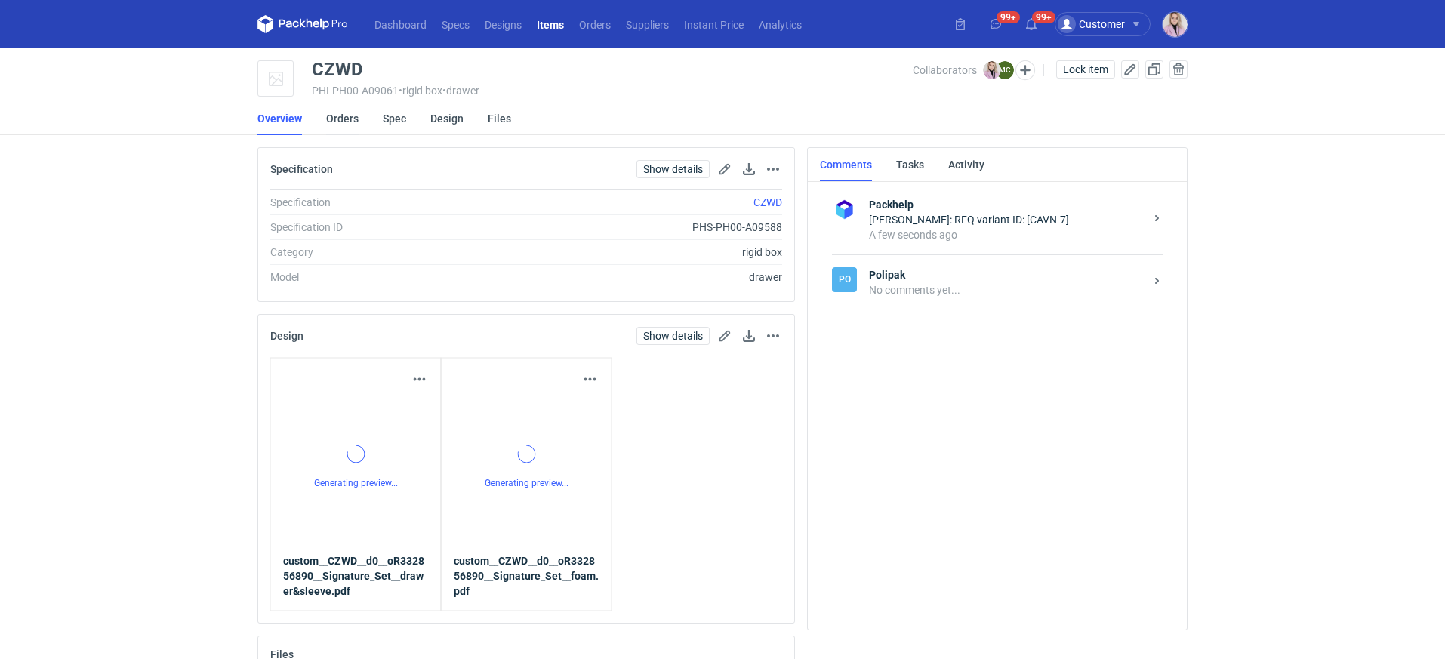
click at [339, 121] on link "Orders" at bounding box center [342, 118] width 32 height 33
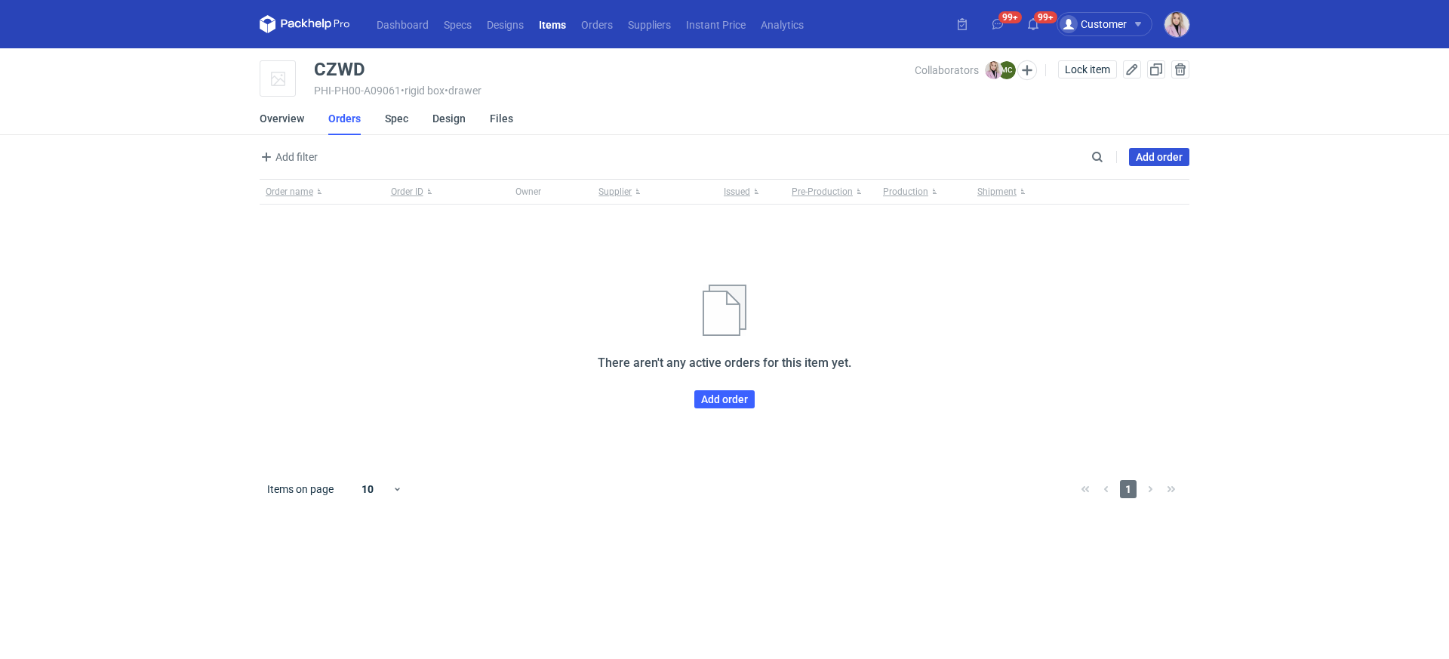
click at [1165, 149] on link "Add order" at bounding box center [1159, 157] width 60 height 18
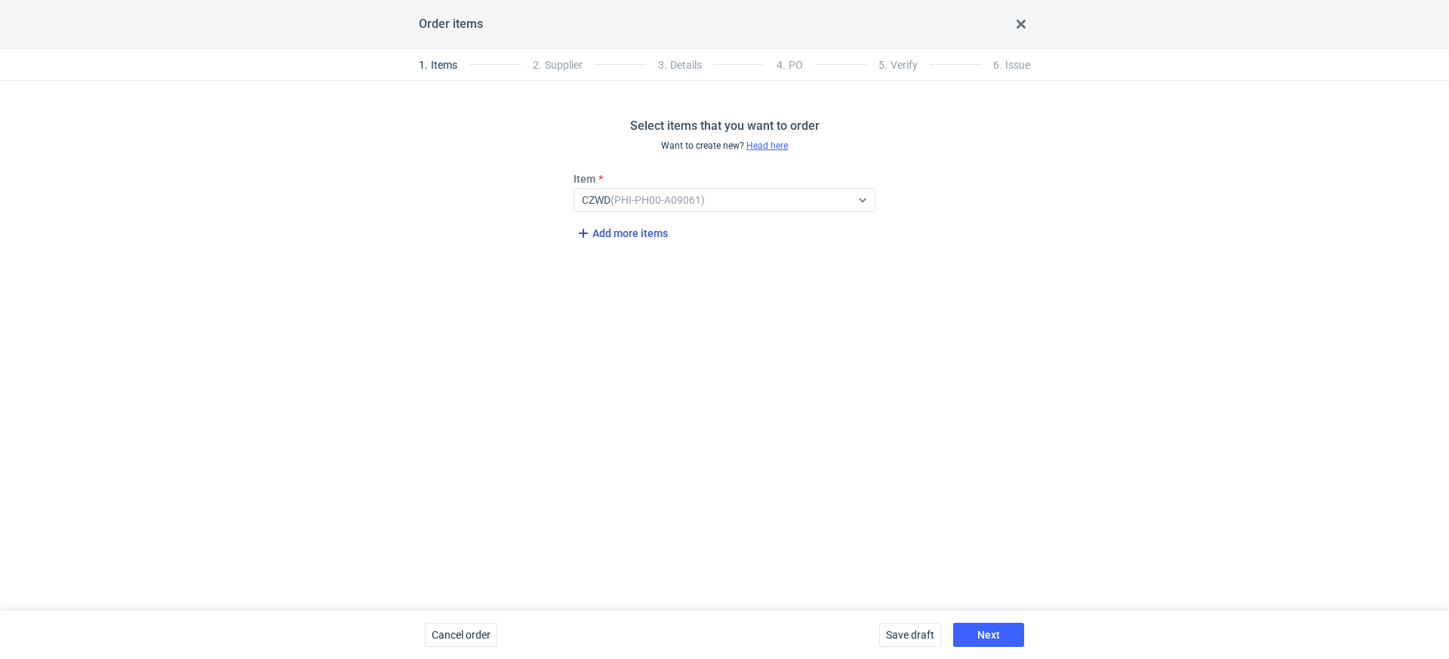
click at [633, 235] on span "Add more items" at bounding box center [621, 233] width 94 height 18
click at [633, 294] on fieldset "Item CZWD (PHI-PH00-A09061) Item Select... Add more items" at bounding box center [725, 235] width 302 height 128
click at [639, 290] on span "Add more items" at bounding box center [621, 286] width 94 height 18
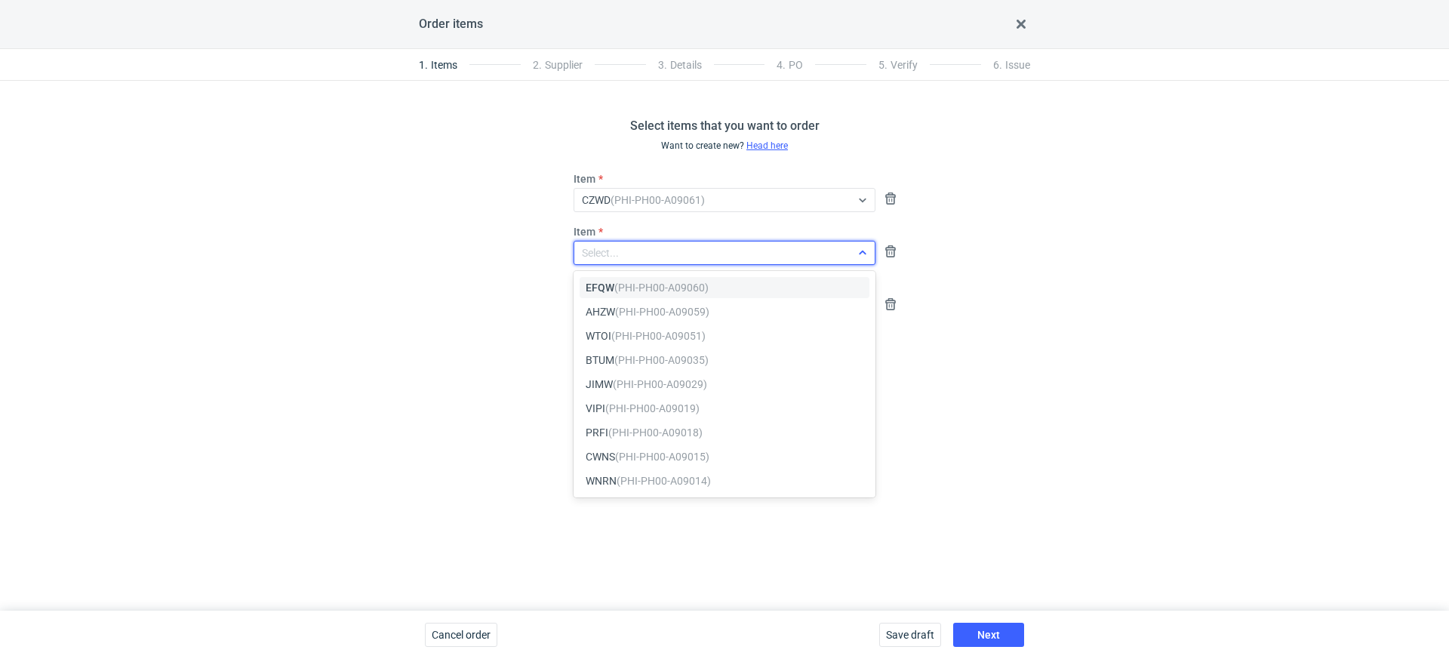
click at [641, 248] on div "Select..." at bounding box center [712, 252] width 276 height 21
click at [625, 283] on em "(PHI-PH00-A09060)" at bounding box center [661, 288] width 94 height 12
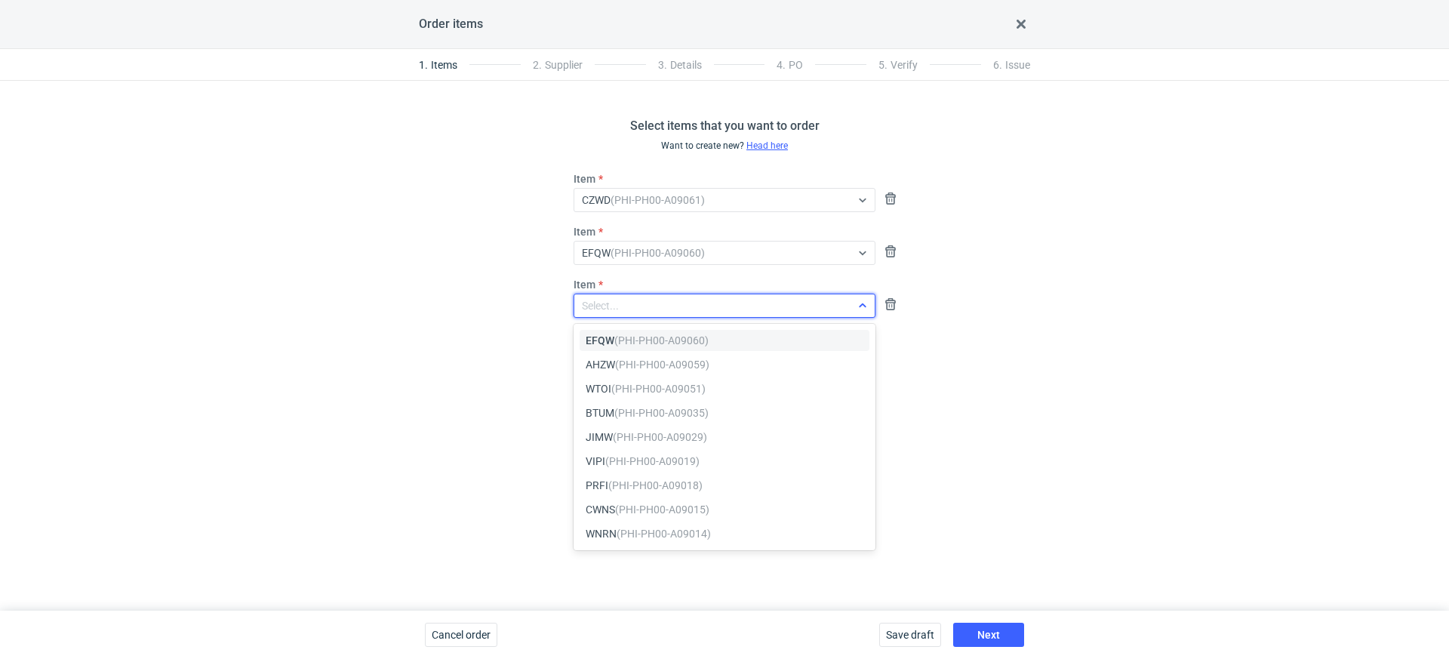
click at [625, 297] on div "Select..." at bounding box center [712, 305] width 276 height 21
click at [624, 342] on em "(PHI-PH00-A09059)" at bounding box center [662, 340] width 94 height 12
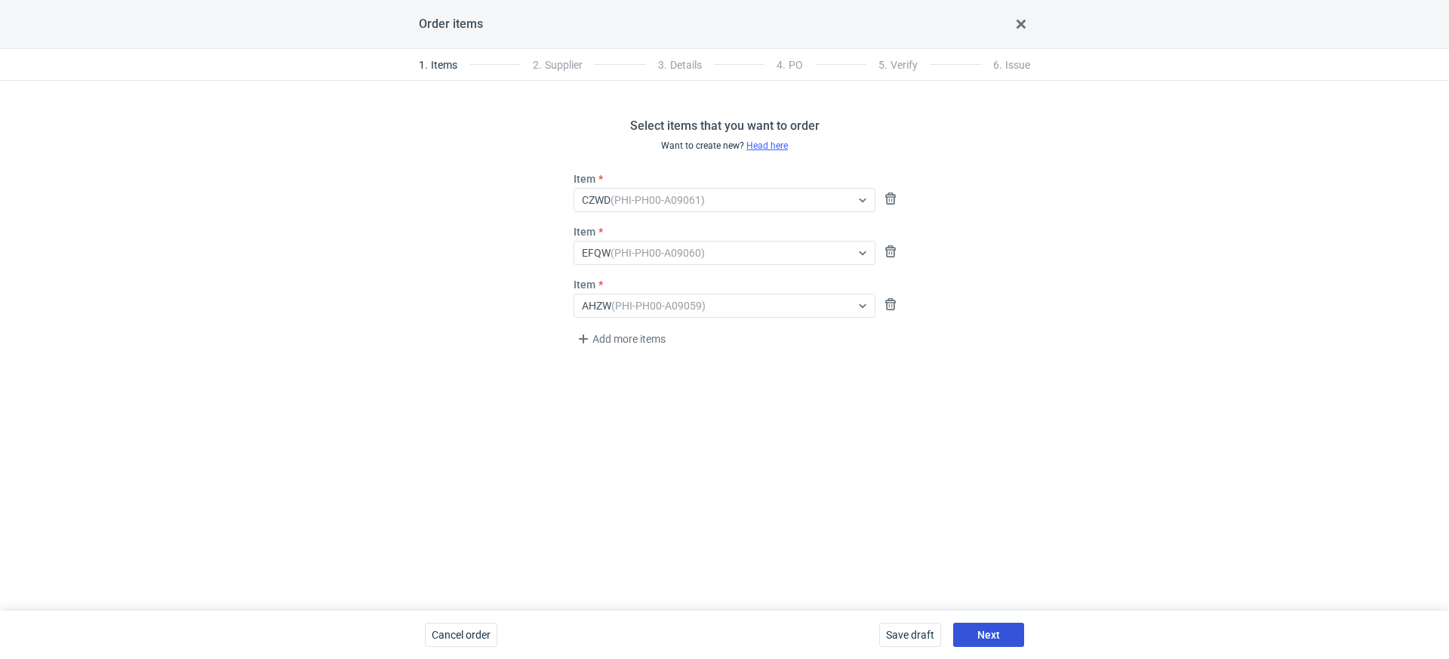
click at [985, 630] on span "Next" at bounding box center [988, 634] width 23 height 11
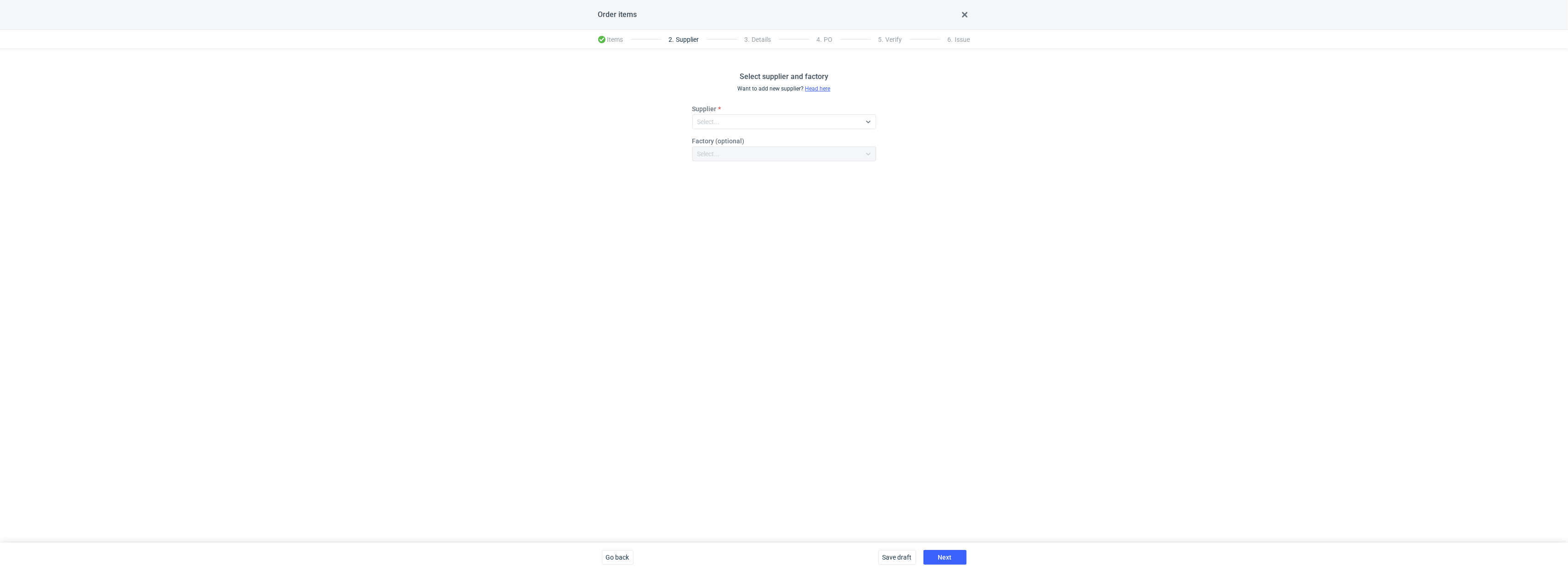
click at [724, 130] on fieldset "Supplier Select... Factory (optional) Select..." at bounding box center [784, 136] width 184 height 65
click at [724, 125] on div "Select..." at bounding box center [777, 121] width 168 height 13
type input "pol"
click at [744, 184] on div "Polipak" at bounding box center [785, 187] width 169 height 9
click at [862, 316] on div "Select supplier and factory Want to add new supplier? Head here Supplier option…" at bounding box center [784, 296] width 1568 height 494
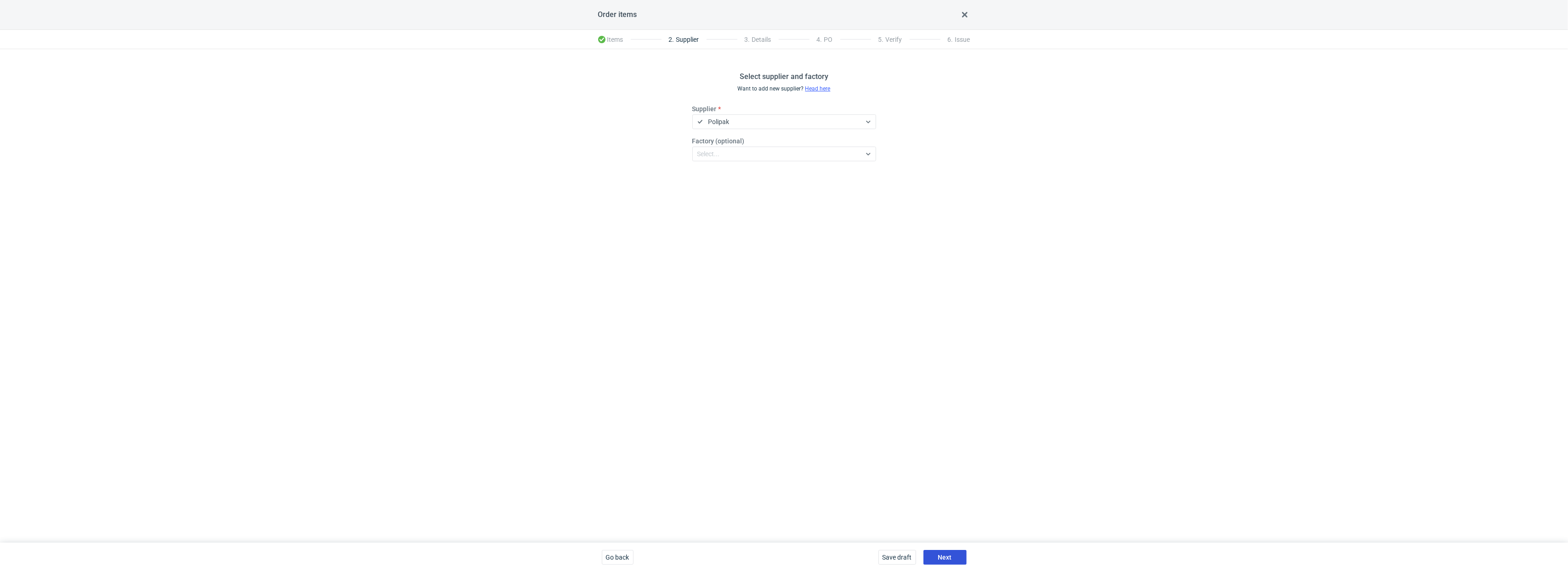
click at [879, 400] on span "Next" at bounding box center [945, 557] width 14 height 7
click at [749, 123] on input "Quantity" at bounding box center [751, 120] width 34 height 11
type input "300"
click at [793, 120] on div "Select..." at bounding box center [792, 119] width 23 height 9
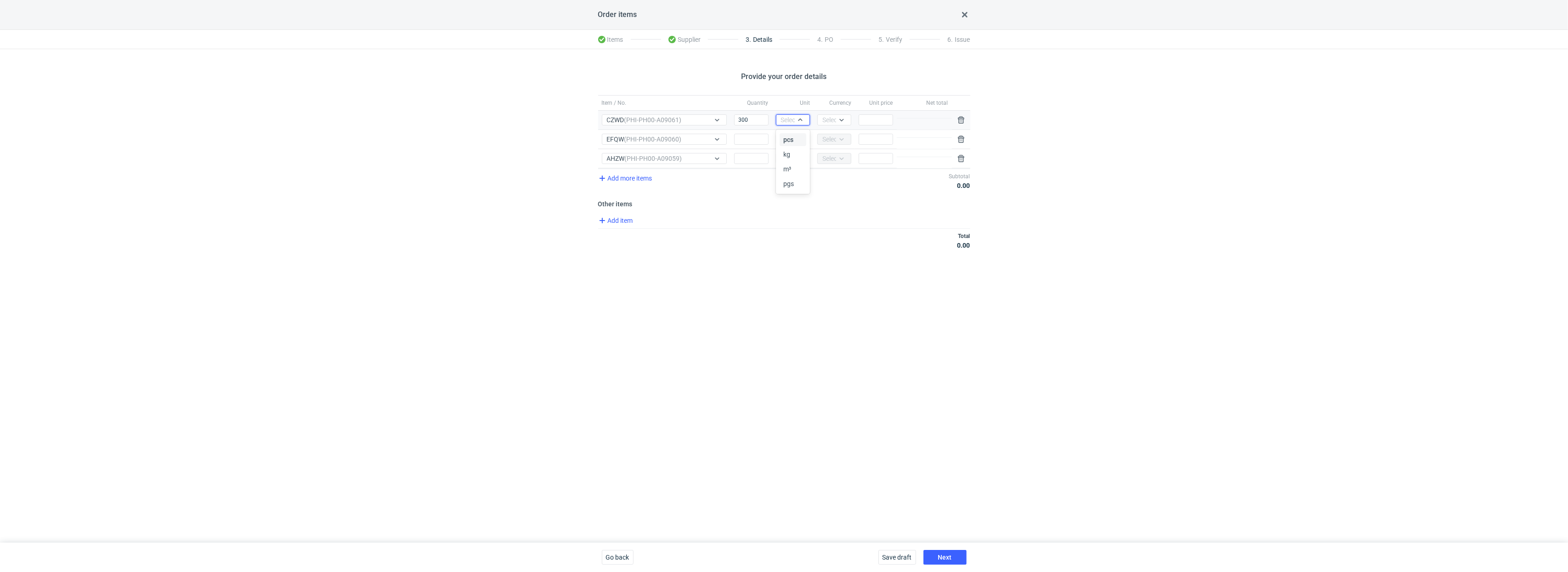
click at [792, 145] on div "pcs" at bounding box center [793, 139] width 27 height 13
click at [822, 121] on div "Select..." at bounding box center [833, 119] width 23 height 9
click at [823, 138] on div "PLN" at bounding box center [835, 139] width 27 height 13
click at [744, 141] on input "Quantity" at bounding box center [751, 139] width 34 height 11
type input "300"
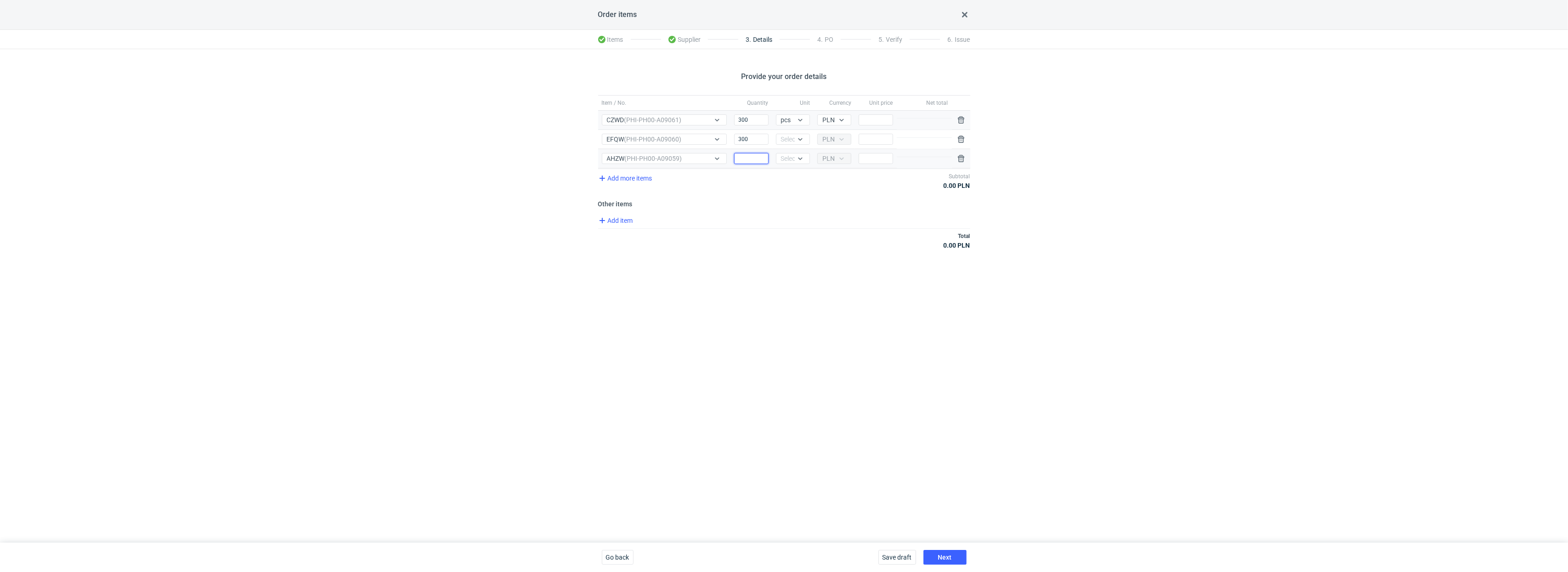
click at [748, 160] on input "Quantity" at bounding box center [751, 158] width 34 height 11
type input "400"
click at [782, 138] on div "Select..." at bounding box center [792, 139] width 23 height 9
click at [783, 153] on div "pcs kg m³ pgs" at bounding box center [794, 181] width 29 height 61
click at [783, 155] on span "pcs" at bounding box center [788, 159] width 10 height 9
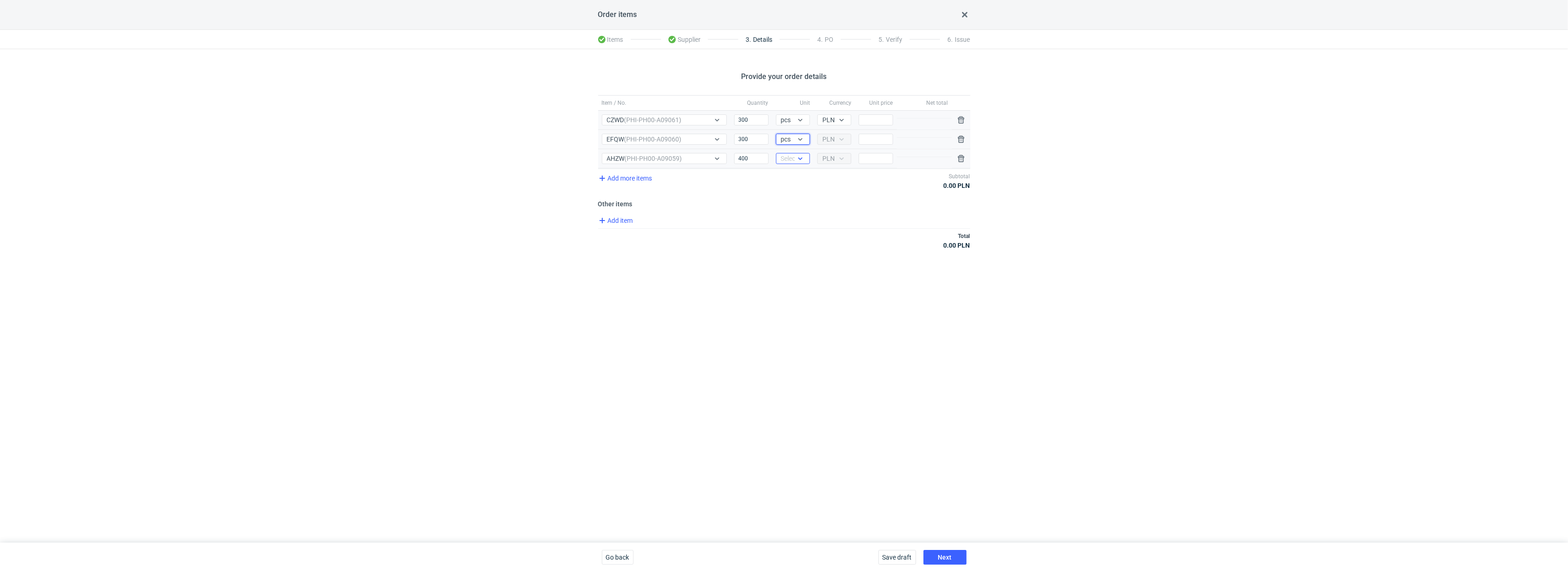
click at [785, 161] on div "Select..." at bounding box center [792, 158] width 23 height 9
click at [786, 184] on div "pcs" at bounding box center [793, 178] width 27 height 13
click at [768, 226] on div "Add item" at bounding box center [783, 221] width 374 height 13
click at [633, 219] on span "Add item" at bounding box center [615, 220] width 37 height 11
click at [621, 242] on input "Item / No." at bounding box center [706, 240] width 208 height 11
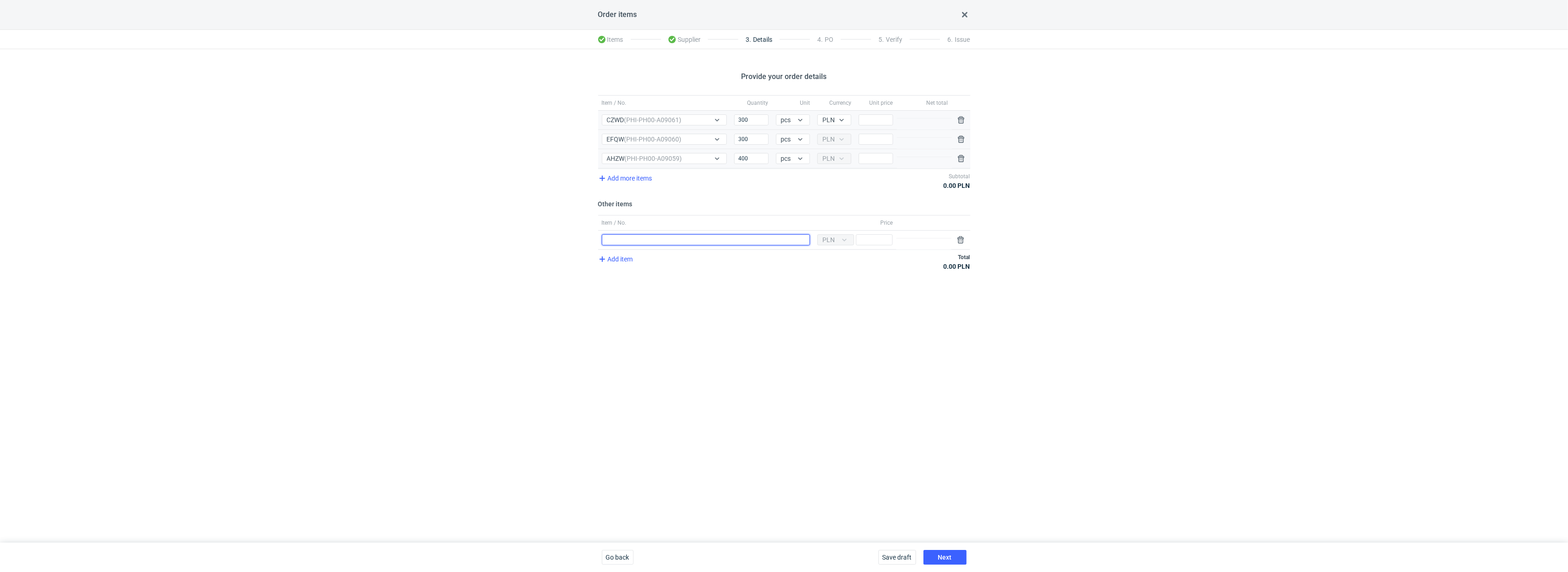
type input "Wykrojnik"
click at [632, 265] on span "Add item" at bounding box center [615, 259] width 37 height 11
click at [629, 276] on span "Add item" at bounding box center [615, 278] width 37 height 11
click at [879, 280] on button "button" at bounding box center [961, 277] width 11 height 11
click at [701, 261] on input "Item / No." at bounding box center [706, 259] width 208 height 11
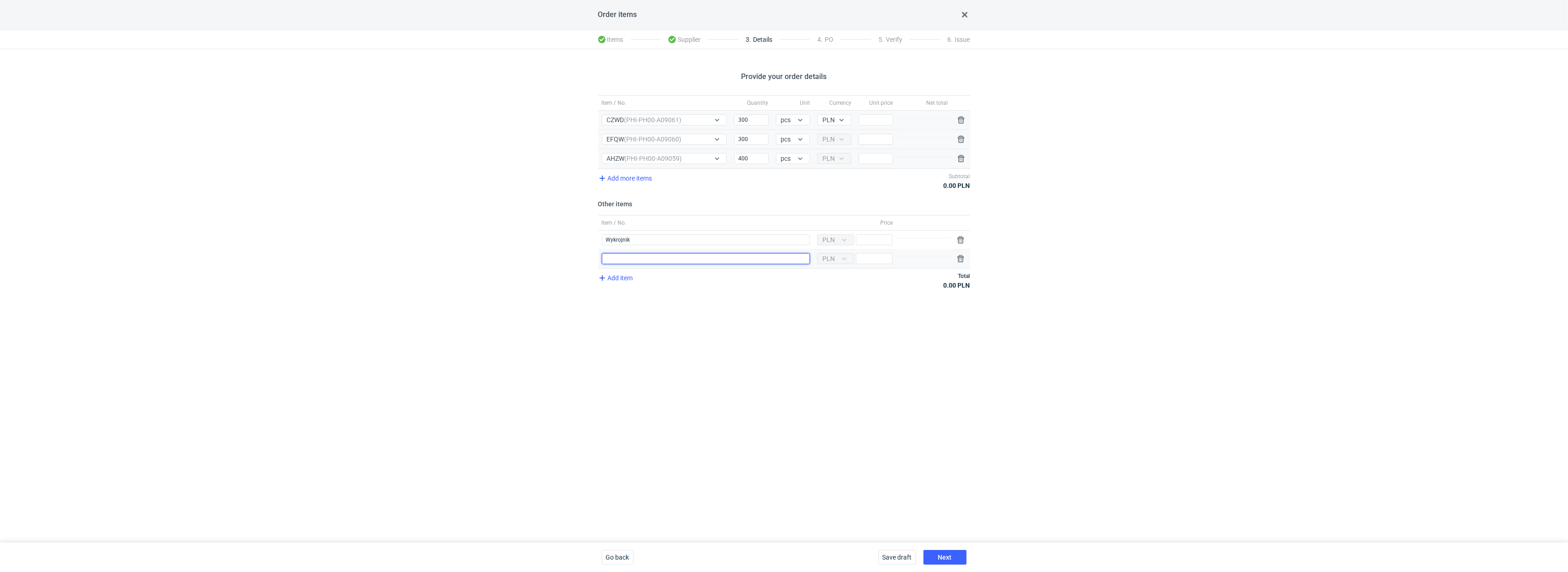
type input "Wykrojnik"
click at [648, 243] on input "Wykrojnik" at bounding box center [706, 240] width 208 height 11
type input "Wykrojnik 169x228x54mm"
click at [662, 261] on input "Wykrojnik" at bounding box center [706, 259] width 208 height 11
type input "Wykrojnik 372x228x54mm"
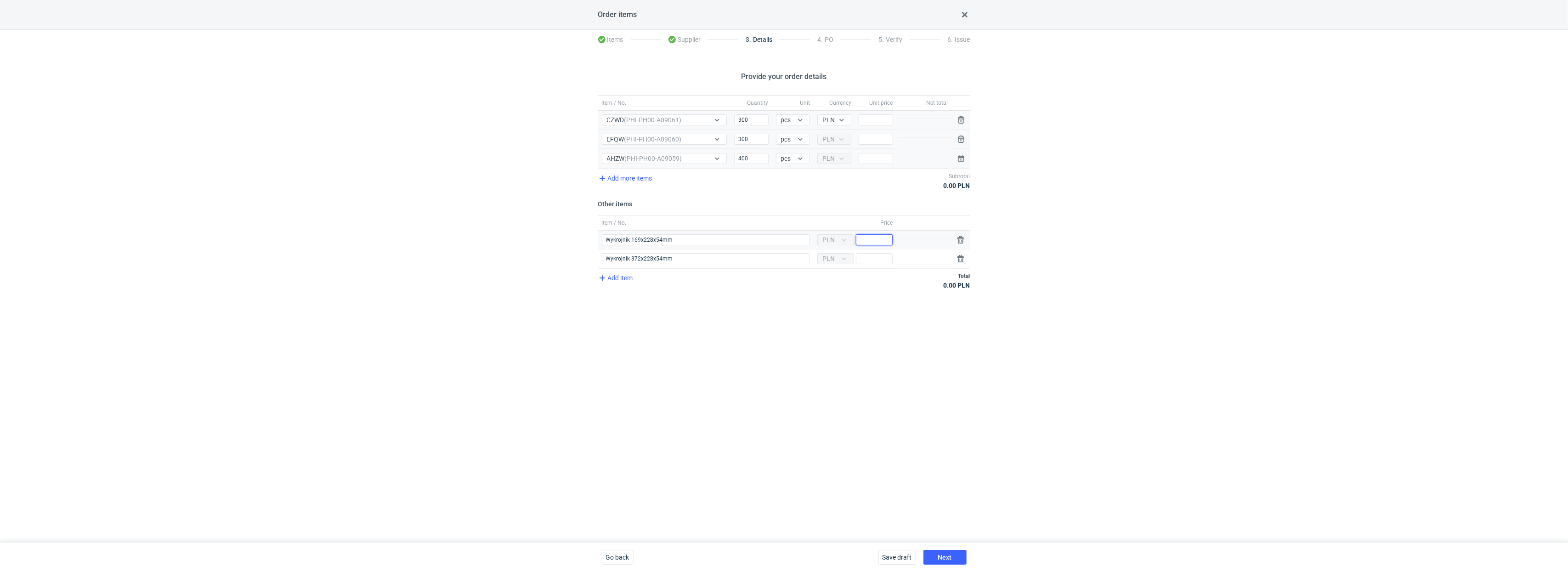
click at [873, 239] on input "Price" at bounding box center [874, 240] width 37 height 11
type input "1500"
click at [872, 257] on input "Price" at bounding box center [874, 259] width 37 height 11
type input "1500"
click at [807, 342] on div "Provide your order details Item / No. Quantity Unit Currency Unit price Net tot…" at bounding box center [784, 296] width 1568 height 494
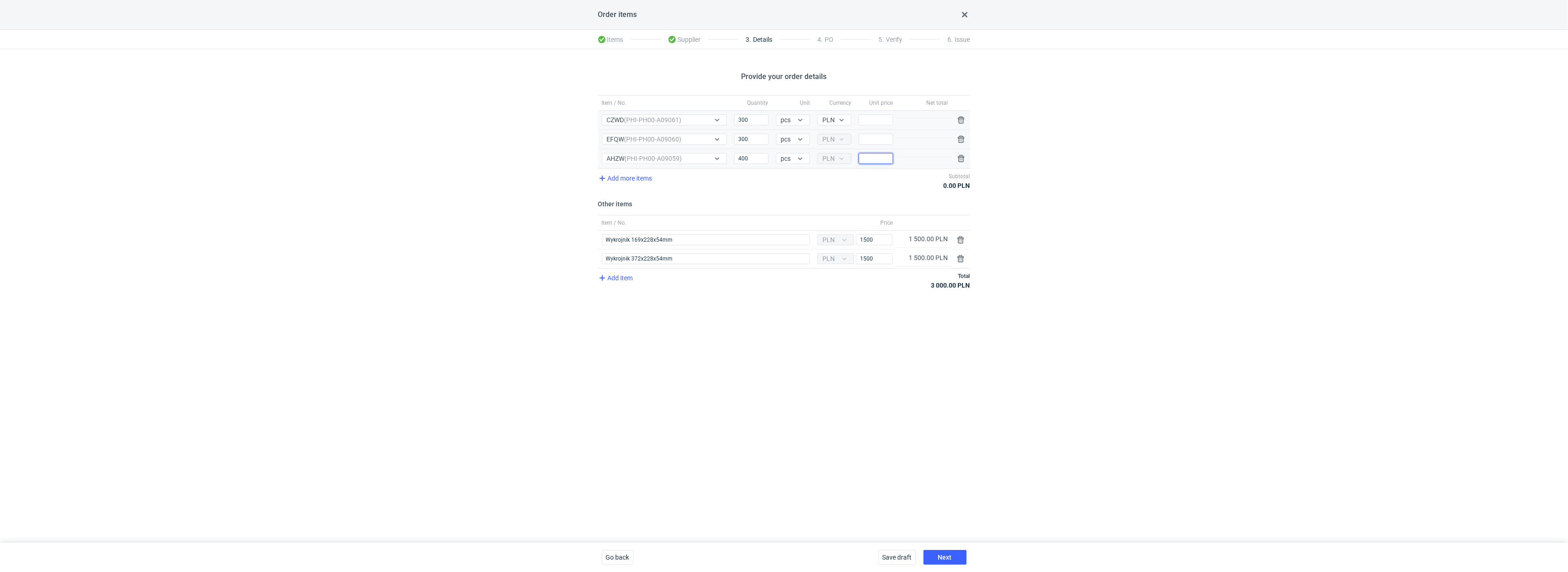
click at [879, 162] on input "Price" at bounding box center [876, 158] width 34 height 11
click at [877, 188] on div "Add more items Subtotal 5 520.00 PLN" at bounding box center [784, 181] width 372 height 24
click at [879, 162] on input "13.8" at bounding box center [876, 158] width 34 height 11
type input "13.80"
click at [863, 185] on div "Add more items Subtotal 5 520.00 PLN" at bounding box center [784, 181] width 372 height 24
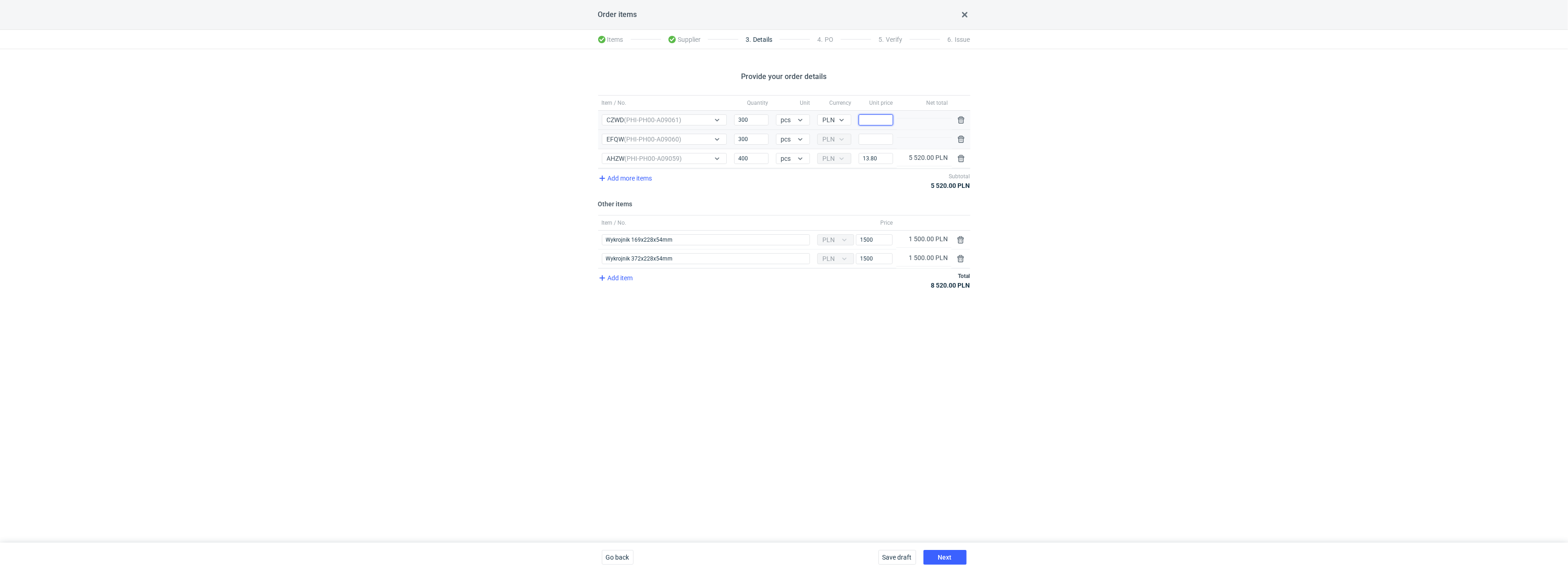
click at [870, 117] on input "Price" at bounding box center [876, 120] width 34 height 11
type input "14"
type input "14.50"
click at [873, 141] on input "Price" at bounding box center [876, 139] width 34 height 11
type input "14"
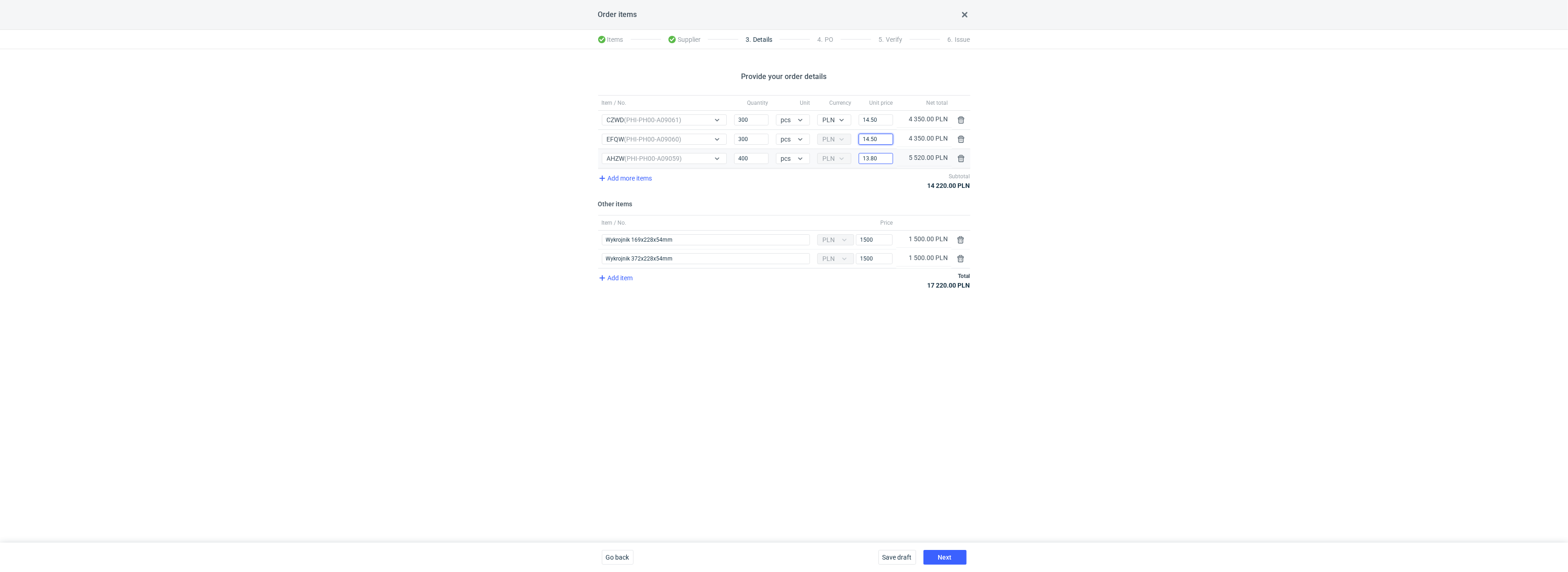
type input "14.50"
click at [879, 159] on input "13.80" at bounding box center [876, 158] width 34 height 11
click at [859, 189] on div "Add more items Subtotal 14 220.00 PLN" at bounding box center [784, 181] width 372 height 24
click at [879, 158] on input "13.80" at bounding box center [876, 158] width 34 height 11
type input "13.20"
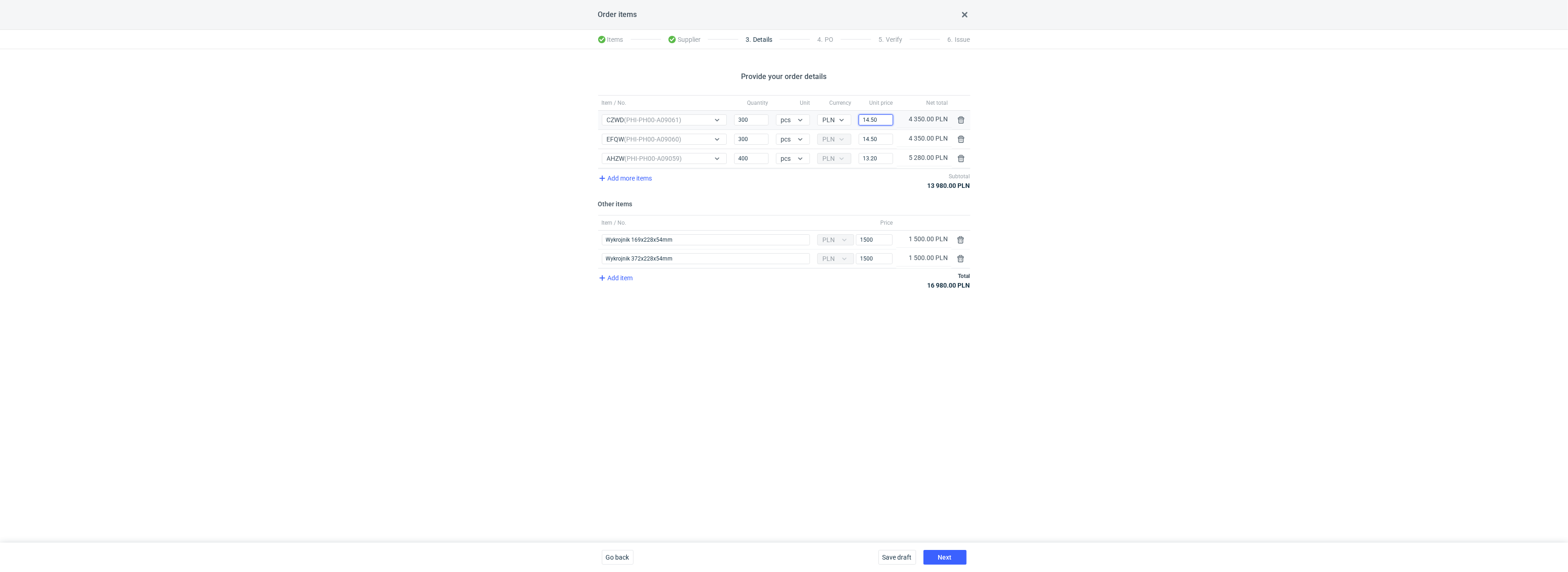
click at [873, 119] on input "14.50" at bounding box center [876, 120] width 34 height 11
type input "14.20"
click at [875, 143] on input "14.50" at bounding box center [876, 139] width 34 height 11
type input "14"
type input "14.10"
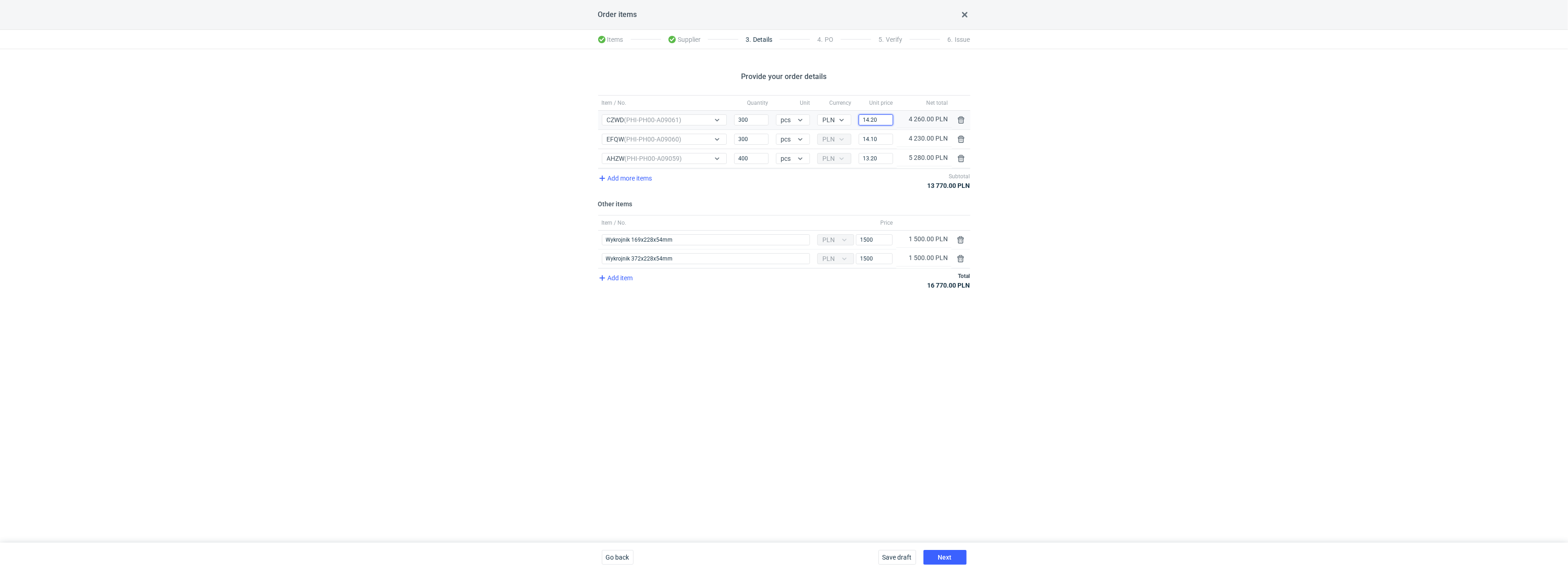
click at [879, 121] on input "14.20" at bounding box center [876, 120] width 34 height 11
type input "14.10"
click at [863, 187] on div "Add more items Subtotal 13 740.00 PLN" at bounding box center [784, 181] width 372 height 24
click at [873, 161] on input "13.20" at bounding box center [876, 158] width 34 height 11
click at [879, 192] on div "Add more items Subtotal 13 700.00 PLN" at bounding box center [784, 181] width 372 height 24
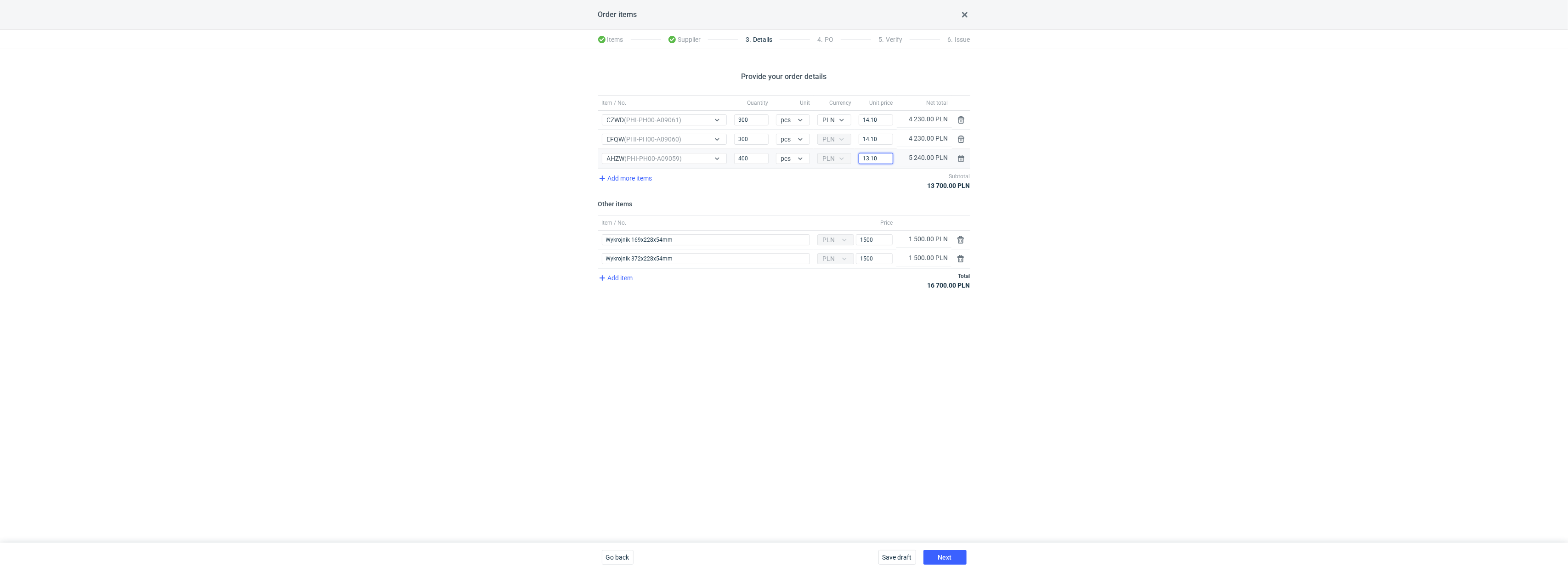
click at [879, 160] on input "13.10" at bounding box center [876, 158] width 34 height 11
type input "13.1"
type input "13.00"
click at [878, 181] on div "Add more items Subtotal 13 660.00 PLN" at bounding box center [784, 181] width 372 height 24
click at [879, 138] on input "14.10" at bounding box center [876, 139] width 34 height 11
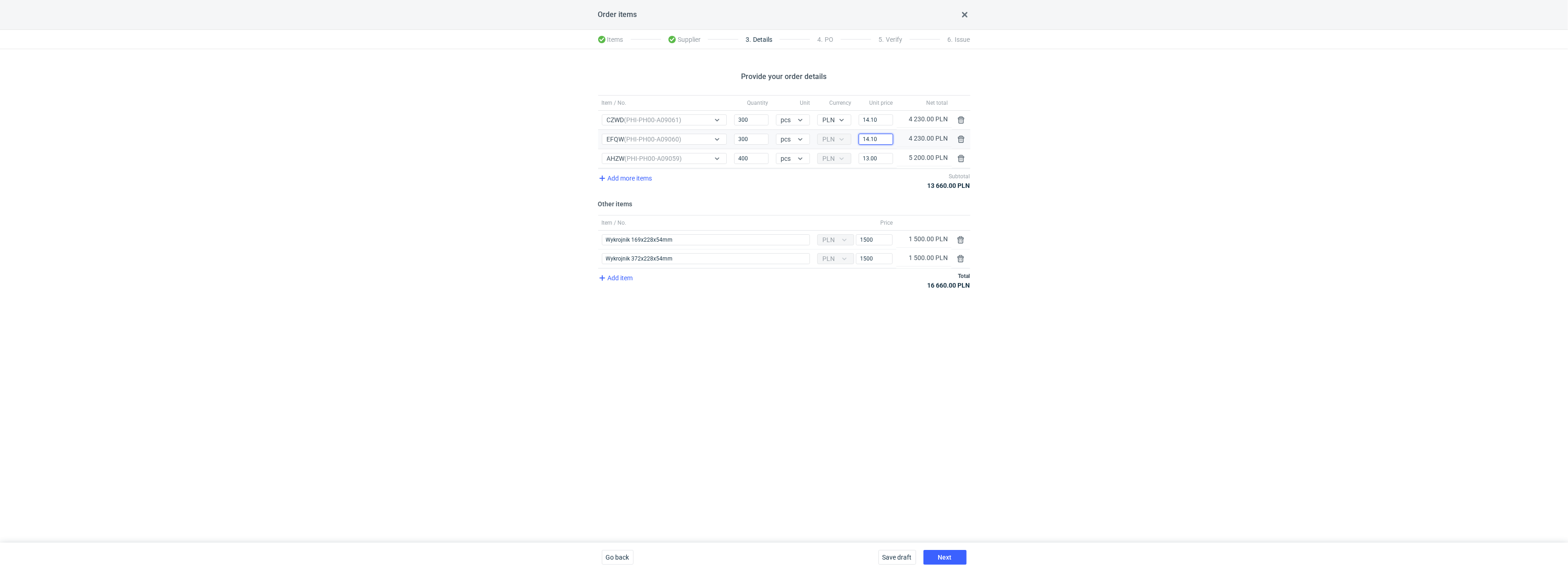
type input "14.1"
type input "14.00"
click at [879, 183] on div "Add more items Subtotal 13 630.00 PLN" at bounding box center [784, 181] width 372 height 24
click at [879, 122] on input "14.10" at bounding box center [876, 120] width 34 height 11
type input "14.1"
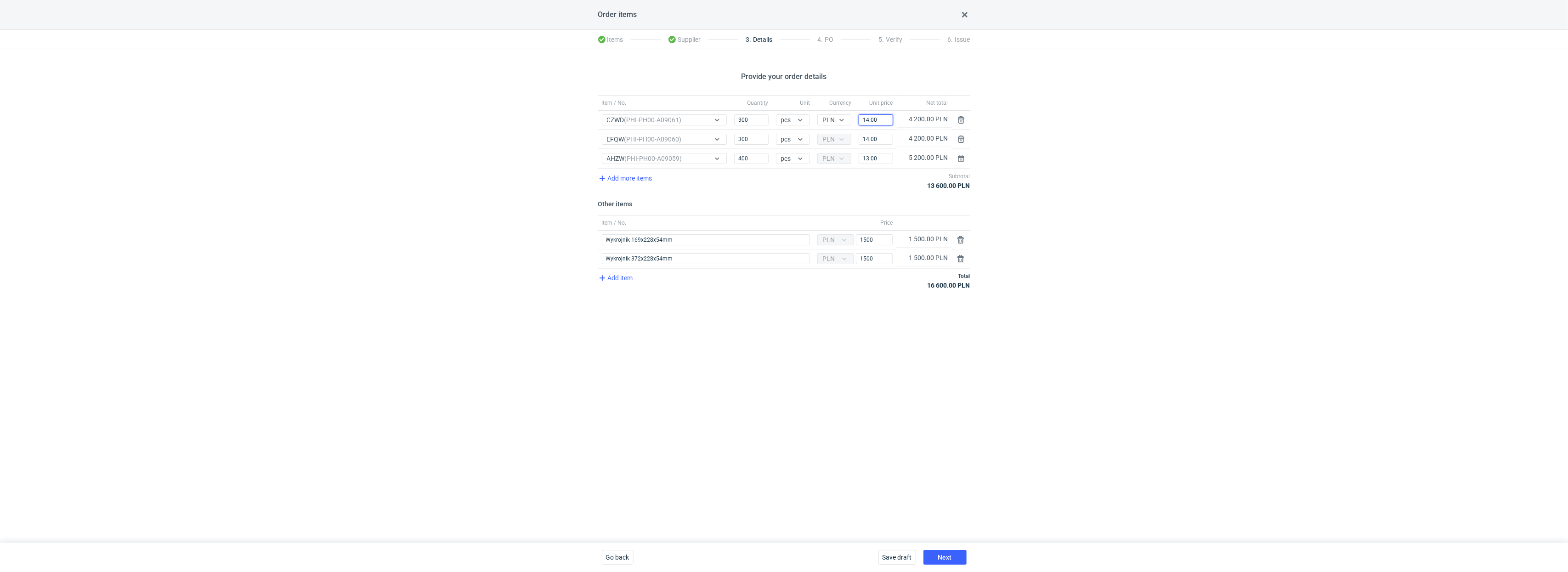
type input "14.00"
click at [878, 186] on div "Add more items Subtotal 13 600.00 PLN" at bounding box center [784, 181] width 372 height 24
click at [879, 159] on input "13.00" at bounding box center [876, 158] width 34 height 11
type input "13.0"
click at [879, 159] on input "13.0" at bounding box center [876, 158] width 34 height 11
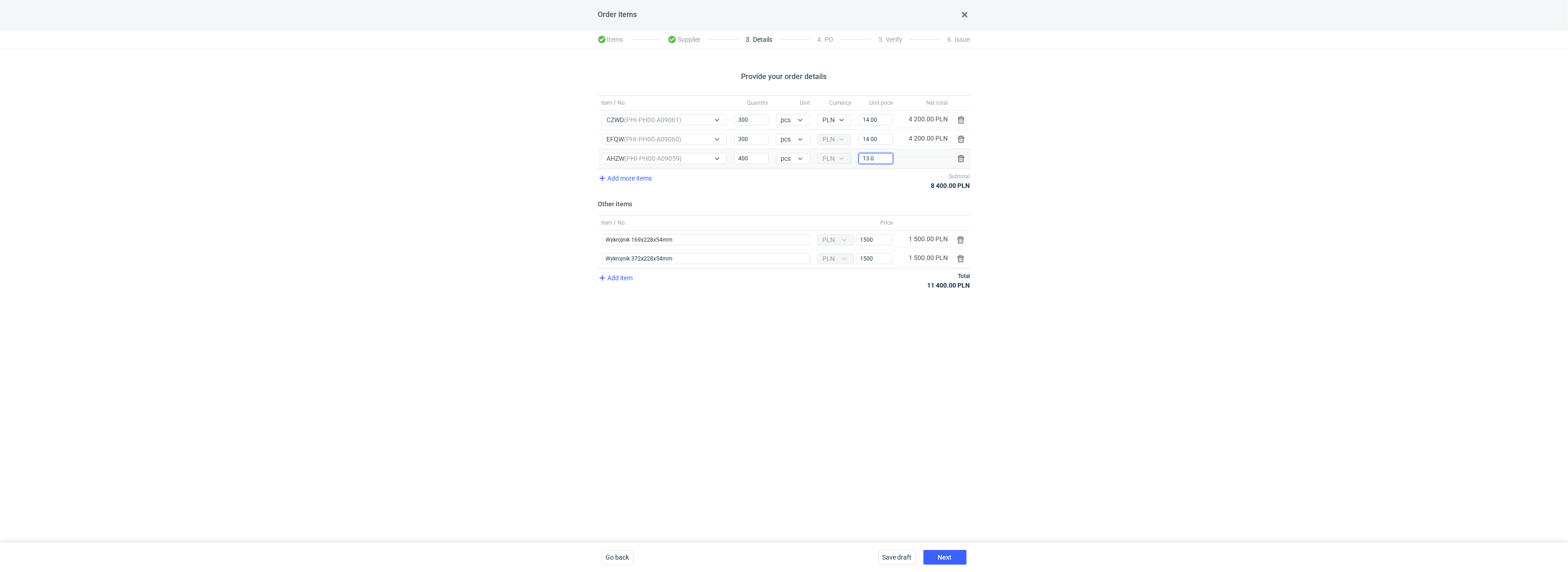
type input "13.00"
click at [879, 298] on div "Provide your order details Item / No. Quantity Unit Currency Unit price Net tot…" at bounding box center [784, 296] width 1568 height 494
click at [879, 334] on div "Provide your order details Item / No. Quantity Unit Currency Unit price Net tot…" at bounding box center [784, 296] width 1568 height 494
click at [879, 400] on span "Next" at bounding box center [945, 557] width 14 height 7
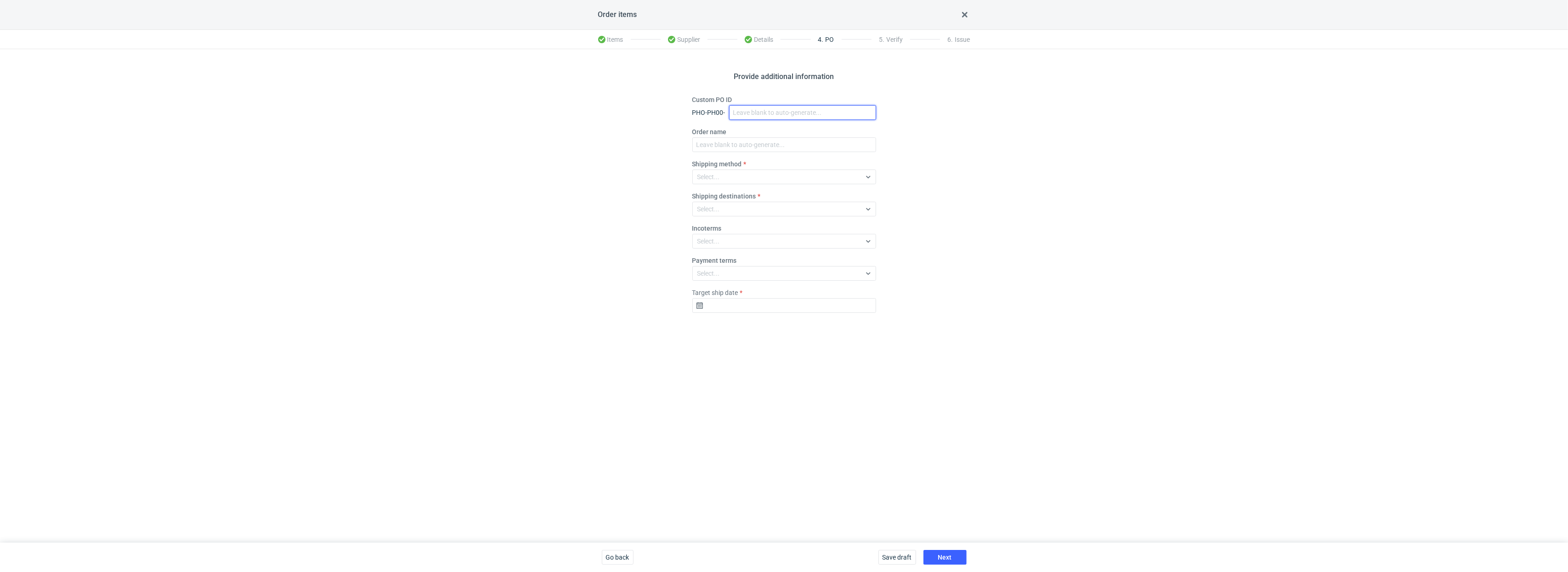
click at [746, 116] on input "Custom PO ID" at bounding box center [803, 113] width 147 height 15
paste input "R332856890_AHZW, EFQW, CZWD"
type input "R332856890_AHZW, EFQW, CZWD"
click at [707, 147] on input "Order name" at bounding box center [784, 145] width 184 height 15
paste input "R332856890_AHZW, EFQW, CZWD"
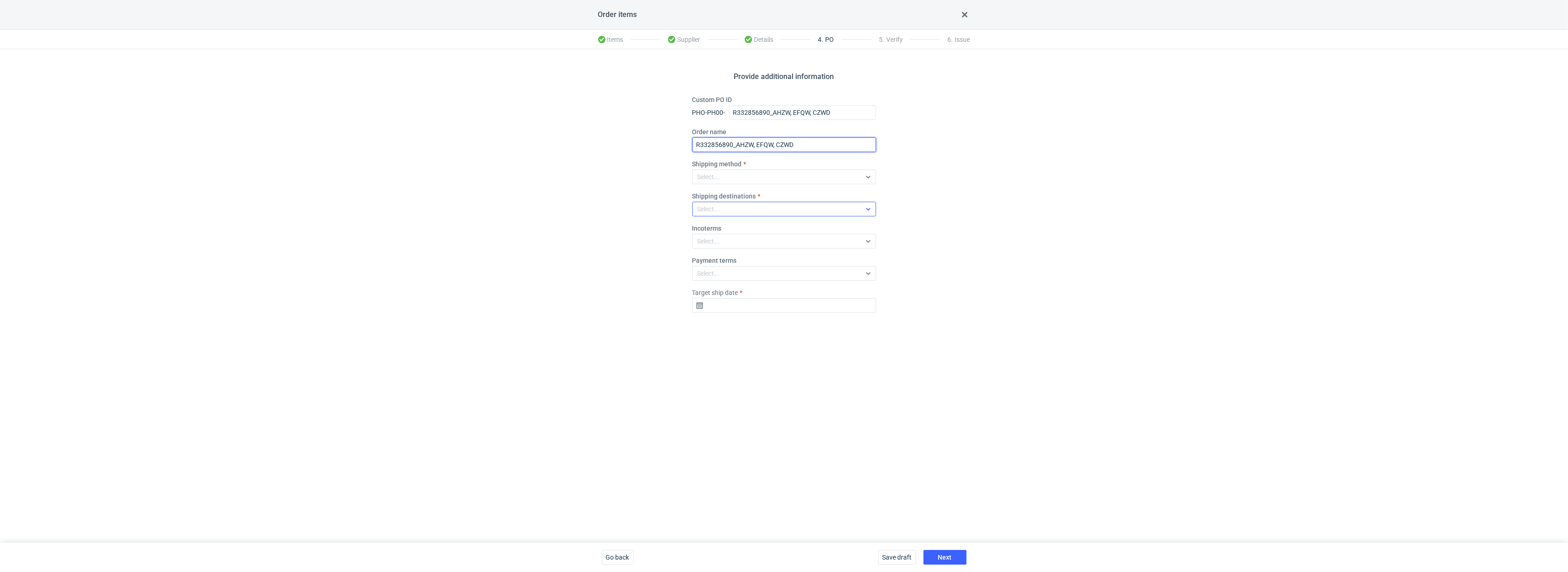
type input "R332856890_AHZW, EFQW, CZWD"
click at [714, 203] on div "Select..." at bounding box center [777, 209] width 168 height 13
click at [720, 183] on div "Select..." at bounding box center [784, 177] width 184 height 15
click at [710, 257] on span "Pickup" at bounding box center [710, 256] width 19 height 9
click at [720, 244] on div "Select..." at bounding box center [777, 241] width 168 height 13
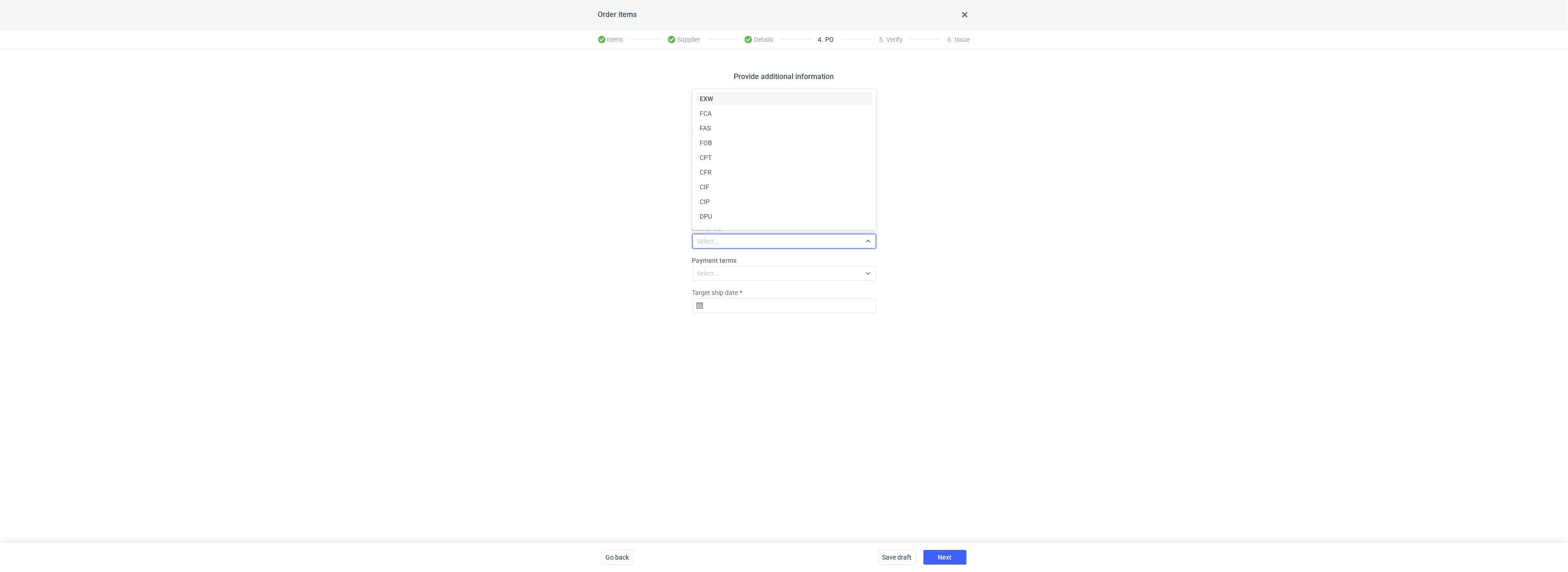
click at [709, 97] on span "EXW" at bounding box center [707, 99] width 13 height 9
click at [716, 307] on input "Target ship date" at bounding box center [784, 305] width 184 height 15
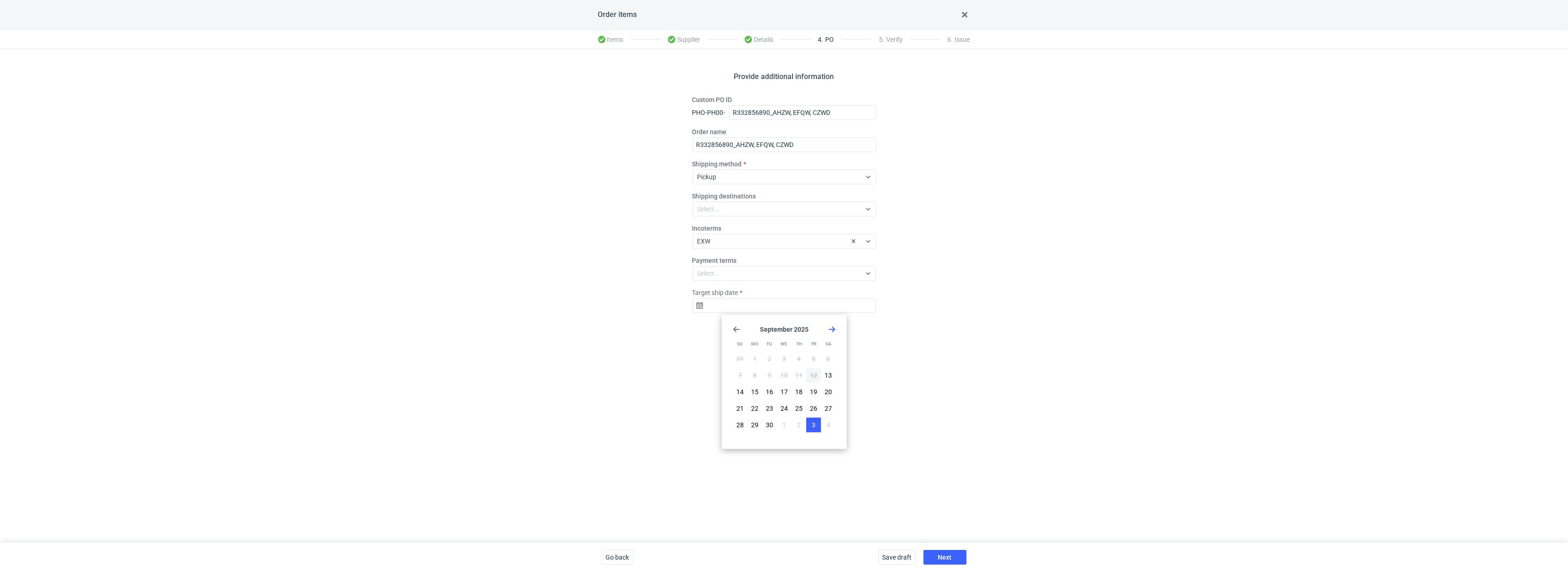
click at [816, 400] on button "3" at bounding box center [814, 425] width 15 height 15
type input "2025-10-03"
click at [879, 400] on button "Next" at bounding box center [945, 557] width 43 height 15
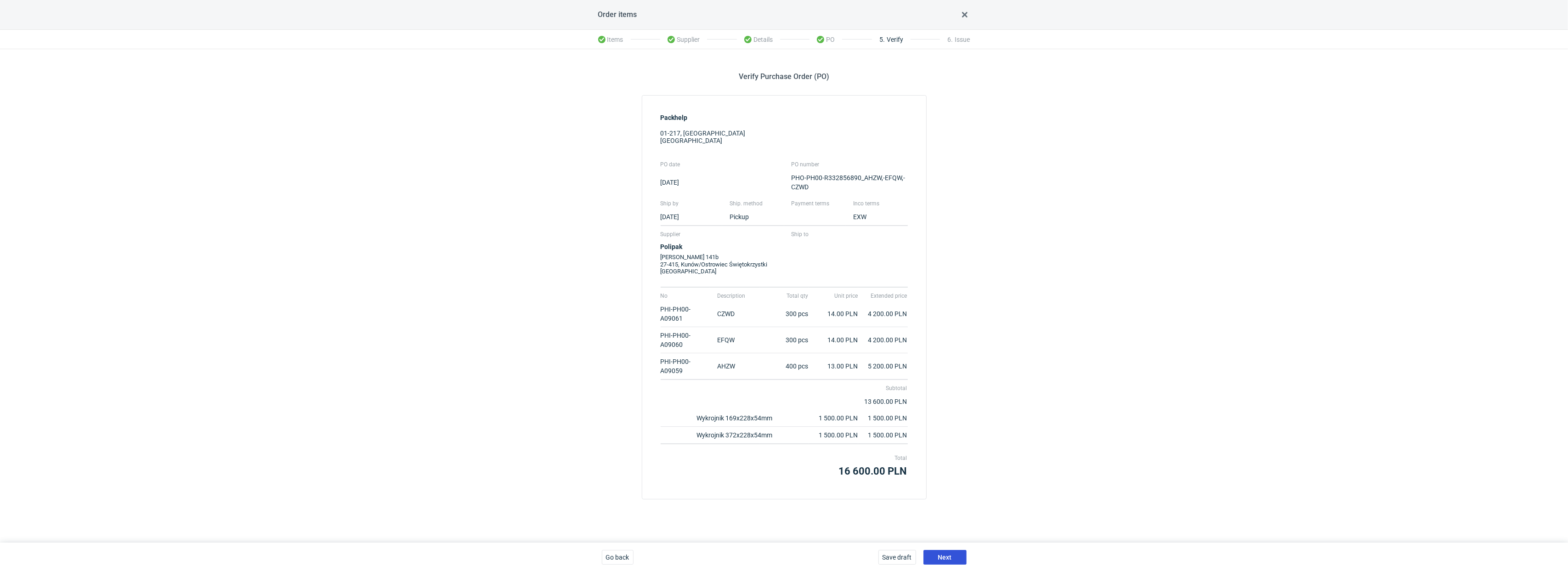
click at [879, 400] on button "Next" at bounding box center [945, 557] width 43 height 15
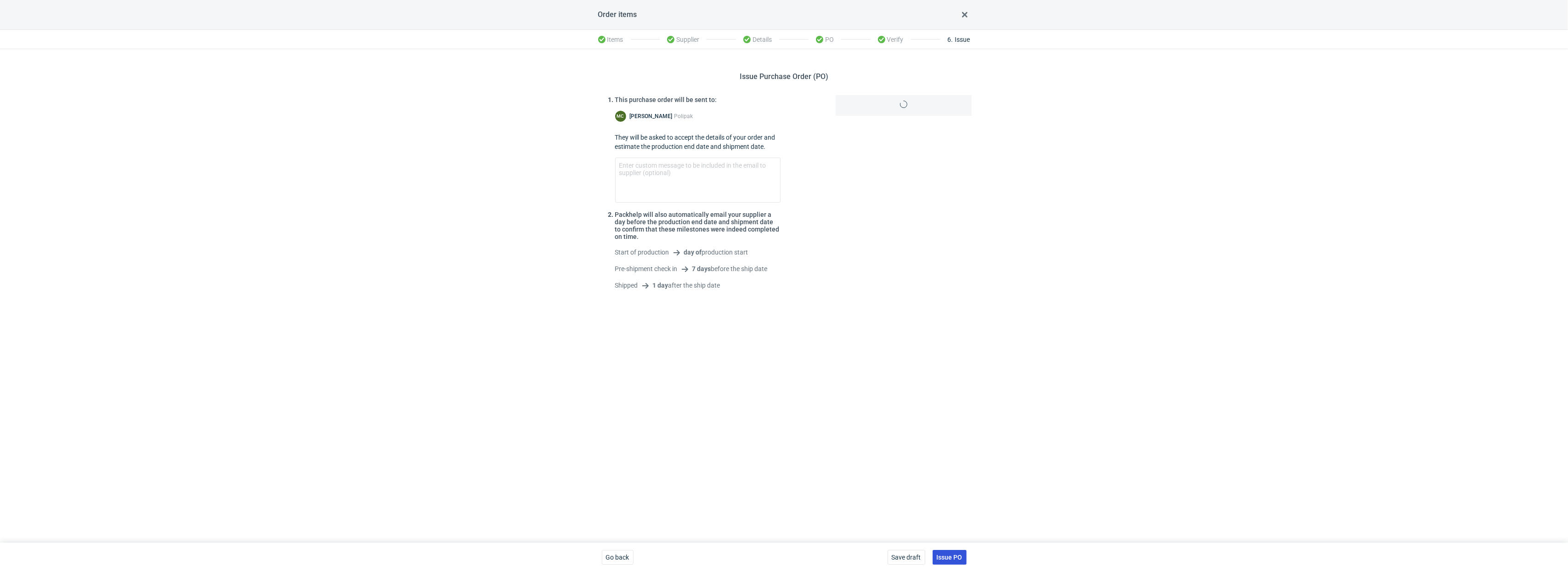
click at [879, 400] on span "Issue PO" at bounding box center [950, 557] width 26 height 7
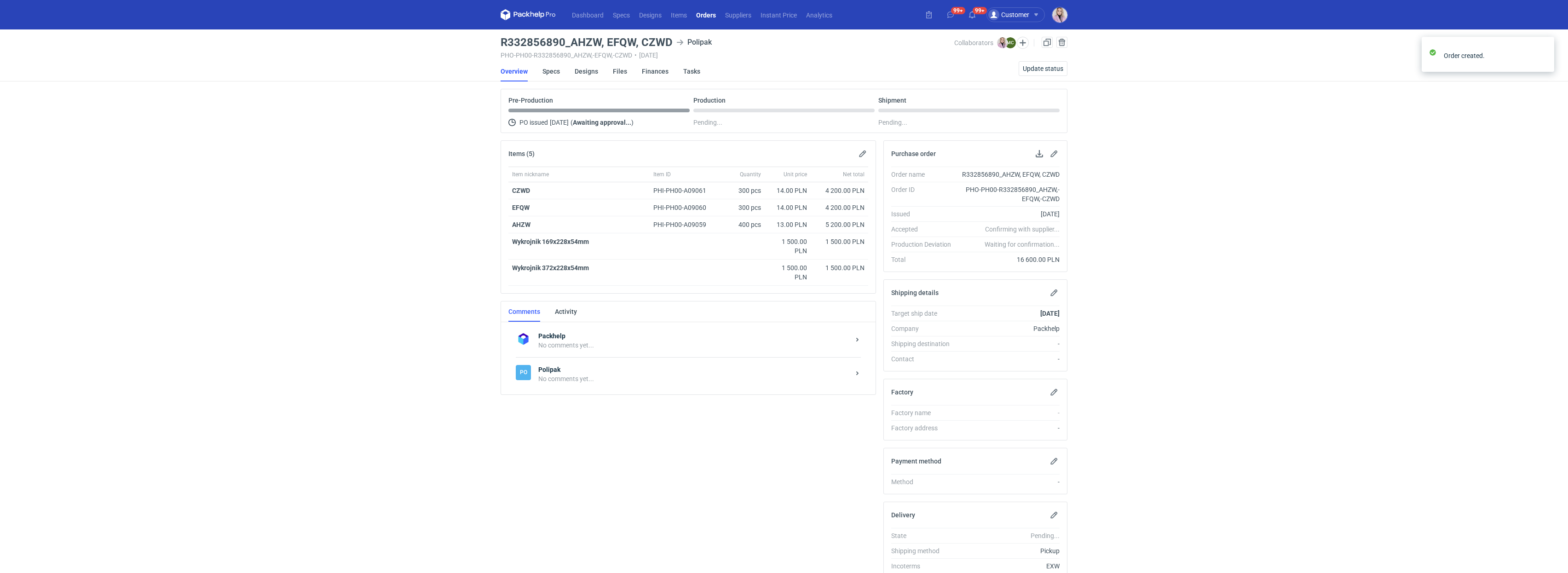
click at [572, 362] on div "Po Polipak No comments yet..." at bounding box center [688, 374] width 345 height 34
click at [575, 377] on div at bounding box center [688, 397] width 360 height 92
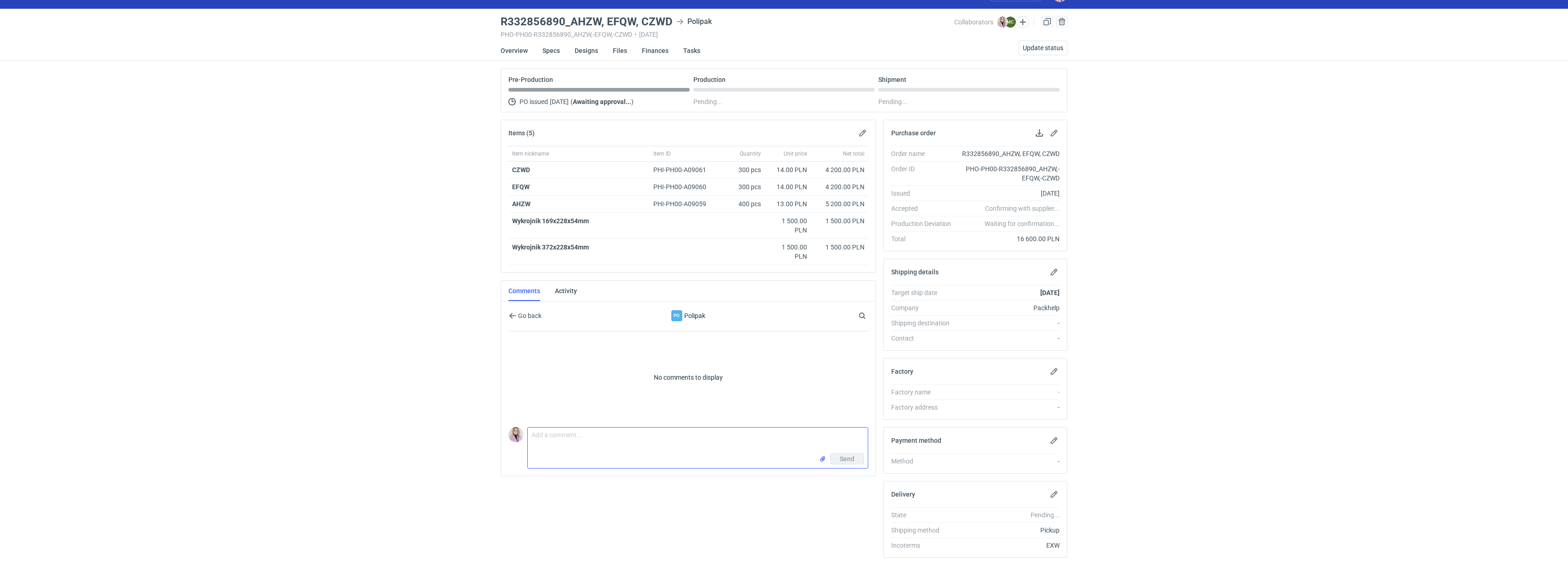
click at [564, 401] on textarea "Comment message" at bounding box center [698, 440] width 340 height 26
click at [726, 401] on textarea "Dzień dobry Panie Marcinie, zamówienie Sord - wycena mailowa. OD wyceny odjęłam…" at bounding box center [698, 440] width 340 height 26
click at [726, 401] on div "Items (5) Item nickname Item ID Quantity Unit price Net total CZWD PHI-PH00-A09…" at bounding box center [688, 343] width 383 height 446
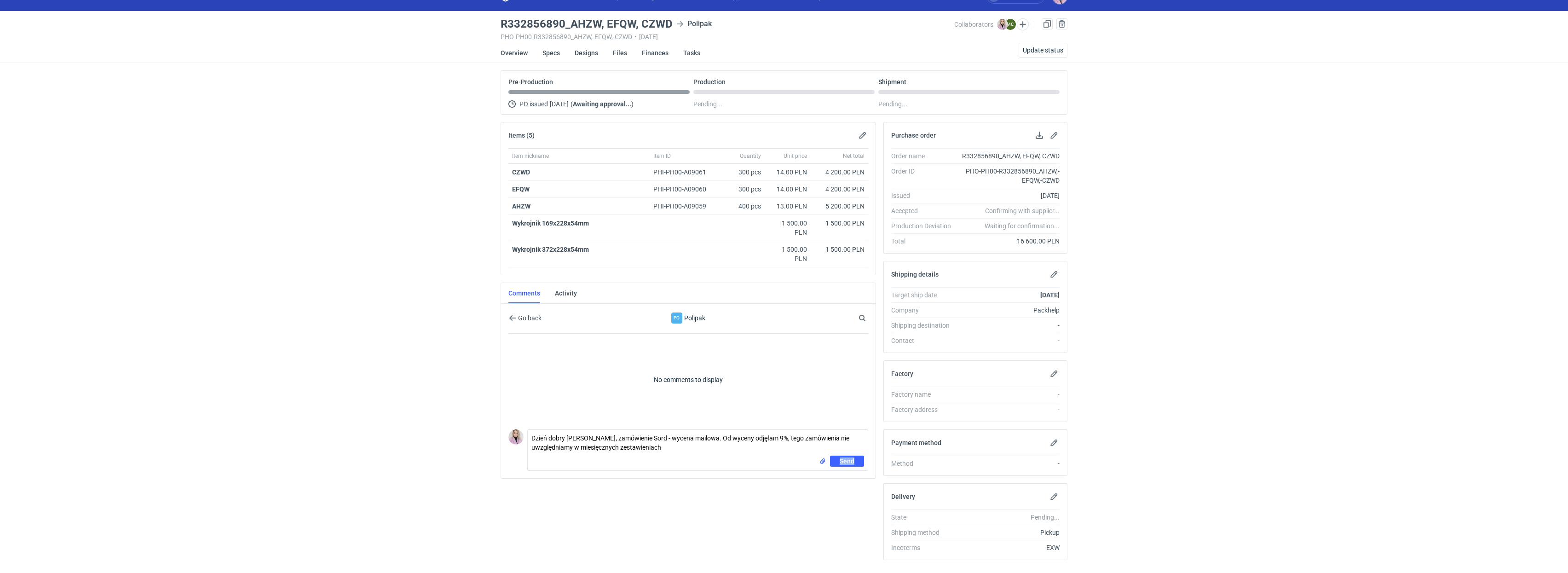
scroll to position [24, 0]
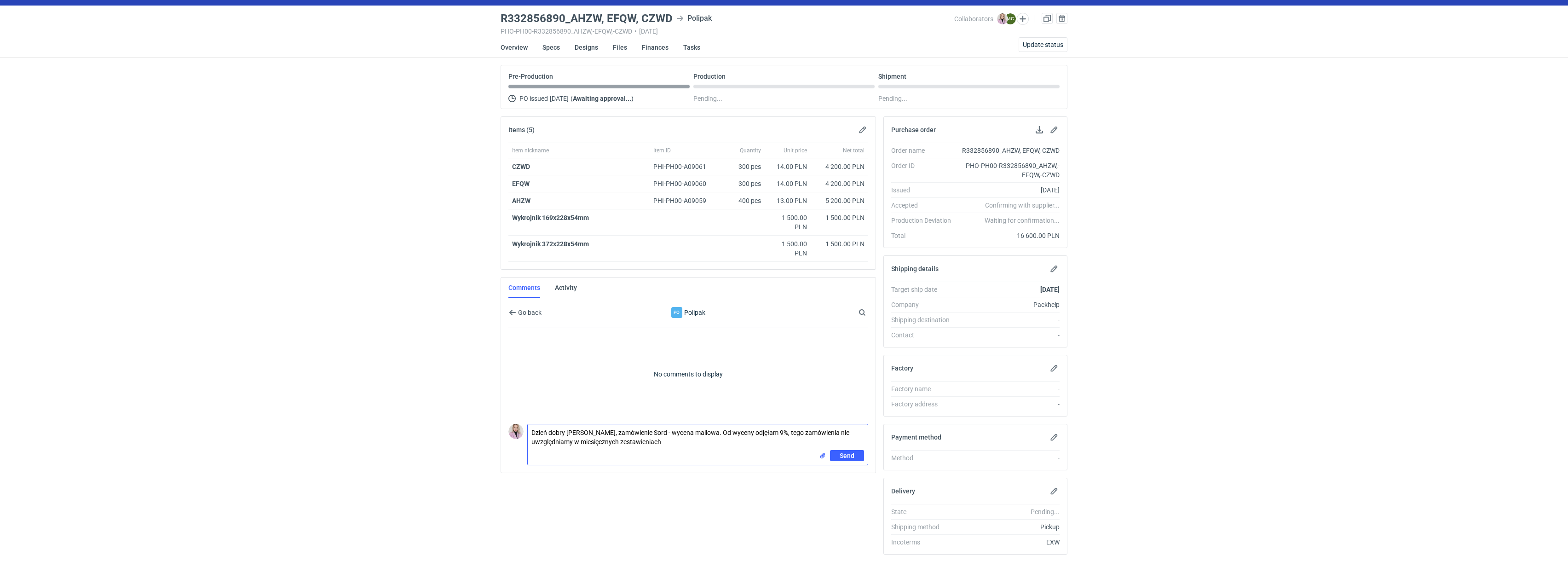
click at [702, 401] on textarea "Dzień dobry Panie Marcinie, zamówienie Sord - wycena mailowa. Od wyceny odjęłam…" at bounding box center [698, 437] width 340 height 26
click at [693, 401] on textarea "Dzień dobry Panie Marcinie, zamówienie Sord - wycena mailowa. Od wyceny odjęłam…" at bounding box center [698, 437] width 340 height 26
drag, startPoint x: 640, startPoint y: 466, endPoint x: 573, endPoint y: 464, distance: 67.0
click at [572, 401] on textarea "Dzień dobry Panie Marcinie, zamówienie Sord - wycena mailowa. Od wyceny odjęłam…" at bounding box center [698, 444] width 340 height 41
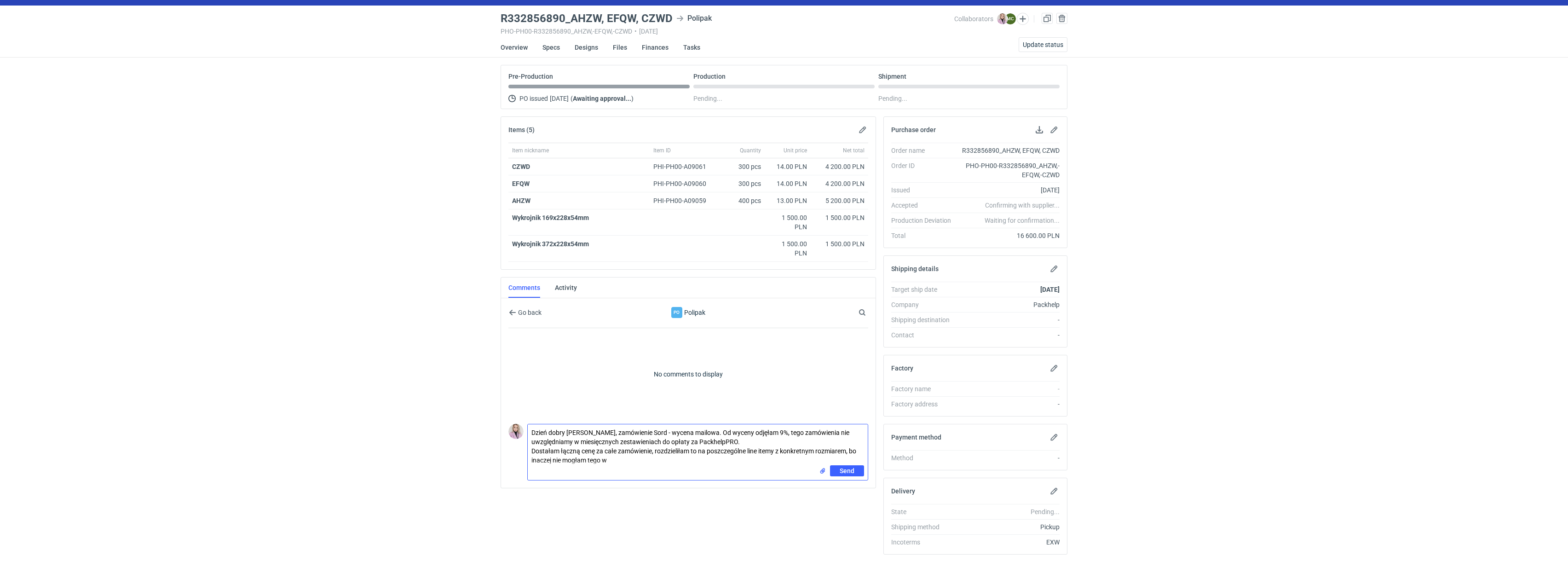
drag, startPoint x: 618, startPoint y: 462, endPoint x: 576, endPoint y: 462, distance: 42.0
type textarea "Dzień dobry Panie Marcinie, zamówienie Sord - wycena mailowa. Od wyceny odjęłam…"
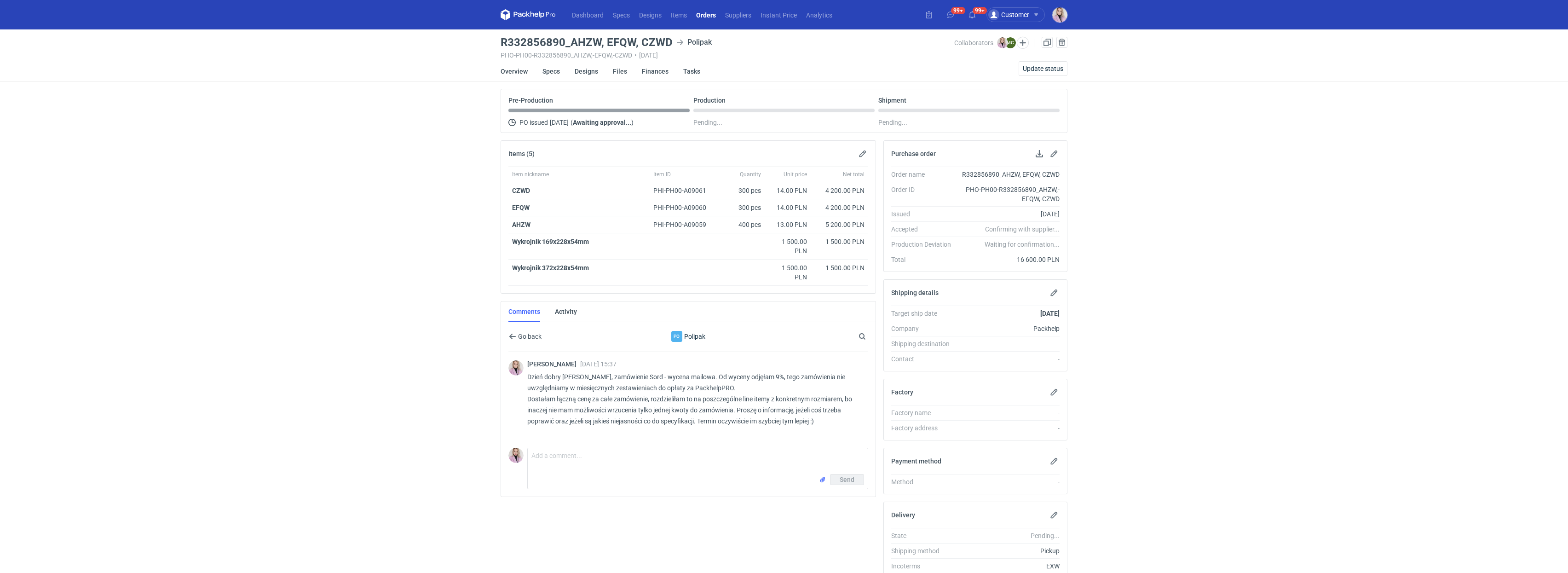
click at [702, 14] on link "Orders" at bounding box center [706, 15] width 29 height 11
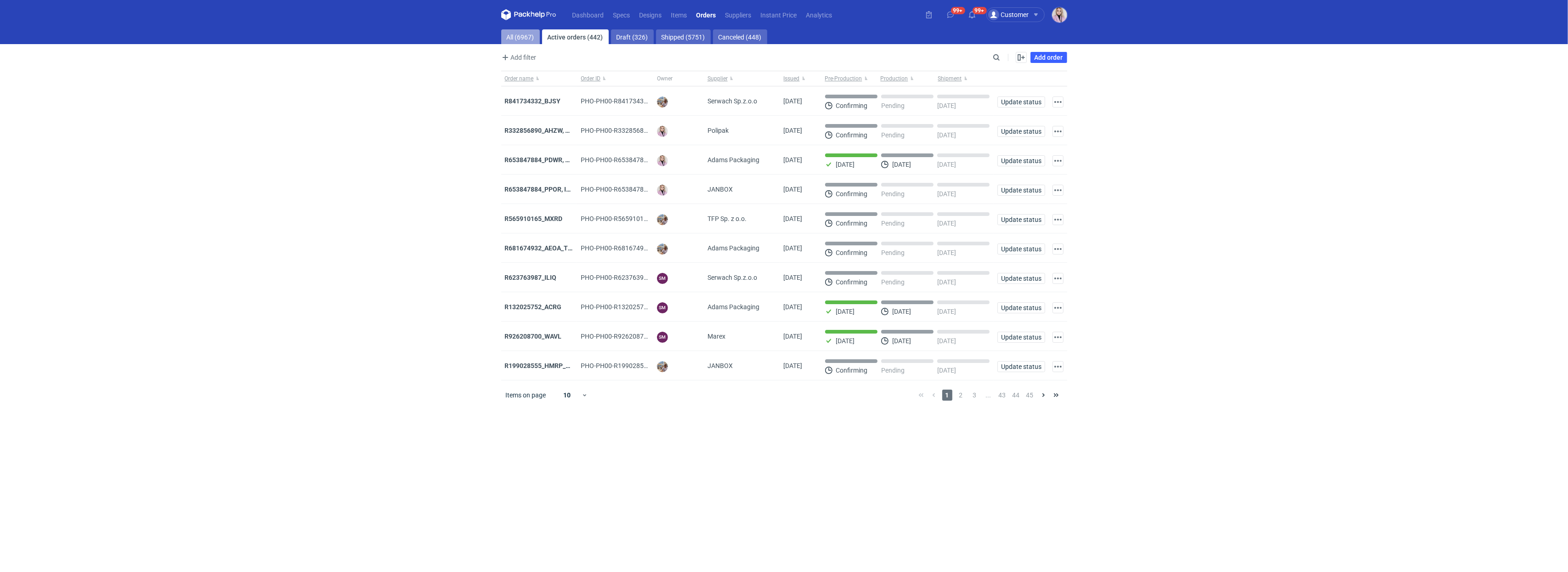
click at [525, 41] on link "All (6967)" at bounding box center [520, 37] width 38 height 15
click at [879, 61] on input "Search" at bounding box center [956, 57] width 91 height 11
paste input "UEAD"
type input "UEAD"
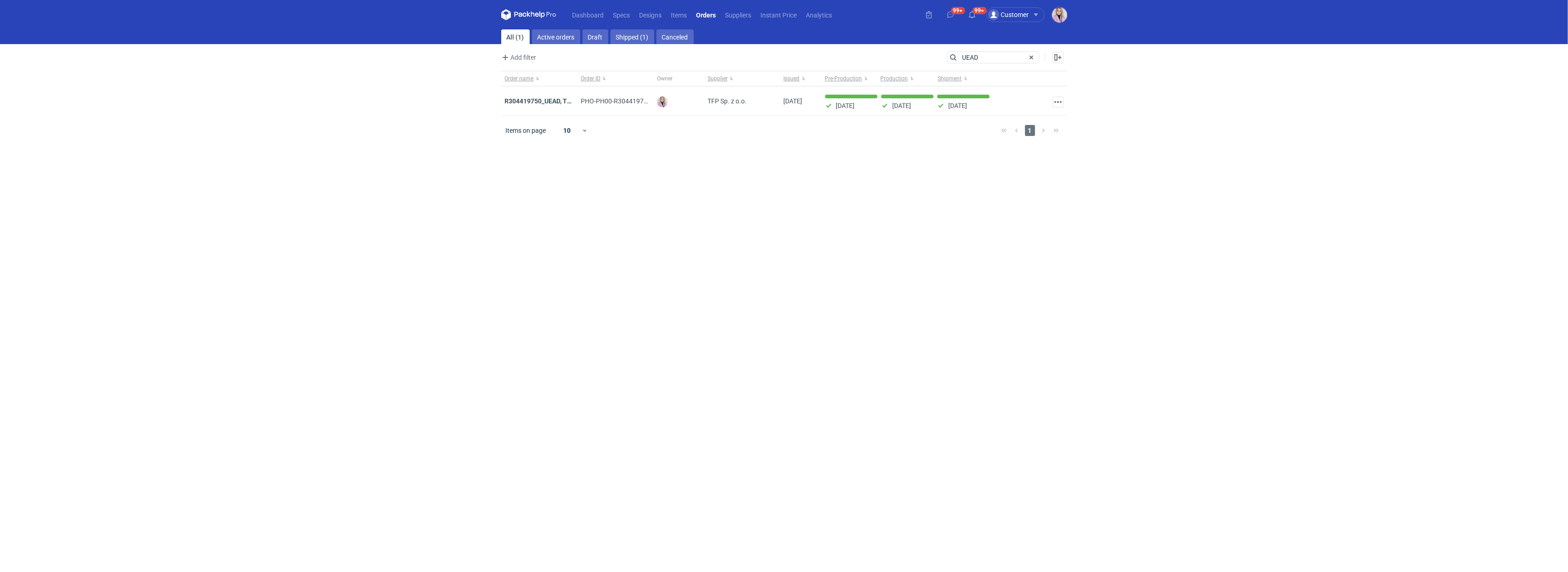
click at [551, 99] on strong "R304419750_UEAD, TLWQ" at bounding box center [542, 101] width 76 height 7
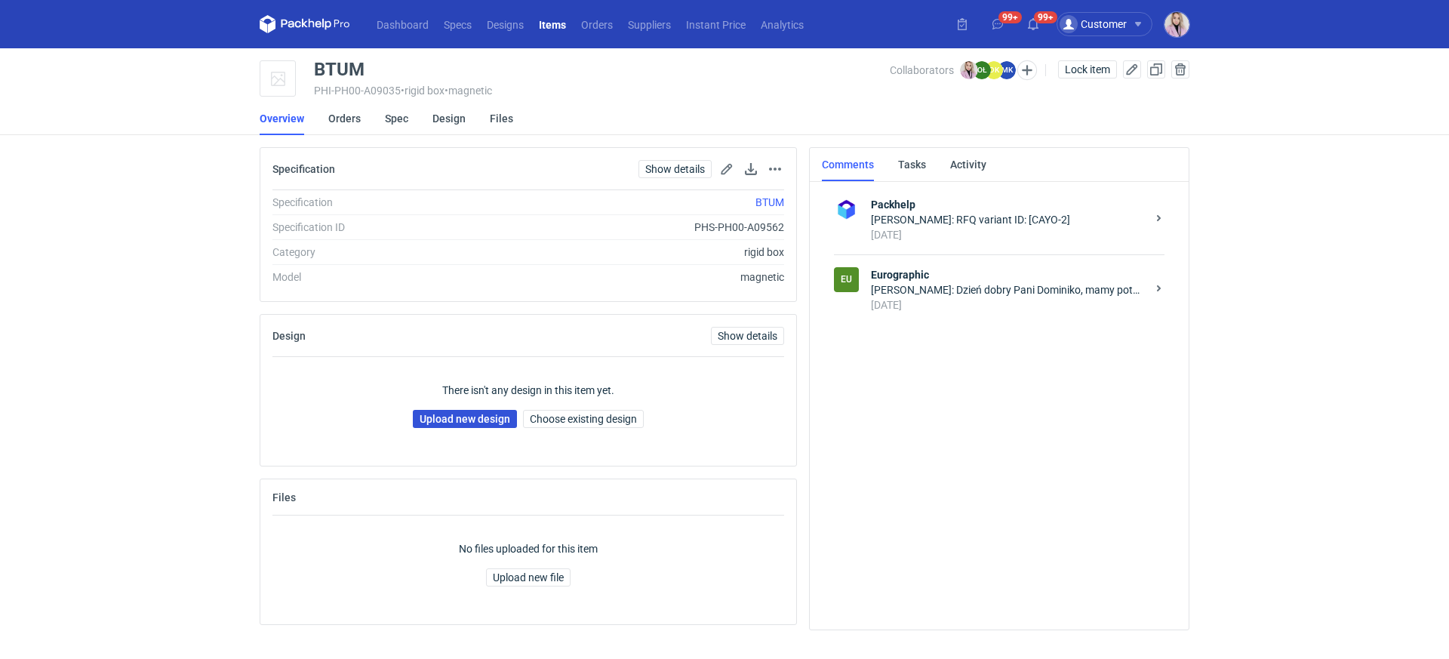
click at [482, 418] on link "Upload new design" at bounding box center [465, 419] width 104 height 18
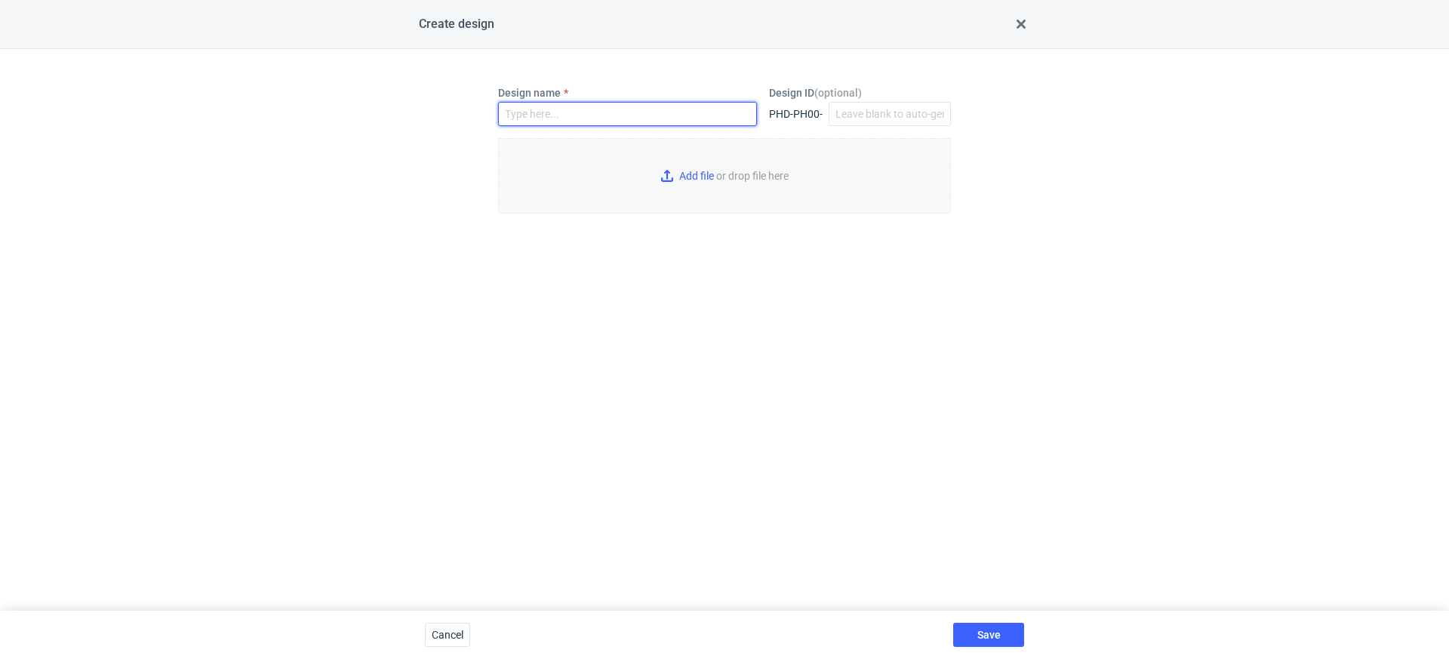
click at [553, 123] on input "Design name" at bounding box center [627, 114] width 259 height 24
paste input "BTUM"
type input "BTUM"
click at [682, 174] on input "Add file or drop file here" at bounding box center [724, 175] width 453 height 75
type input "C:\fakepath\custom__custom____BTUM__d0__oR890201032__cover__v2.pdf"
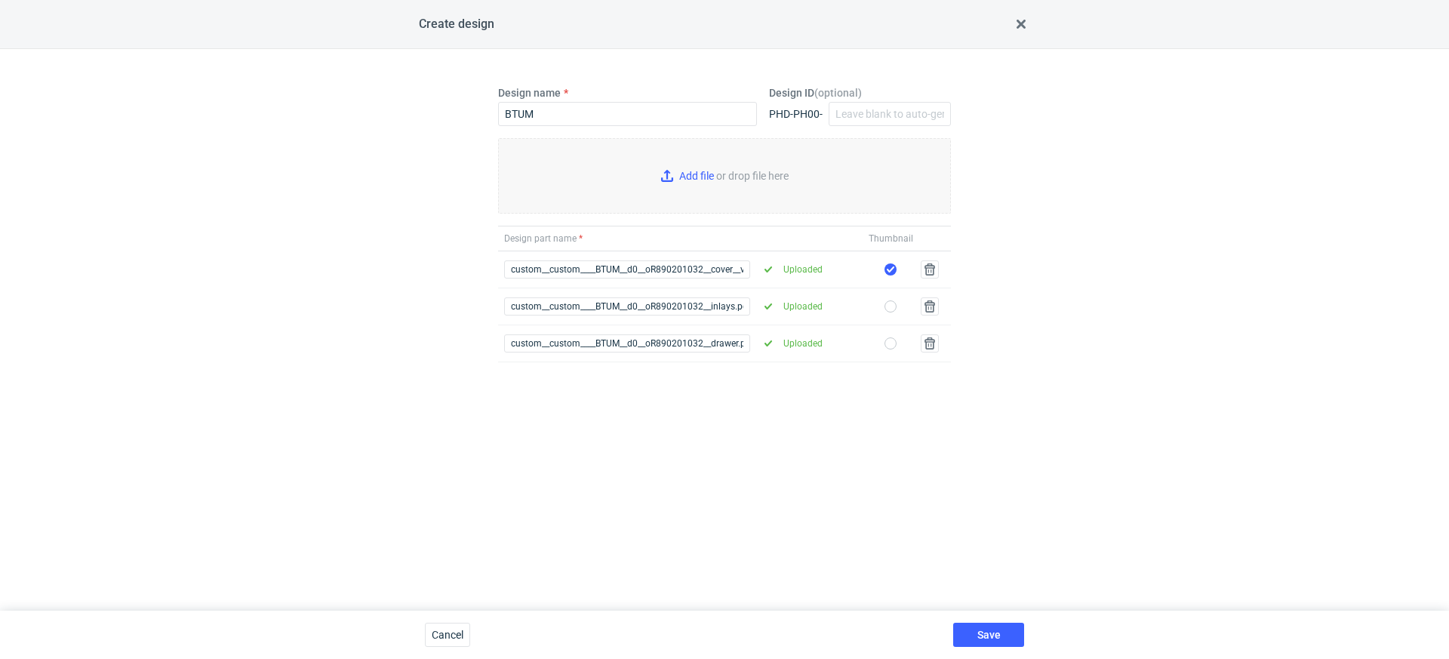
click at [986, 619] on div "Save" at bounding box center [988, 635] width 83 height 48
click at [985, 626] on button "Save" at bounding box center [988, 635] width 71 height 24
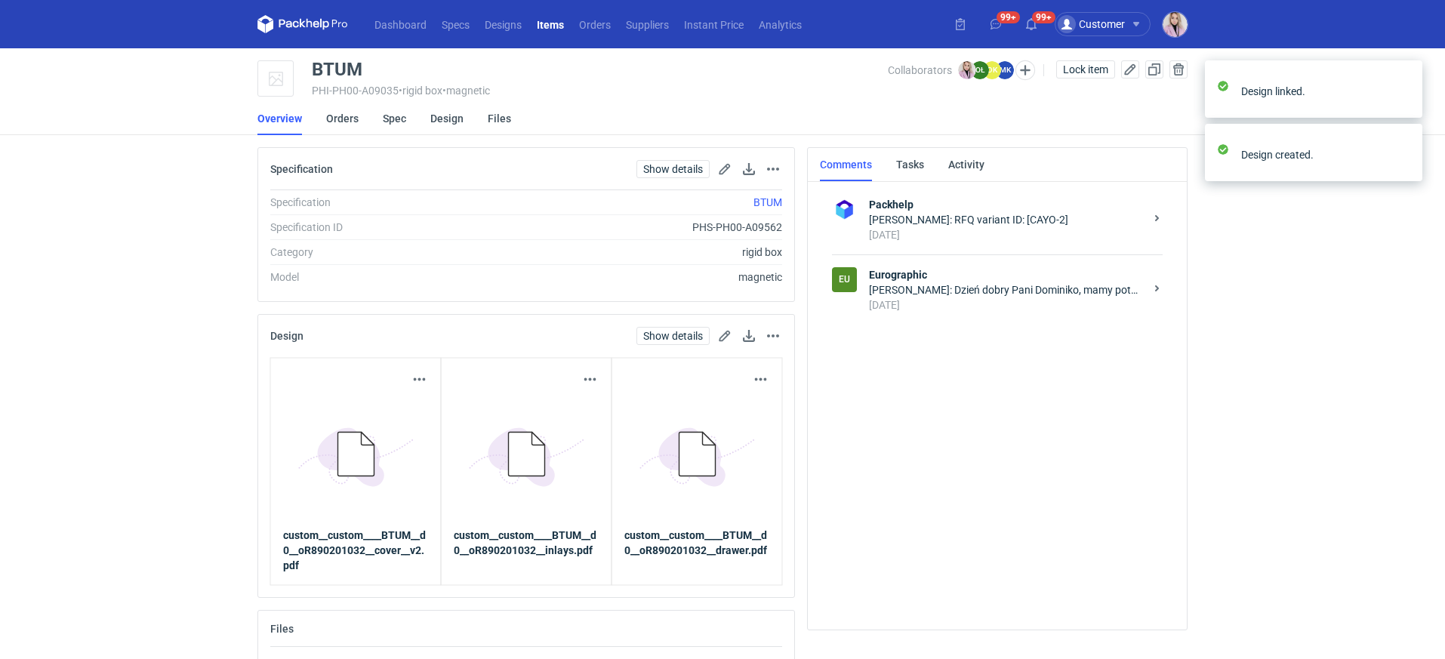
click at [1039, 314] on div "Eu Eurographic [PERSON_NAME]: Dzień dobry Pani Dominiko, mamy potwierdzenie kal…" at bounding box center [997, 289] width 331 height 70
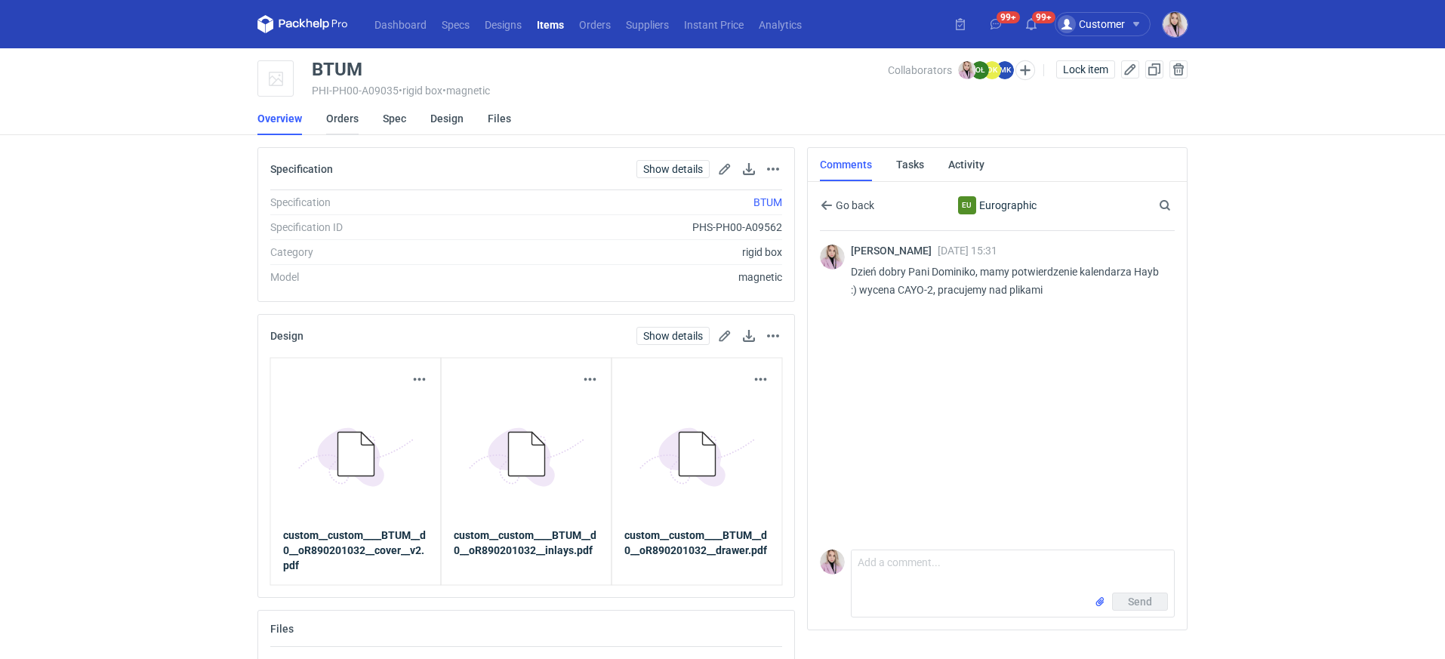
click at [343, 118] on link "Orders" at bounding box center [342, 118] width 32 height 33
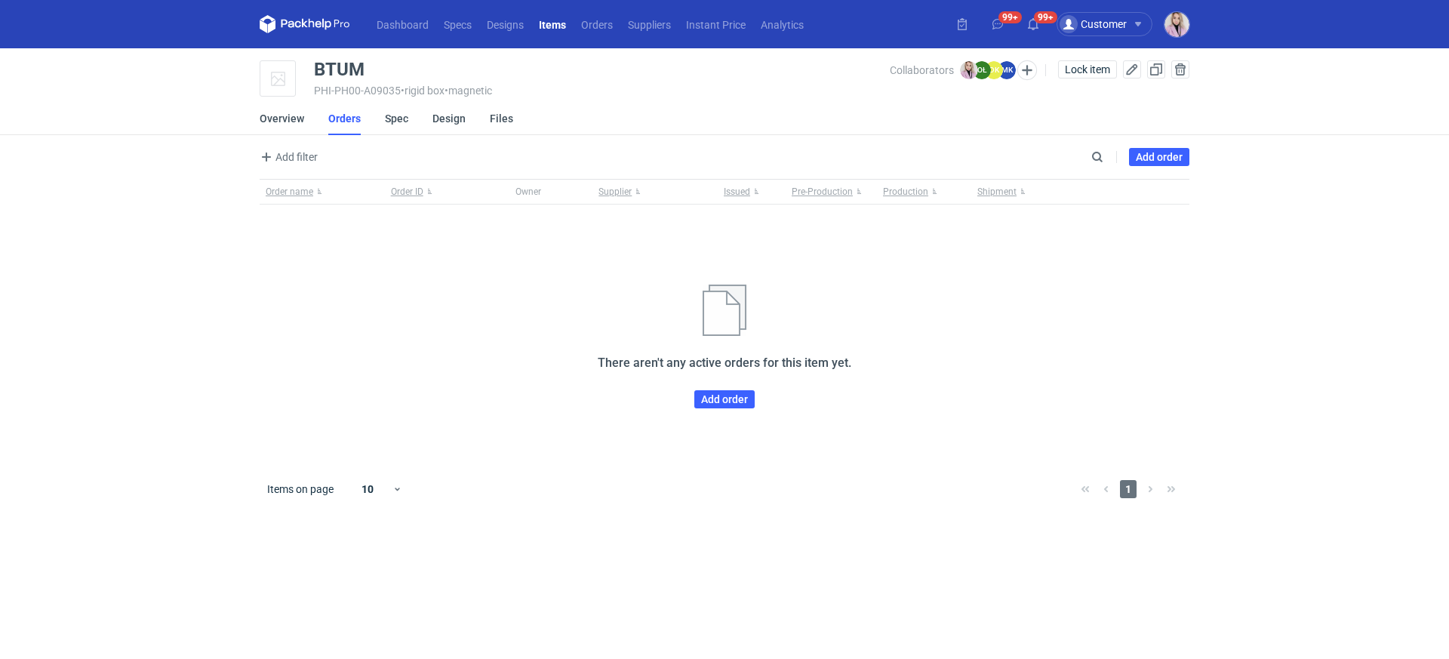
click at [1174, 147] on div "Add filter Owner first name Owner last name Issued Supplier Search Add order" at bounding box center [725, 163] width 930 height 32
click at [1172, 153] on link "Add order" at bounding box center [1159, 157] width 60 height 18
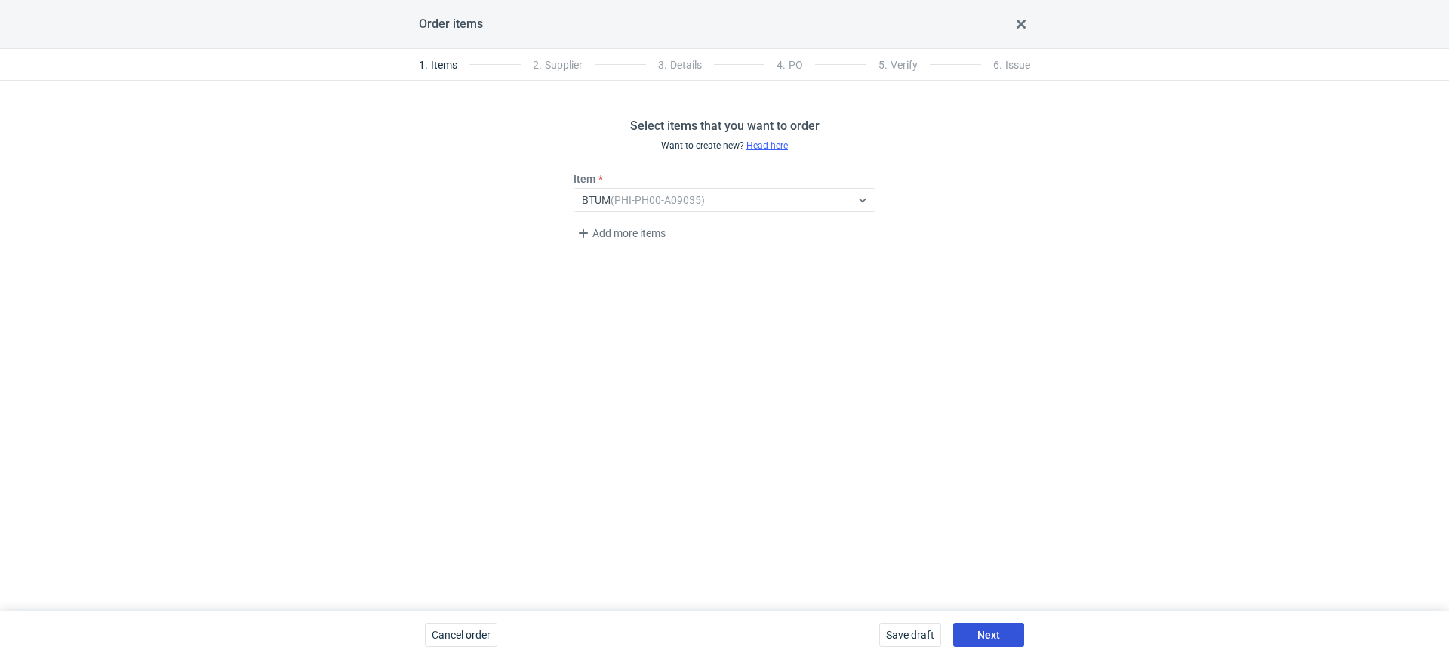
click at [1006, 626] on button "Next" at bounding box center [988, 635] width 71 height 24
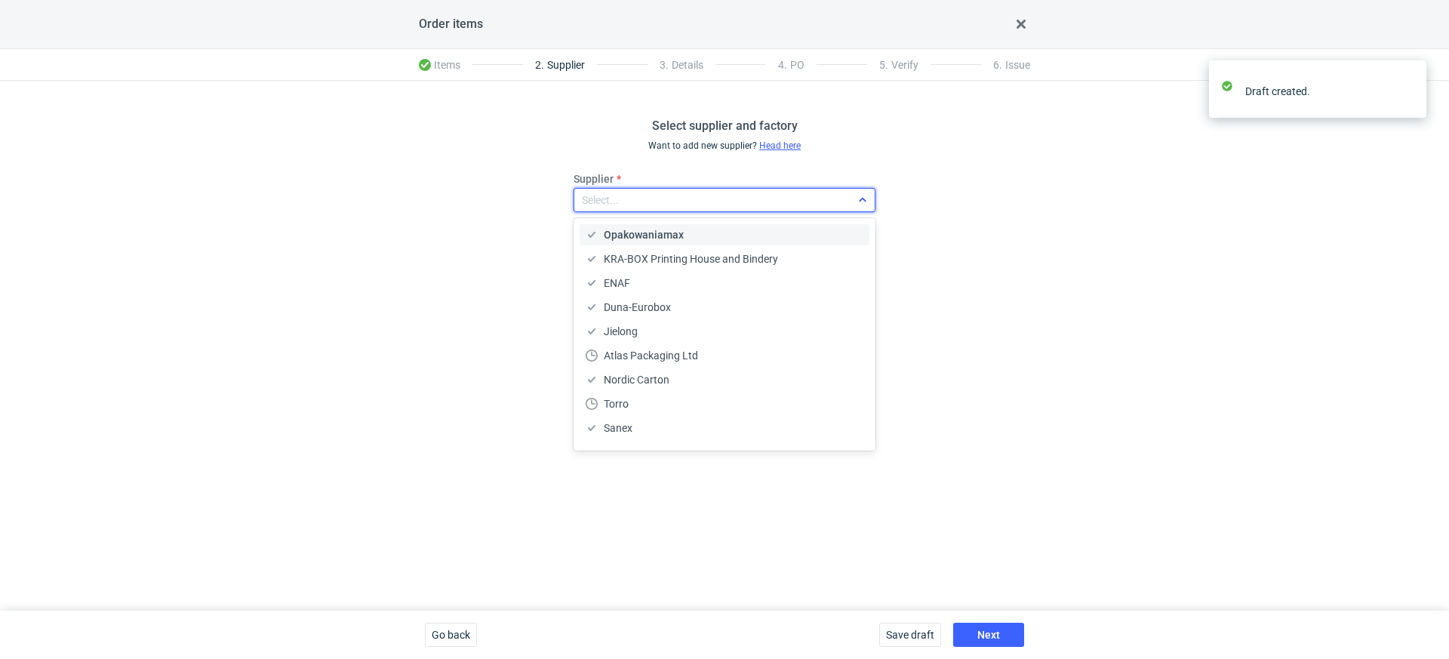
click at [658, 208] on div "Select..." at bounding box center [712, 199] width 276 height 21
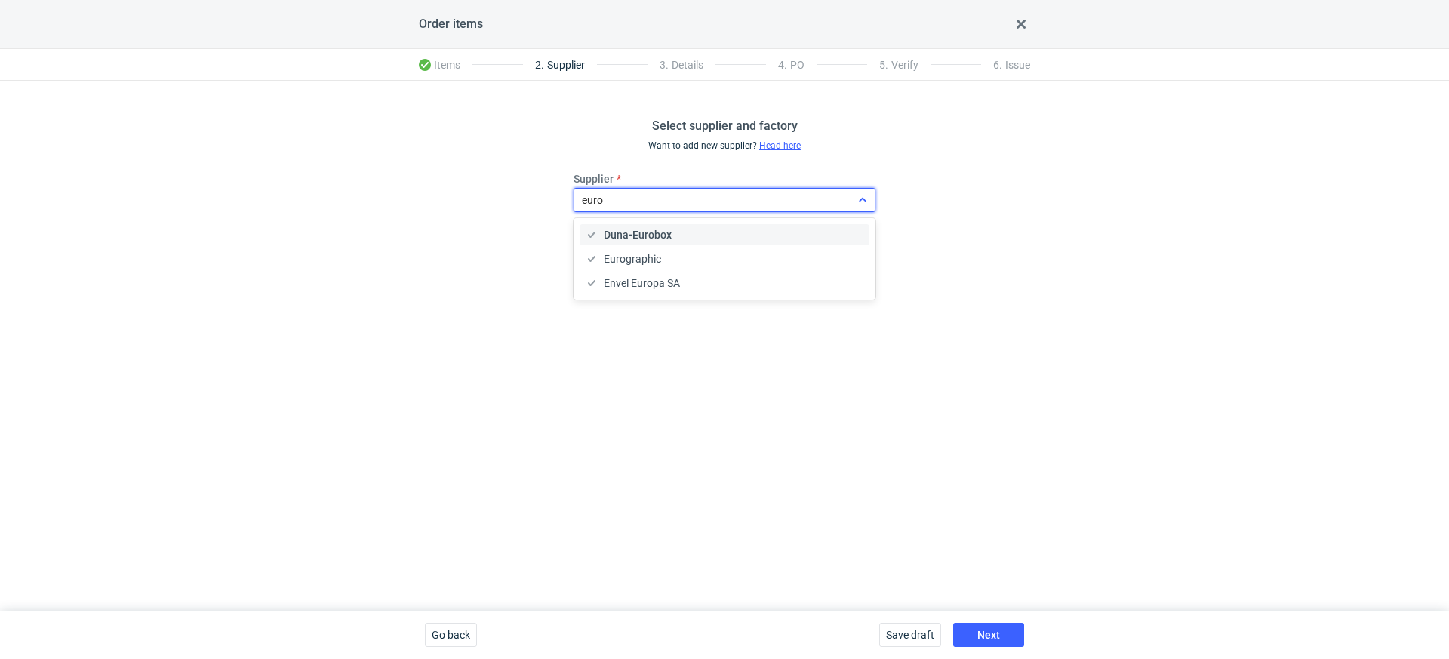
type input "eurog"
click at [639, 243] on div "Eurographic" at bounding box center [725, 234] width 290 height 21
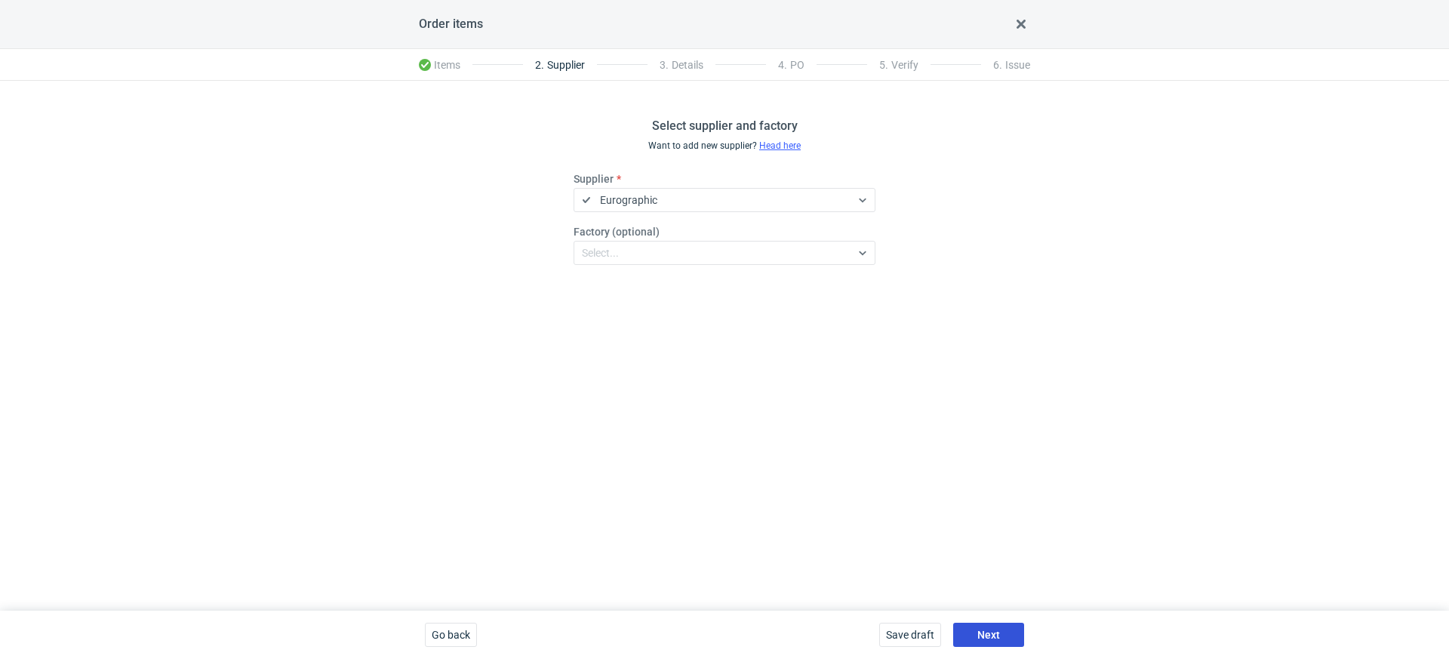
click at [982, 624] on button "Next" at bounding box center [988, 635] width 71 height 24
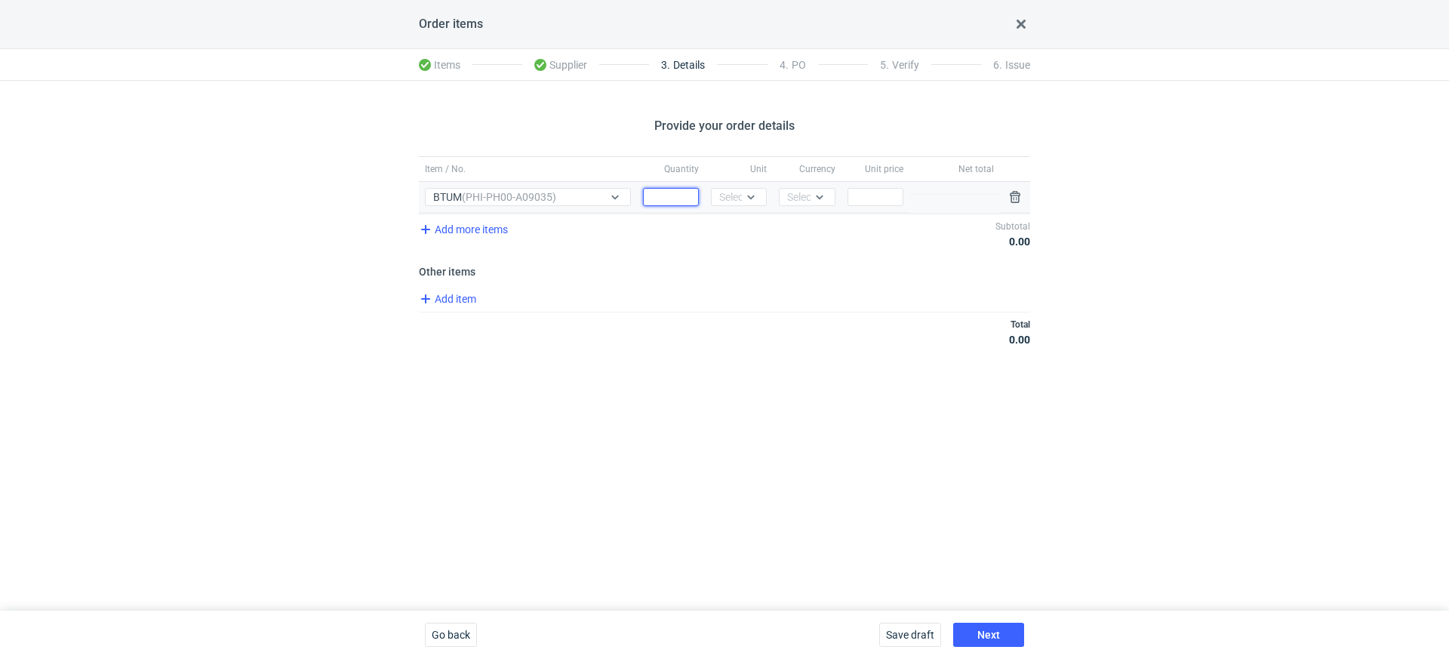
click at [673, 200] on input "Quantity" at bounding box center [671, 197] width 56 height 18
type input "1500"
click at [731, 195] on div "Select..." at bounding box center [737, 196] width 37 height 15
drag, startPoint x: 732, startPoint y: 218, endPoint x: 766, endPoint y: 214, distance: 34.3
click at [732, 218] on div "pcs" at bounding box center [739, 227] width 44 height 21
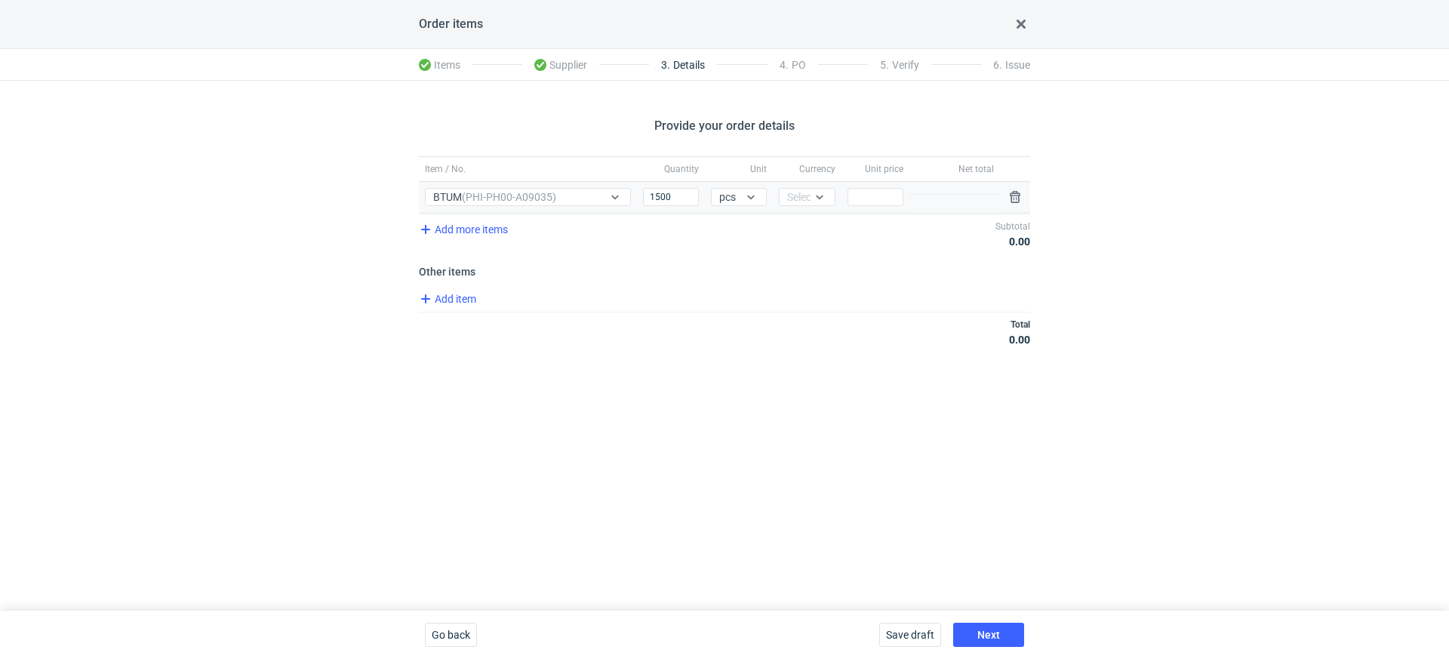
click at [786, 211] on div "Currency Select..." at bounding box center [807, 197] width 68 height 31
click at [792, 199] on div "Select..." at bounding box center [805, 196] width 37 height 15
click at [792, 225] on span "PLN" at bounding box center [801, 227] width 20 height 15
click at [876, 207] on div "Price" at bounding box center [876, 197] width 68 height 31
type input "32"
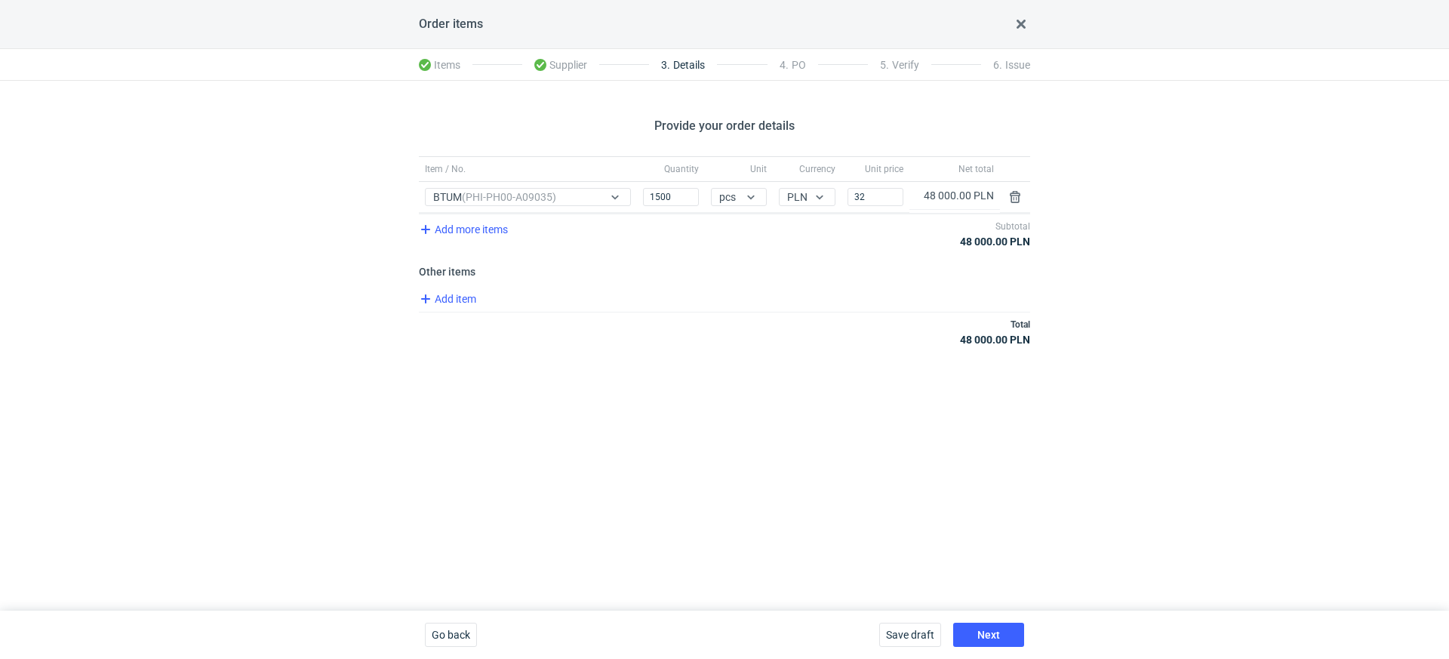
click at [816, 335] on div "Total 48 000.00 PLN" at bounding box center [724, 332] width 611 height 40
click at [998, 628] on button "Next" at bounding box center [988, 635] width 71 height 24
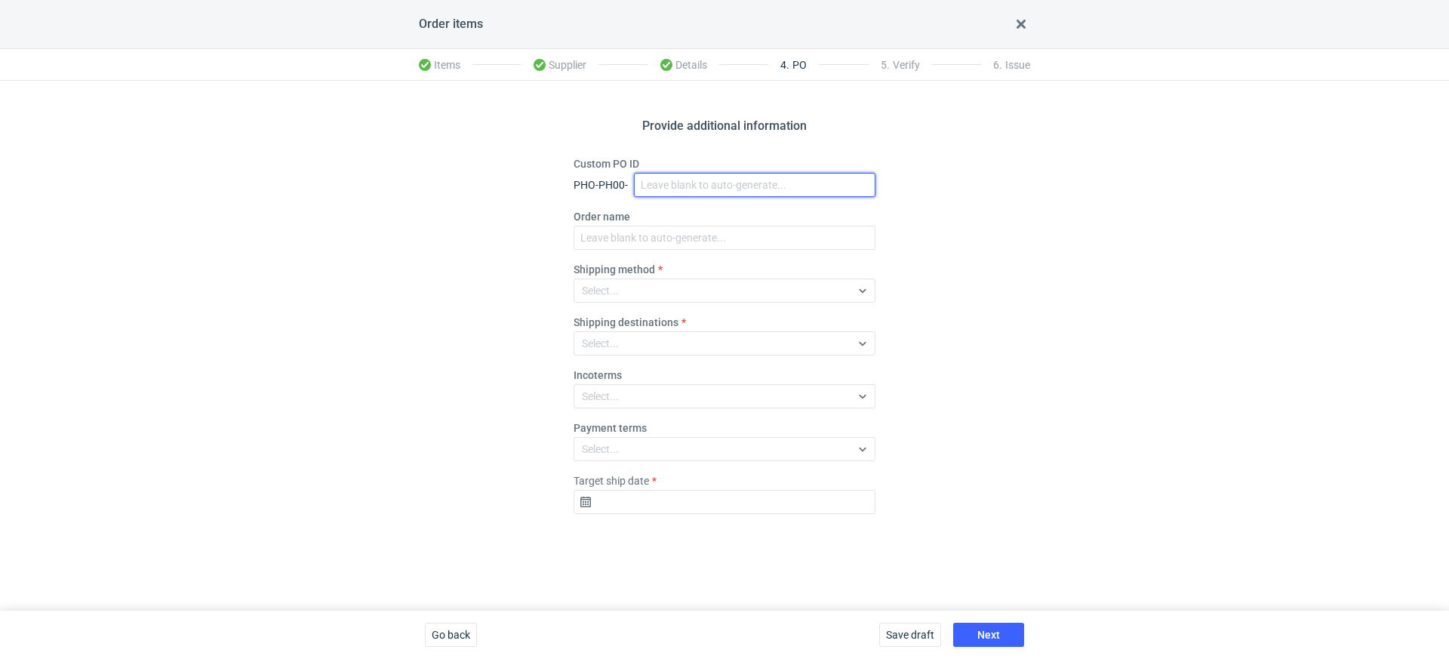
click at [648, 174] on input "Custom PO ID" at bounding box center [755, 185] width 242 height 24
paste input "R890201032_BTUM"
type input "R890201032_BTUM"
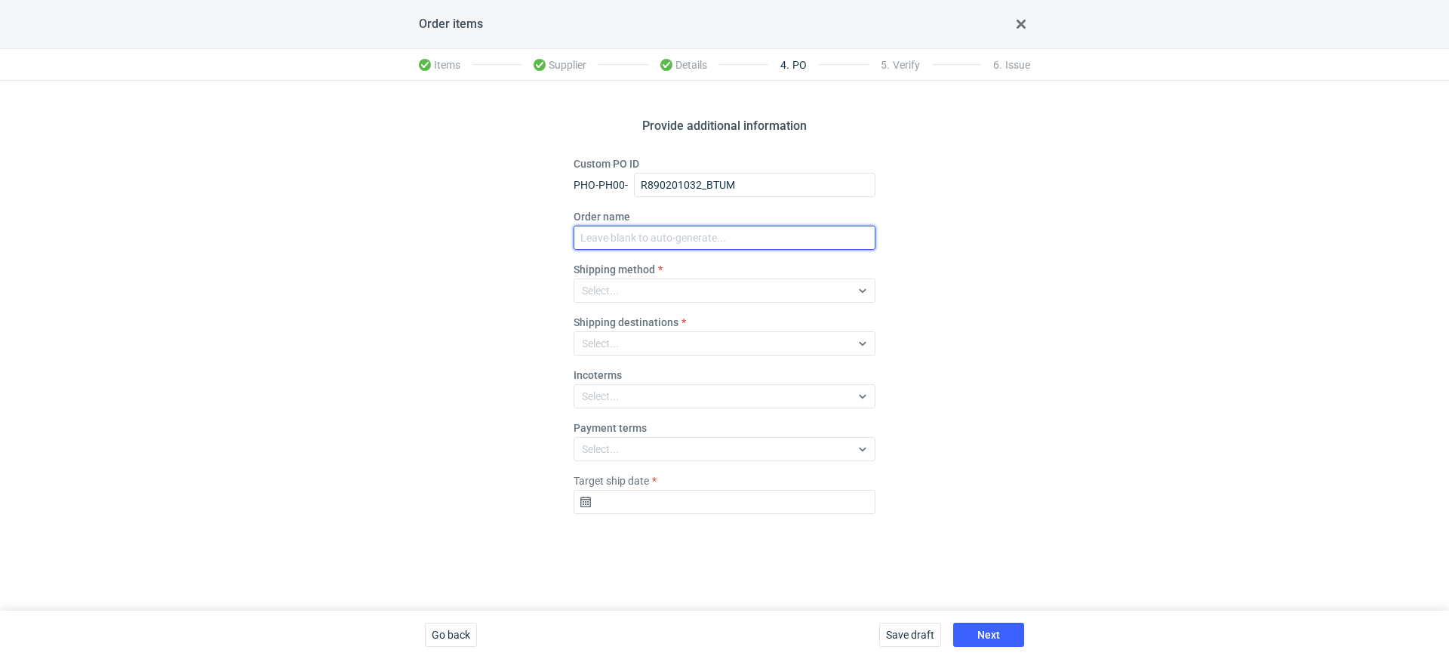
click at [617, 248] on input "Order name" at bounding box center [725, 238] width 302 height 24
paste input "R890201032_BTUM"
type input "R890201032_BTUM"
click at [614, 337] on div "Select..." at bounding box center [600, 343] width 37 height 15
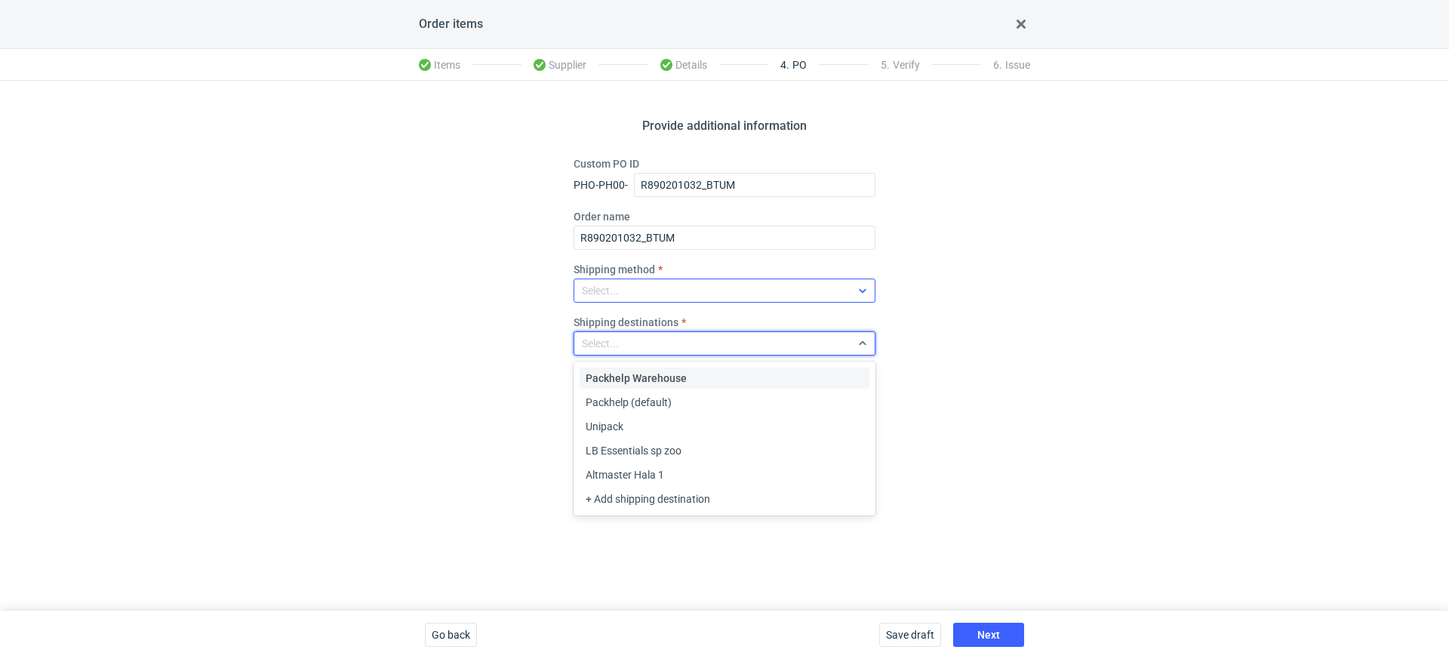
click at [593, 297] on div "Select..." at bounding box center [600, 290] width 37 height 15
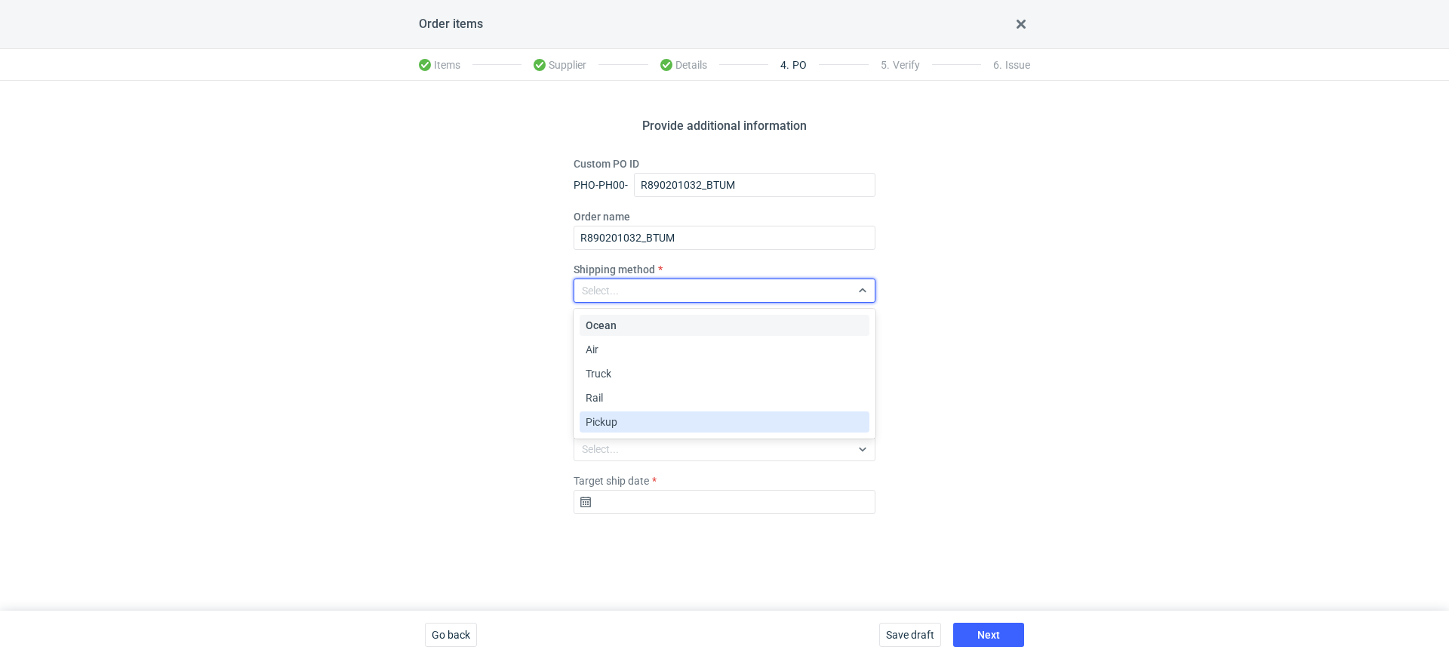
click at [605, 425] on span "Pickup" at bounding box center [602, 421] width 32 height 15
click at [617, 443] on div "Select..." at bounding box center [600, 449] width 37 height 15
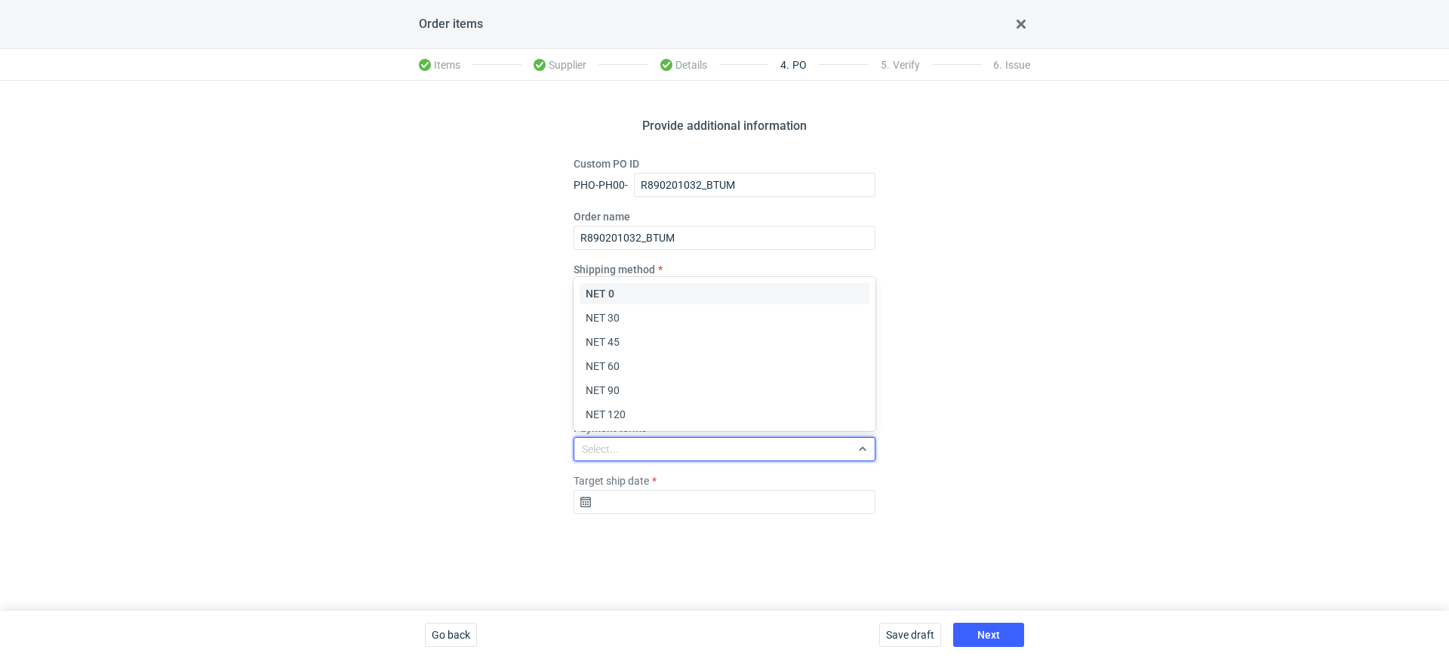
click at [532, 334] on div "Provide additional information Custom PO ID PHO-PH00- R890201032_BTUM Order nam…" at bounding box center [724, 346] width 1449 height 530
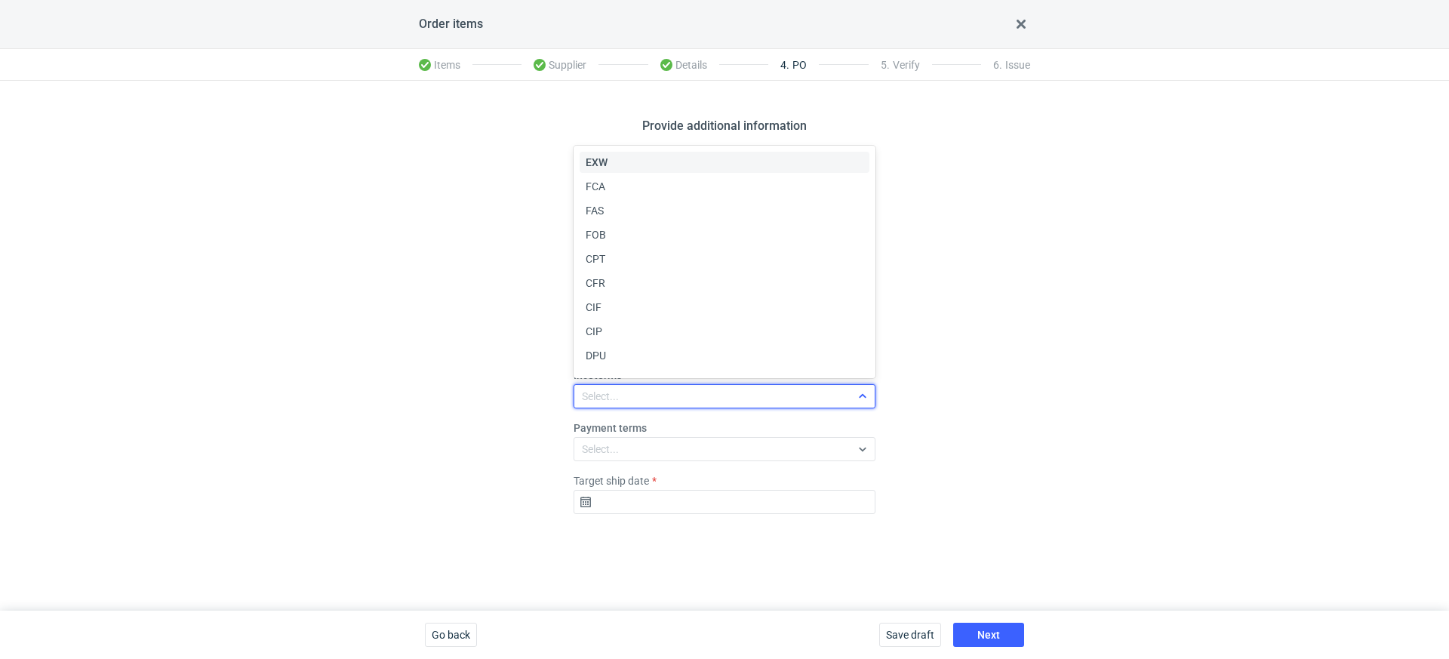
click at [608, 386] on div "Select..." at bounding box center [712, 396] width 276 height 21
click at [606, 167] on span "EXW" at bounding box center [597, 162] width 22 height 15
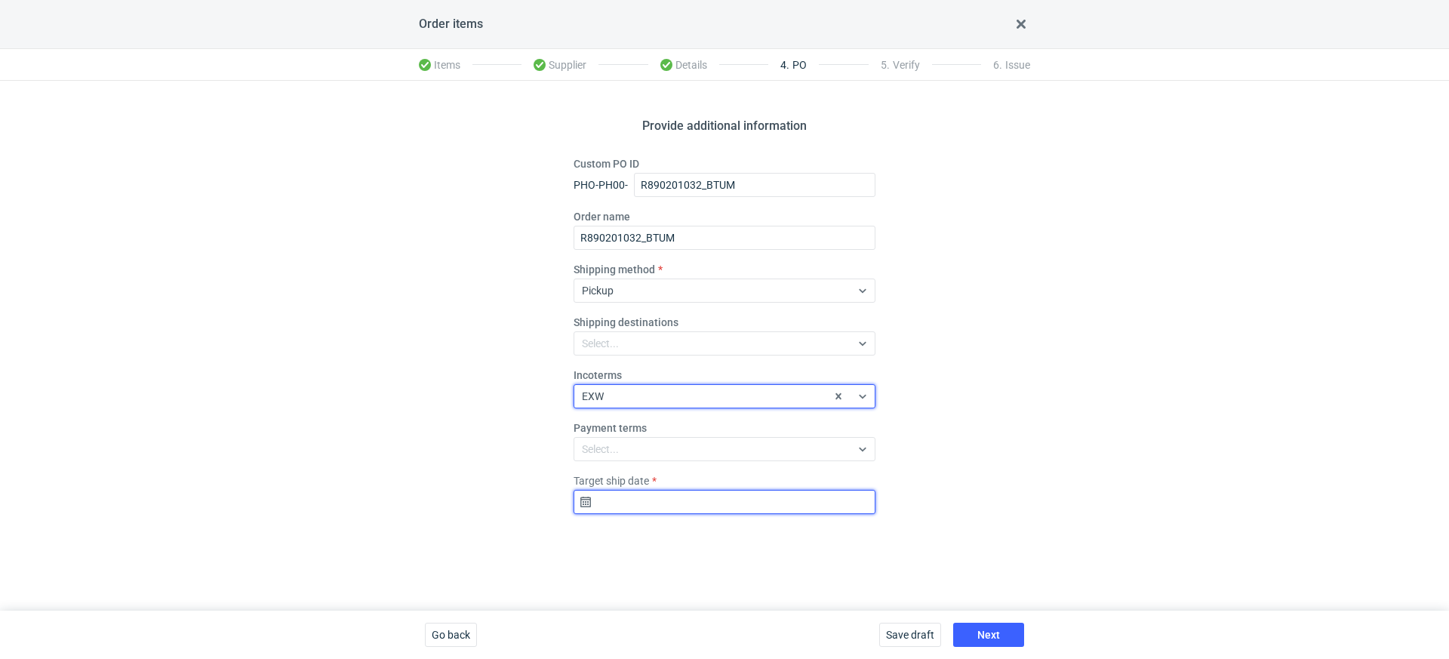
click at [629, 501] on input "Target ship date" at bounding box center [725, 502] width 302 height 24
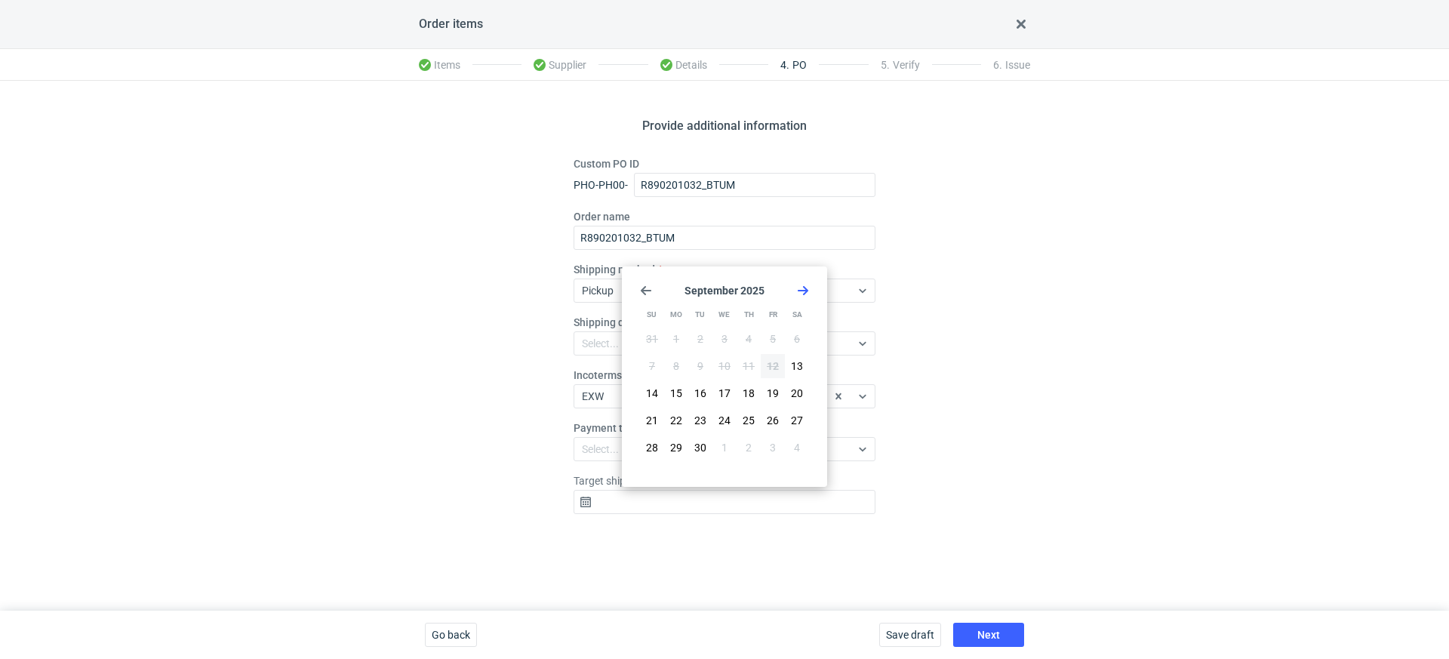
click at [469, 451] on div "Provide additional information Custom PO ID PHO-PH00- R890201032_BTUM Order nam…" at bounding box center [724, 346] width 1449 height 530
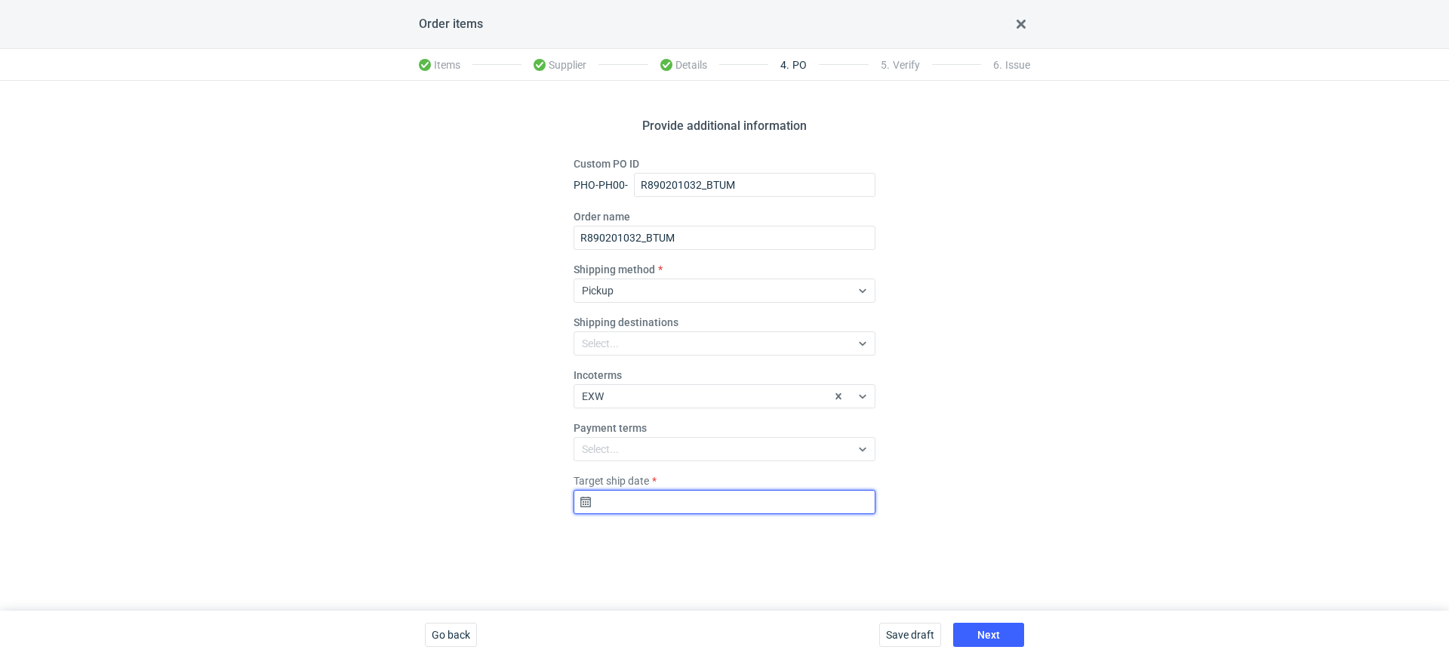
click at [649, 506] on input "Target ship date" at bounding box center [725, 502] width 302 height 24
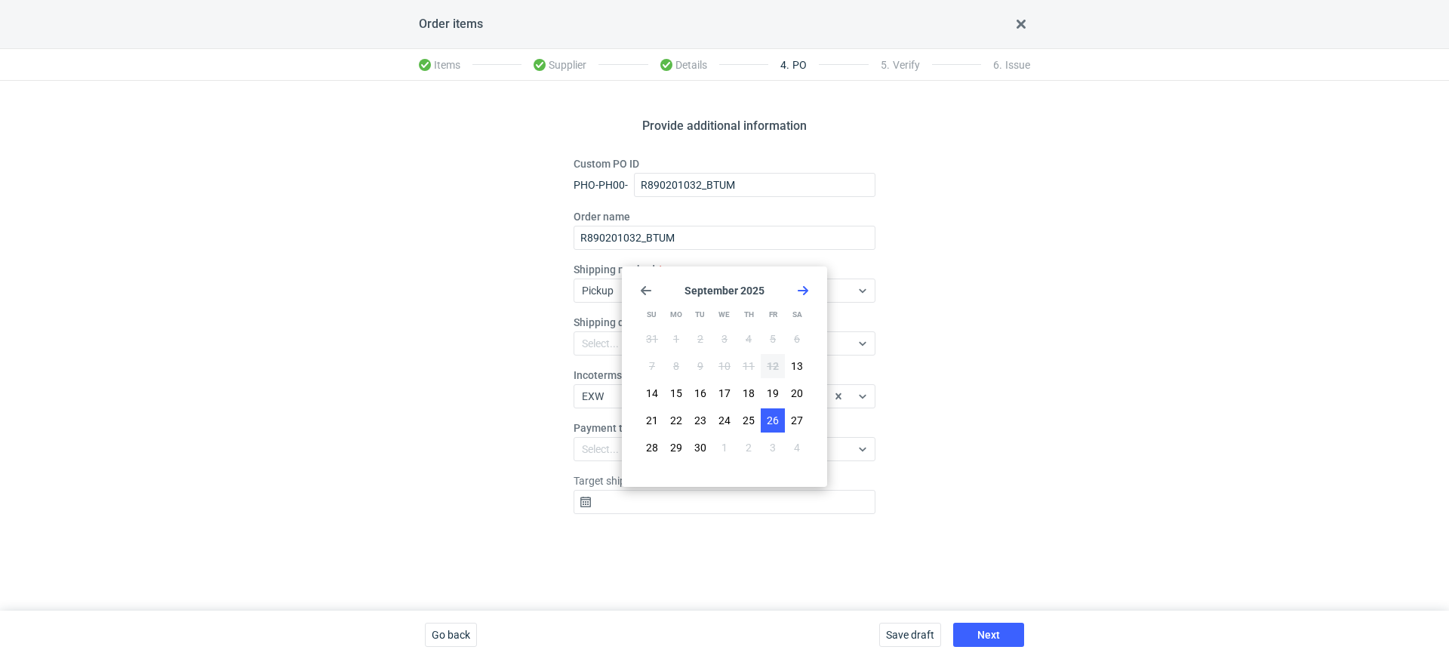
click at [774, 411] on button "26" at bounding box center [773, 420] width 24 height 24
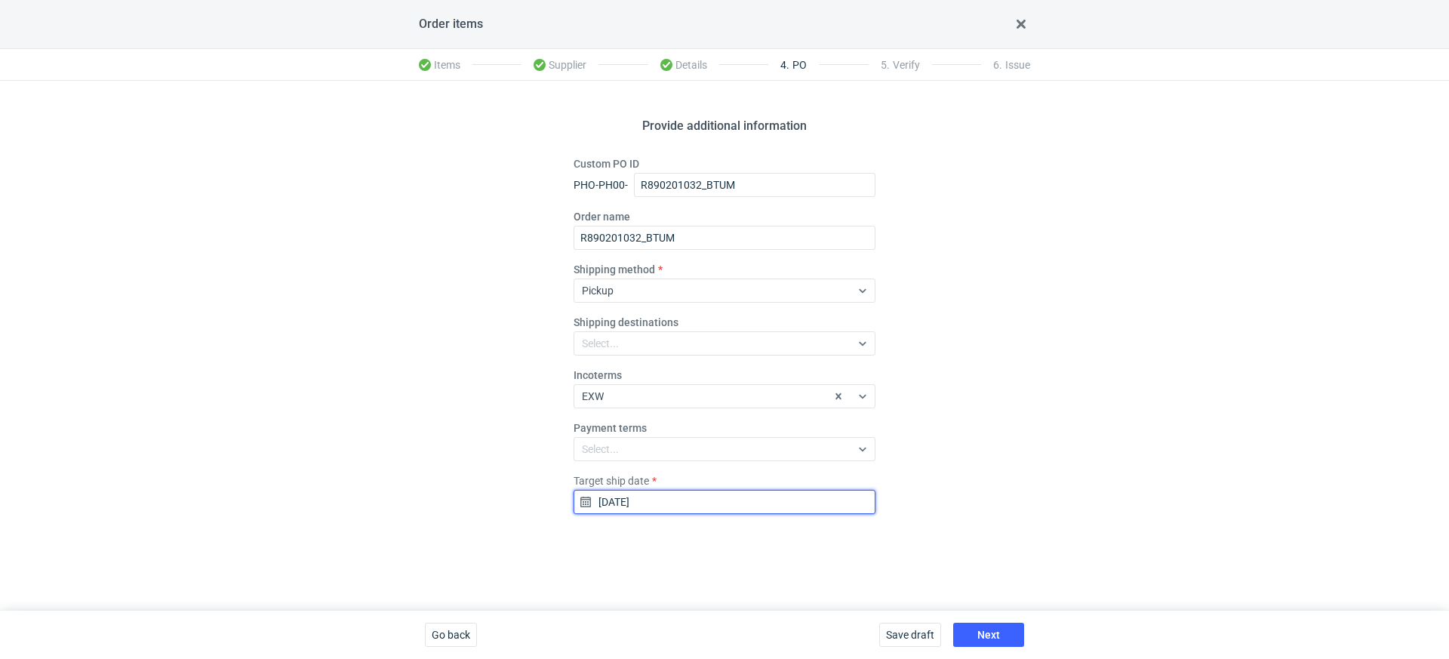
click at [717, 500] on input "[DATE]" at bounding box center [725, 502] width 302 height 24
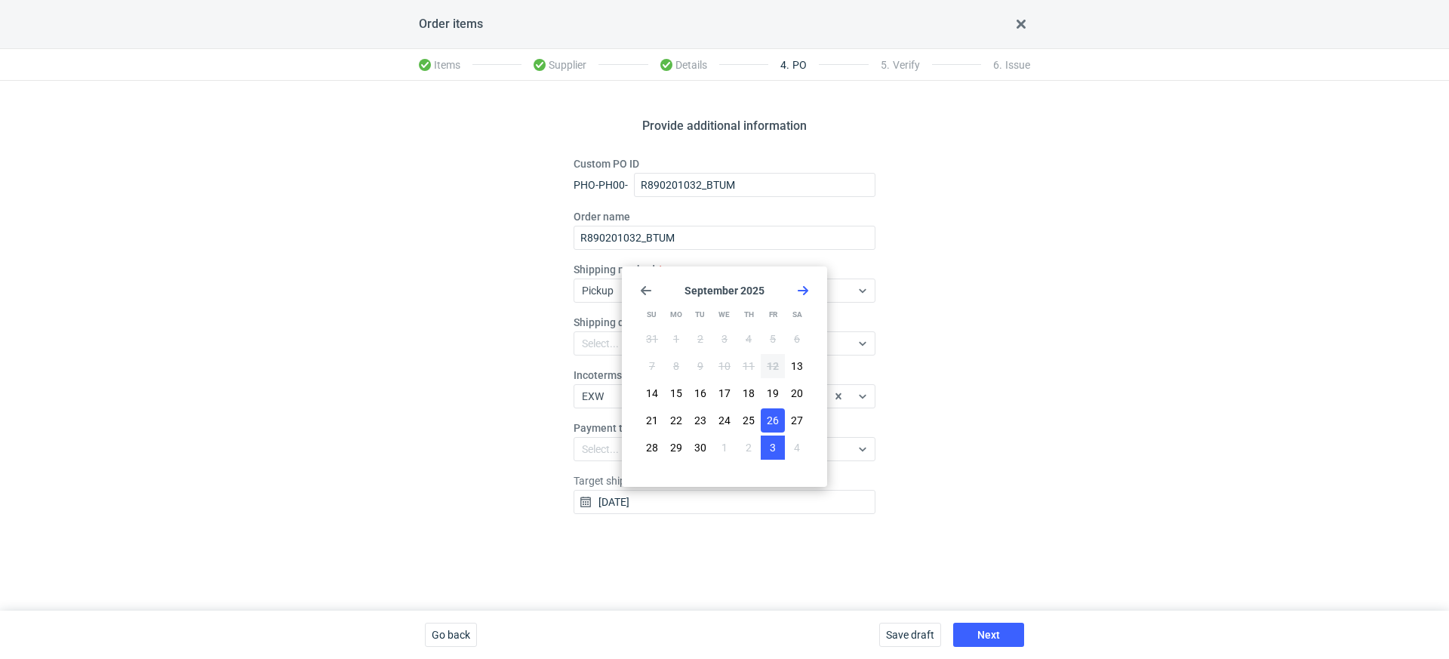
click at [775, 444] on span "3" at bounding box center [773, 447] width 6 height 15
type input "[DATE]"
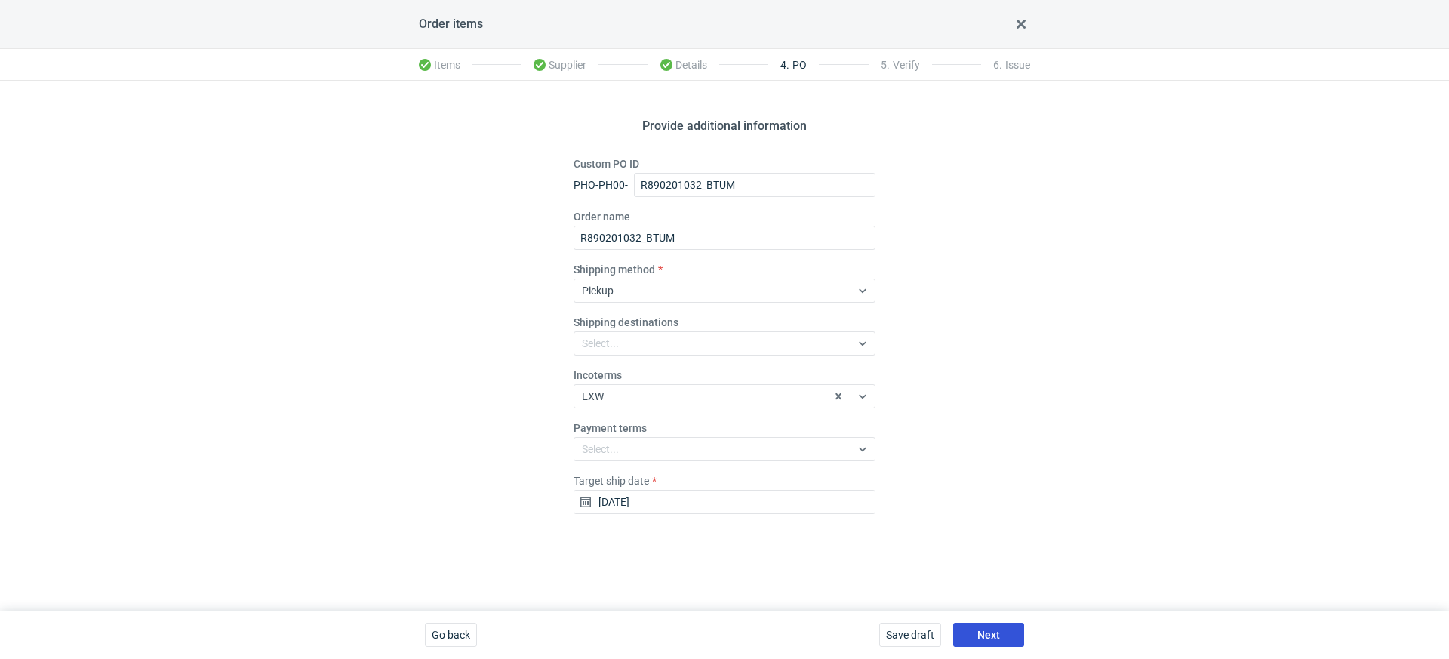
click at [983, 635] on span "Next" at bounding box center [988, 634] width 23 height 11
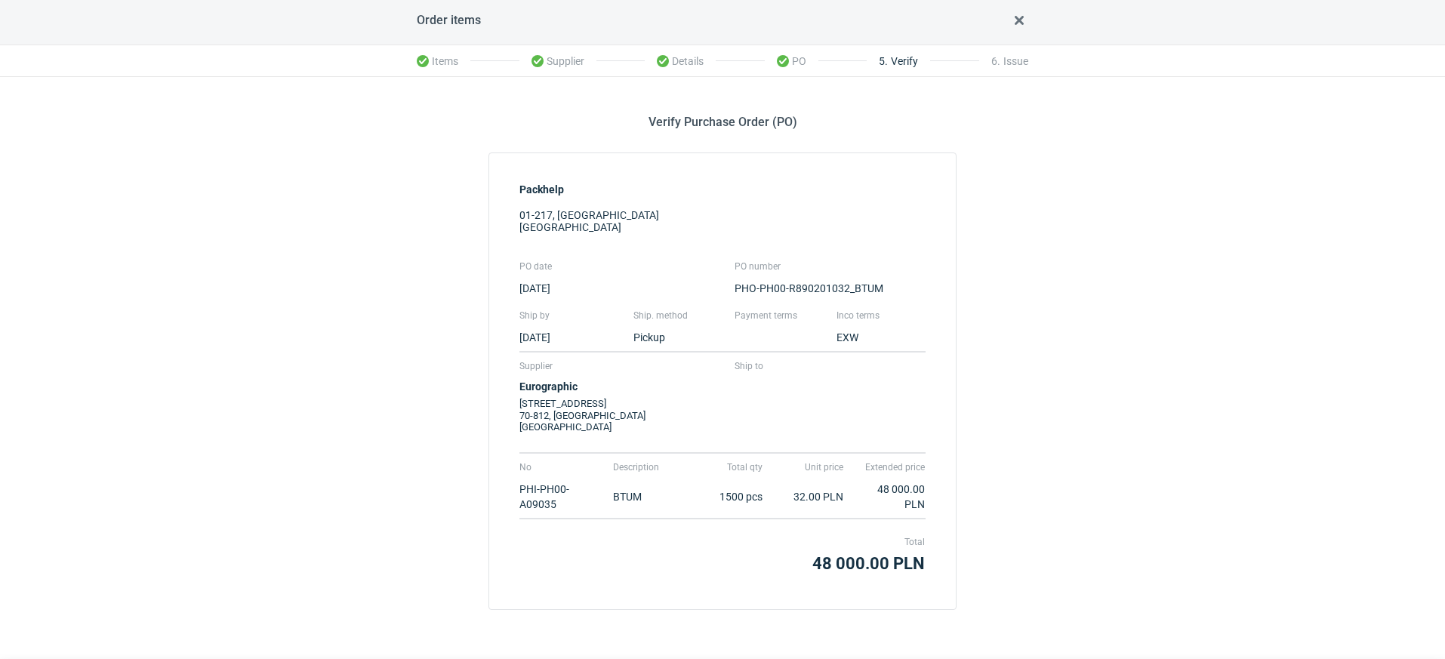
scroll to position [57, 0]
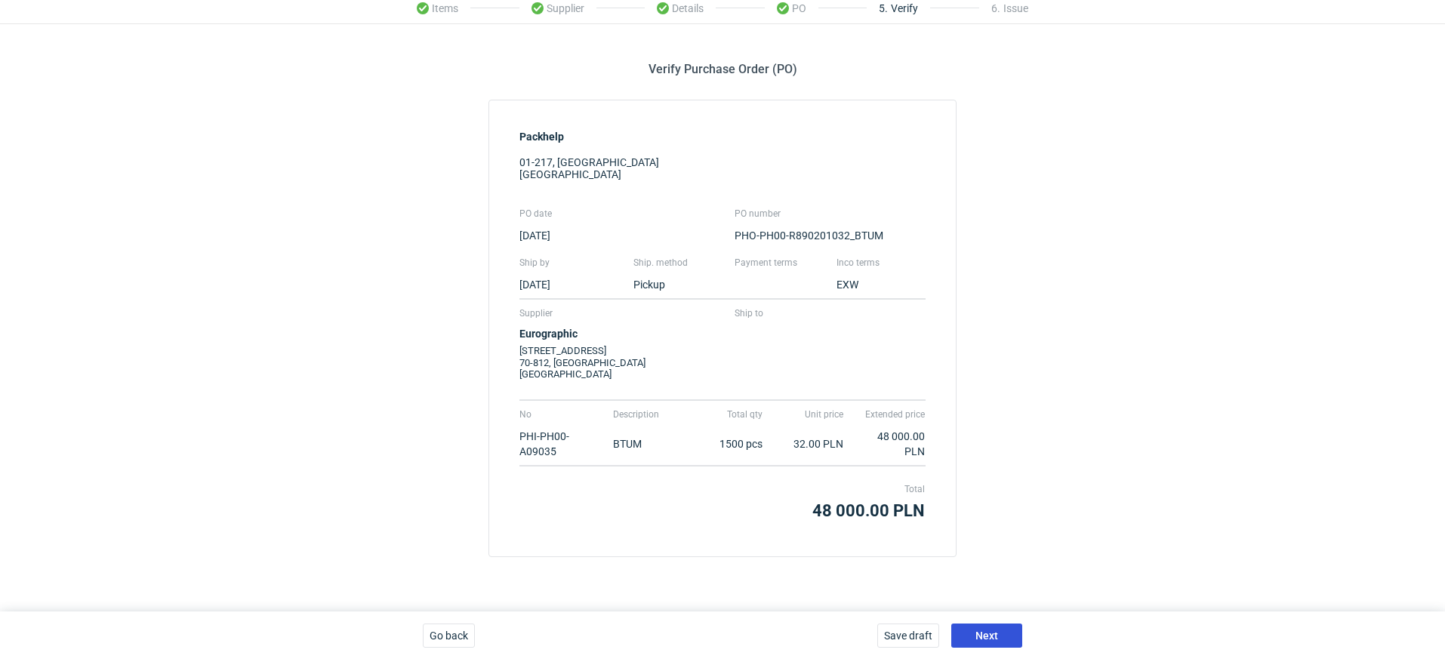
click at [990, 632] on span "Next" at bounding box center [986, 635] width 23 height 11
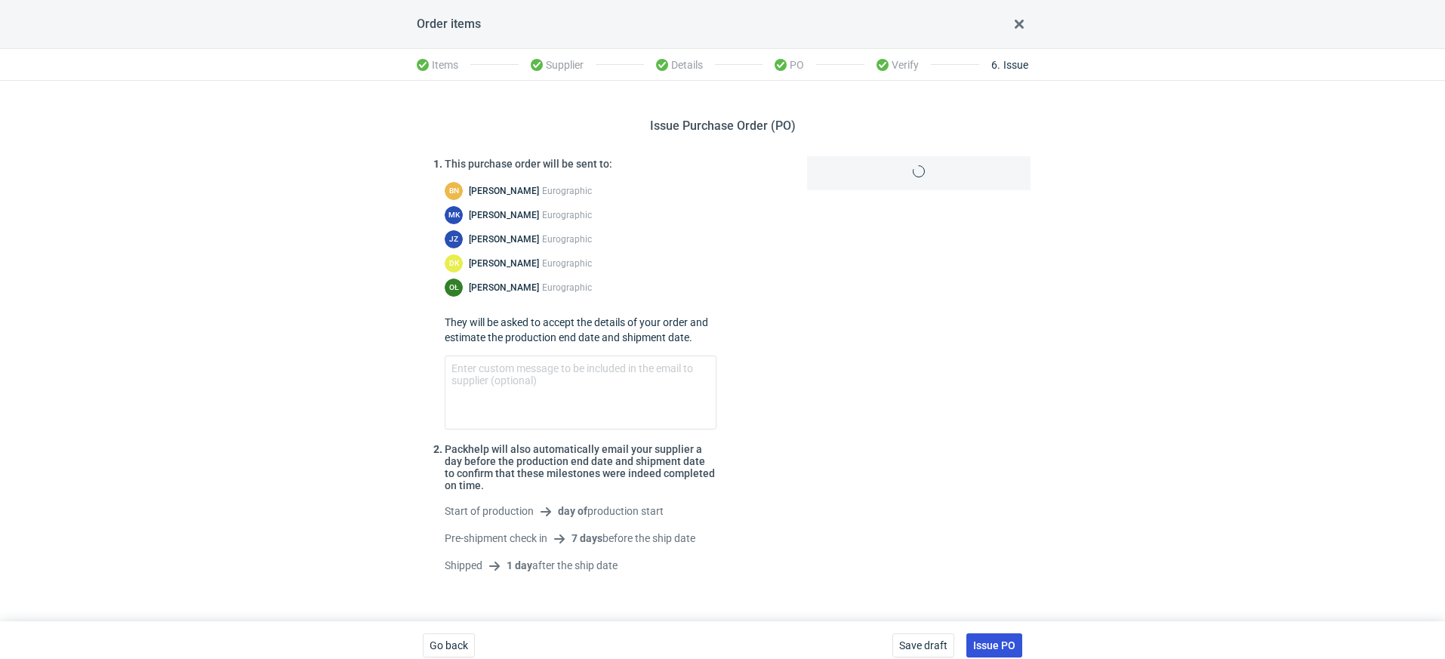
click at [1017, 632] on div "Save draft Issue PO" at bounding box center [957, 645] width 142 height 48
click at [992, 642] on span "Issue PO" at bounding box center [994, 645] width 42 height 11
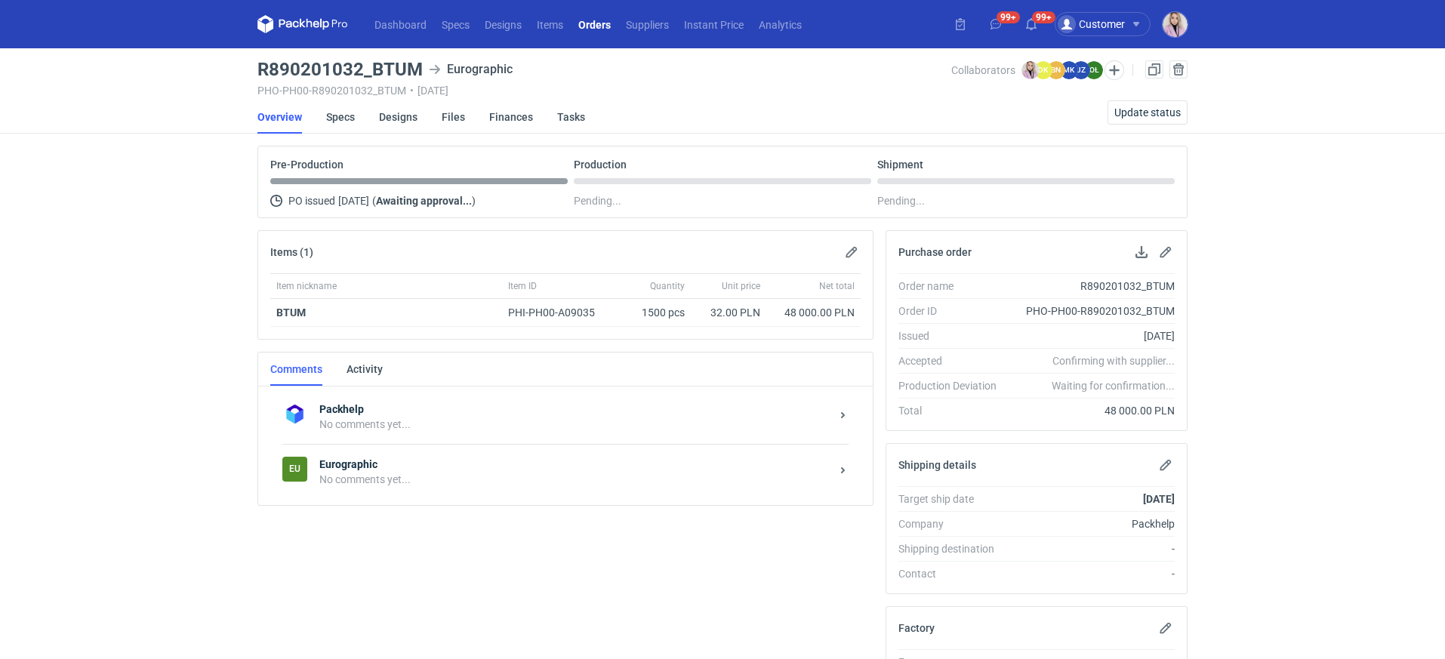
click at [457, 472] on div "No comments yet..." at bounding box center [574, 479] width 511 height 15
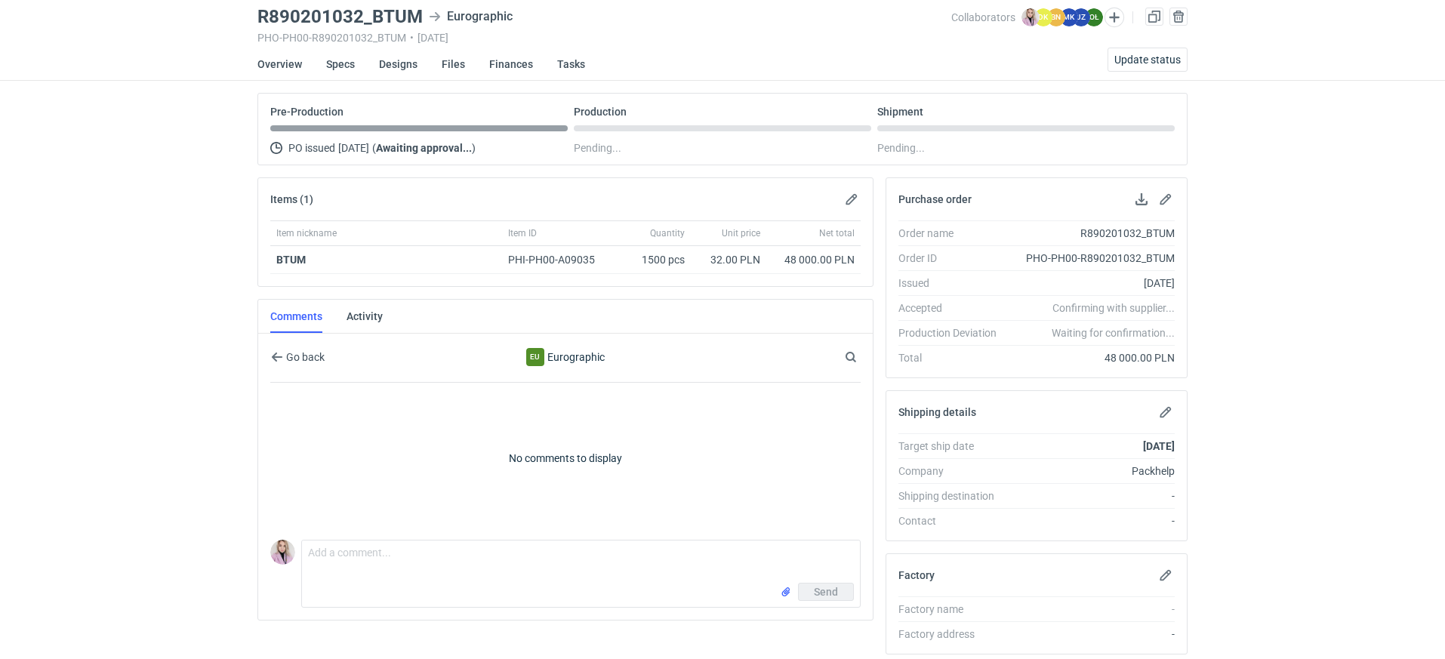
scroll to position [56, 0]
click at [365, 552] on textarea "Comment message" at bounding box center [581, 558] width 558 height 42
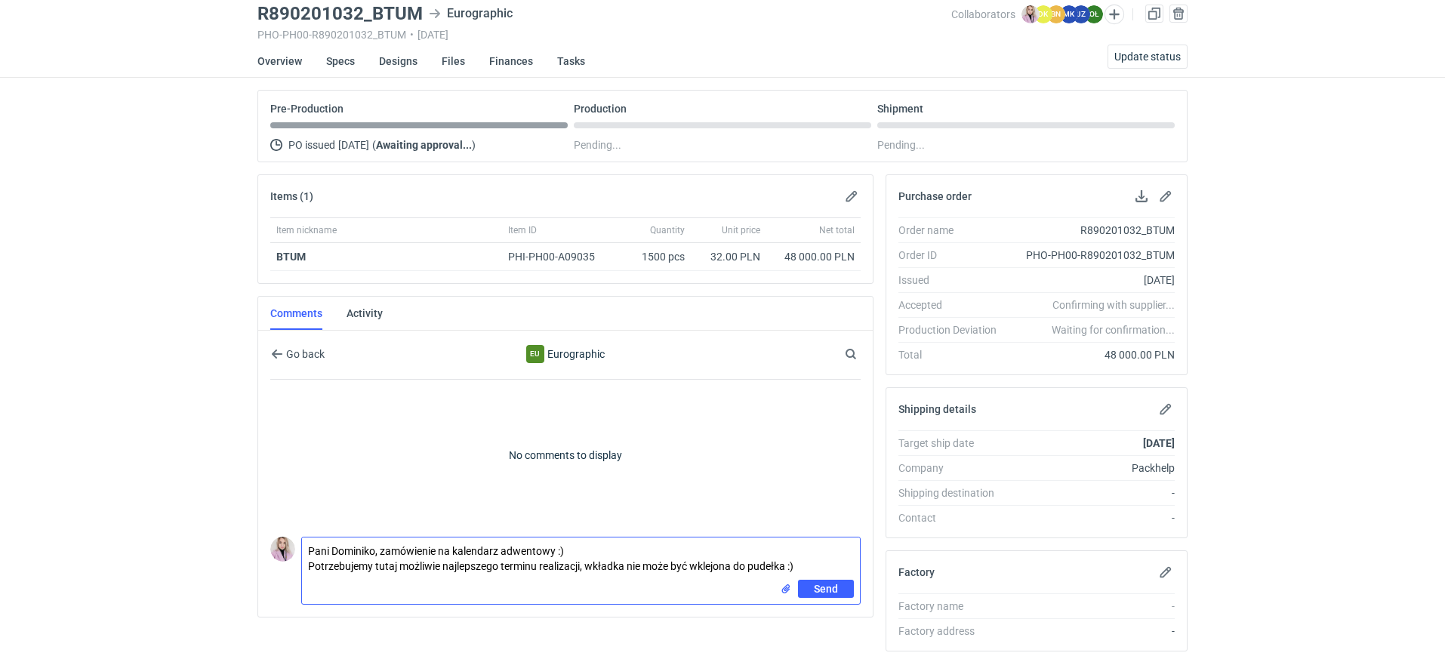
type textarea "Pani Dominiko, zamówienie na kalendarz adwentowy :) Potrzebujemy tutaj możliwie…"
